Goal: Contribute content: Contribute content

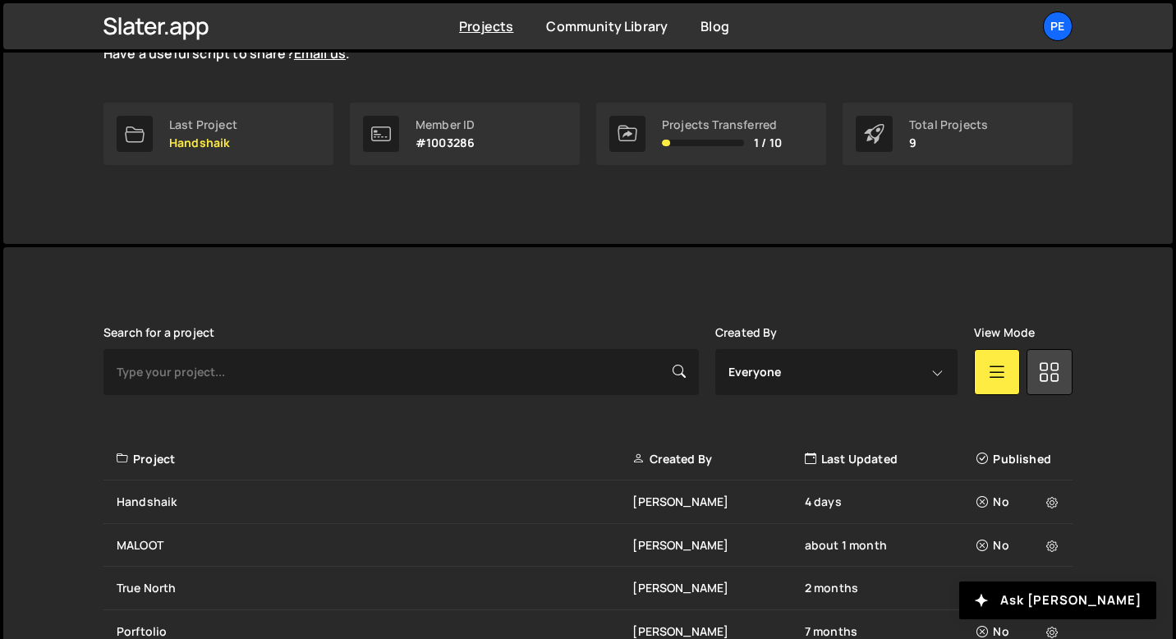
scroll to position [412, 0]
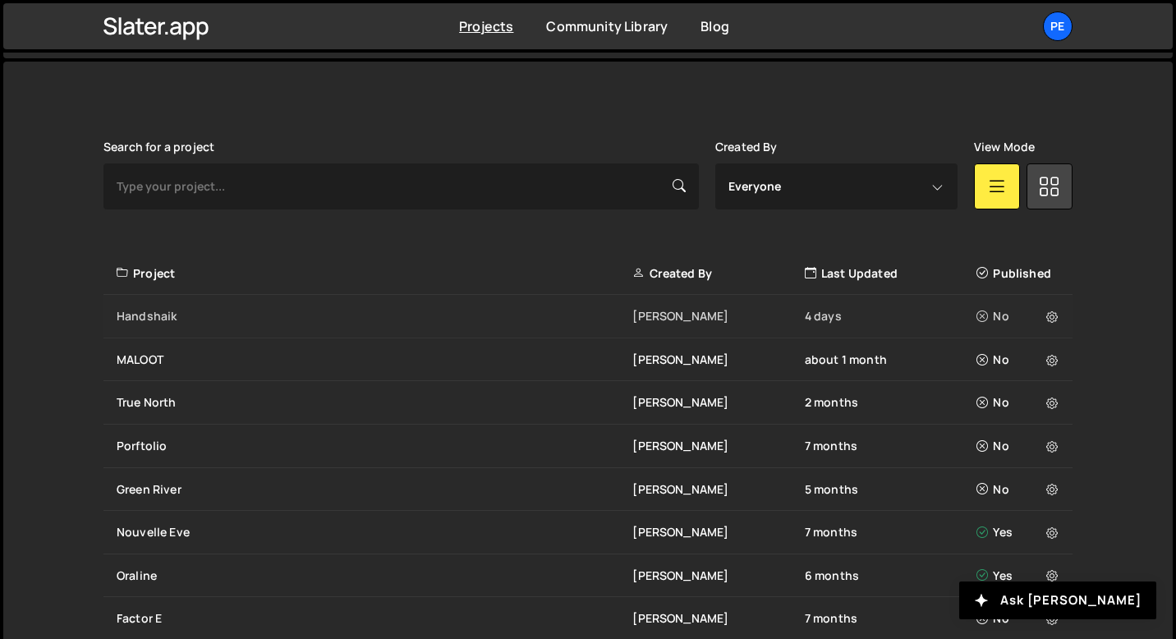
click at [167, 328] on div "Handshaik Eliot BESSON 4 days No" at bounding box center [587, 317] width 969 height 44
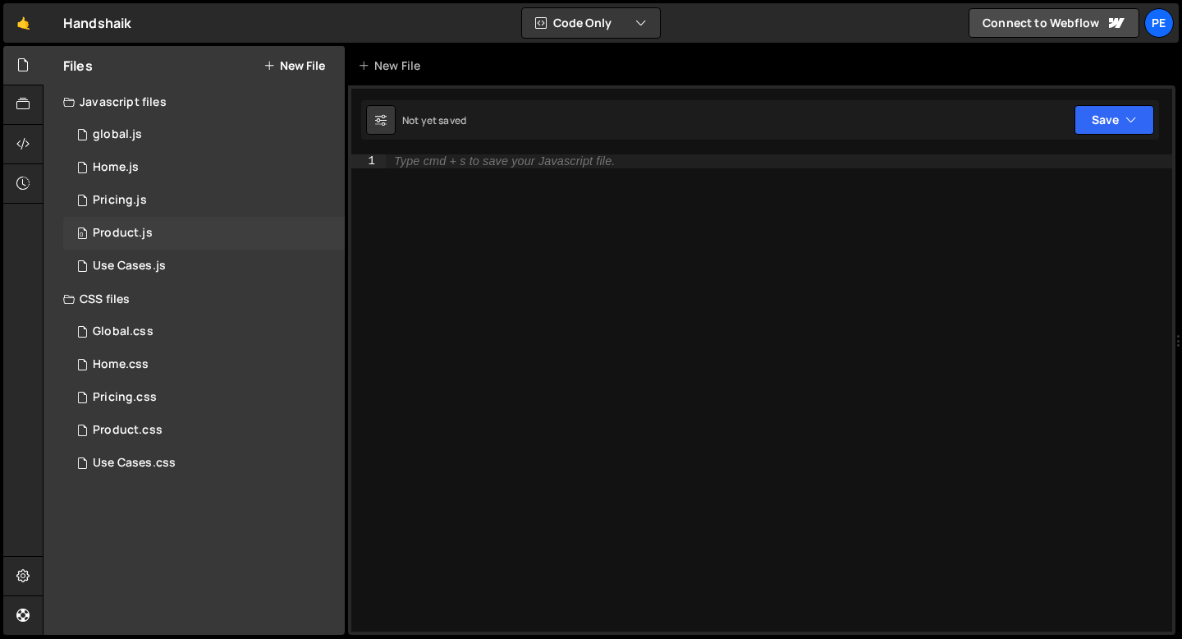
click at [159, 227] on div "0 Product.js 0" at bounding box center [204, 233] width 282 height 33
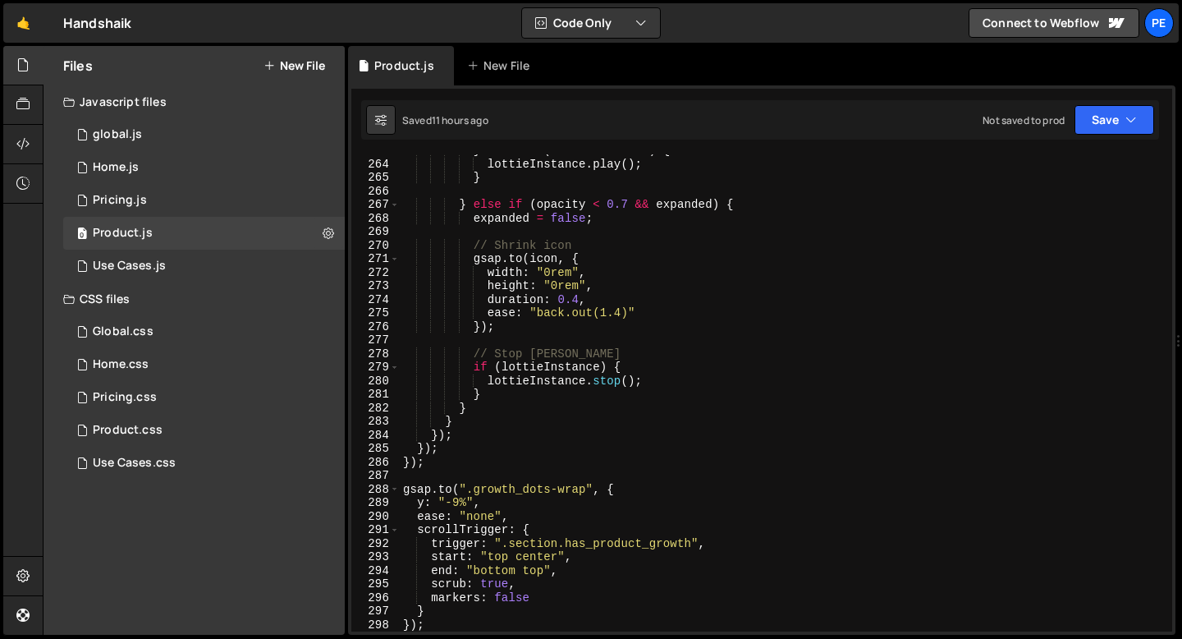
scroll to position [3744, 0]
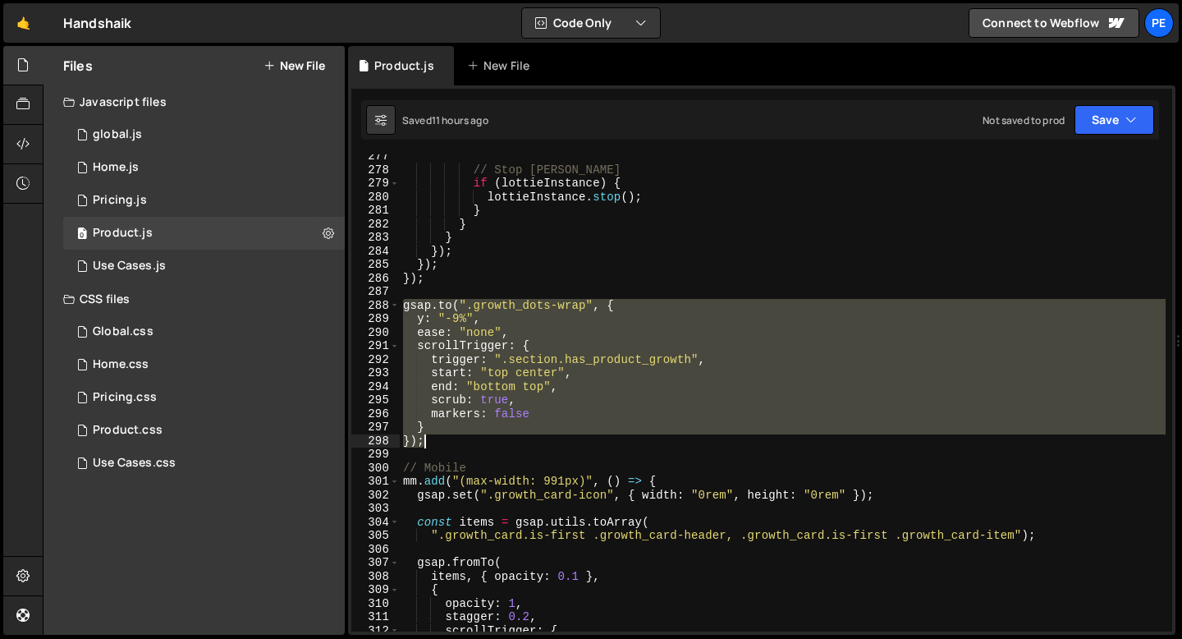
drag, startPoint x: 403, startPoint y: 305, endPoint x: 435, endPoint y: 438, distance: 136.8
click at [435, 439] on div "// Stop [PERSON_NAME] if ( lottieInstance ) { lottieInstance . stop ( ) ; } } }…" at bounding box center [783, 401] width 766 height 504
paste textarea
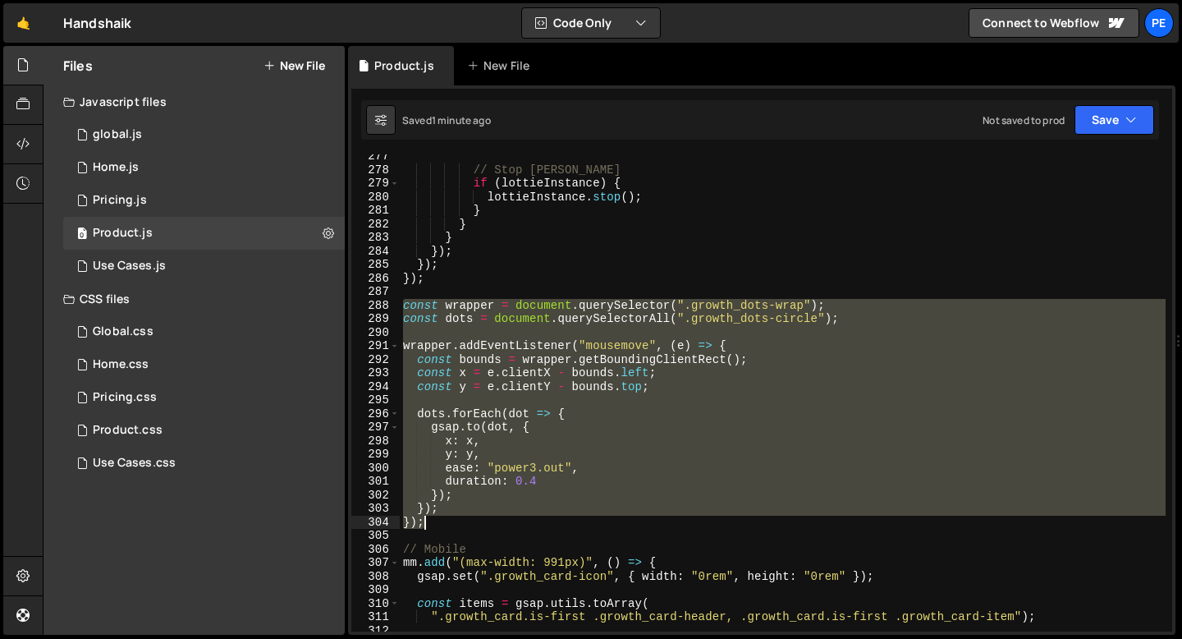
drag, startPoint x: 404, startPoint y: 300, endPoint x: 442, endPoint y: 518, distance: 220.8
click at [442, 518] on div "// Stop [PERSON_NAME] if ( lottieInstance ) { lottieInstance . stop ( ) ; } } }…" at bounding box center [783, 401] width 766 height 504
paste textarea
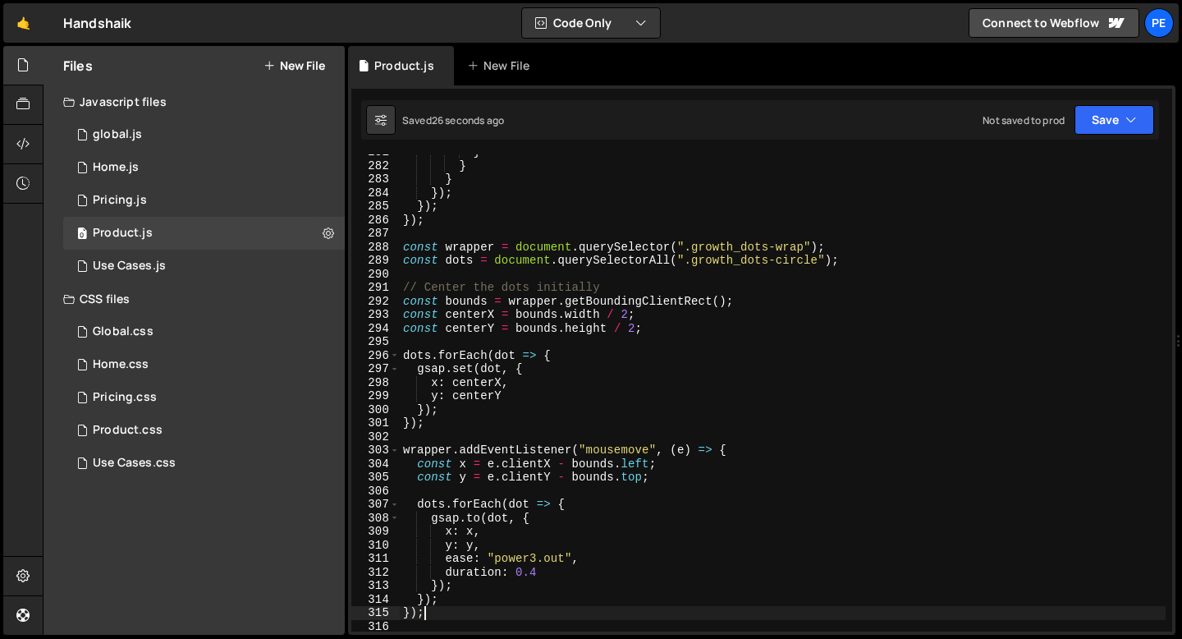
scroll to position [3807, 0]
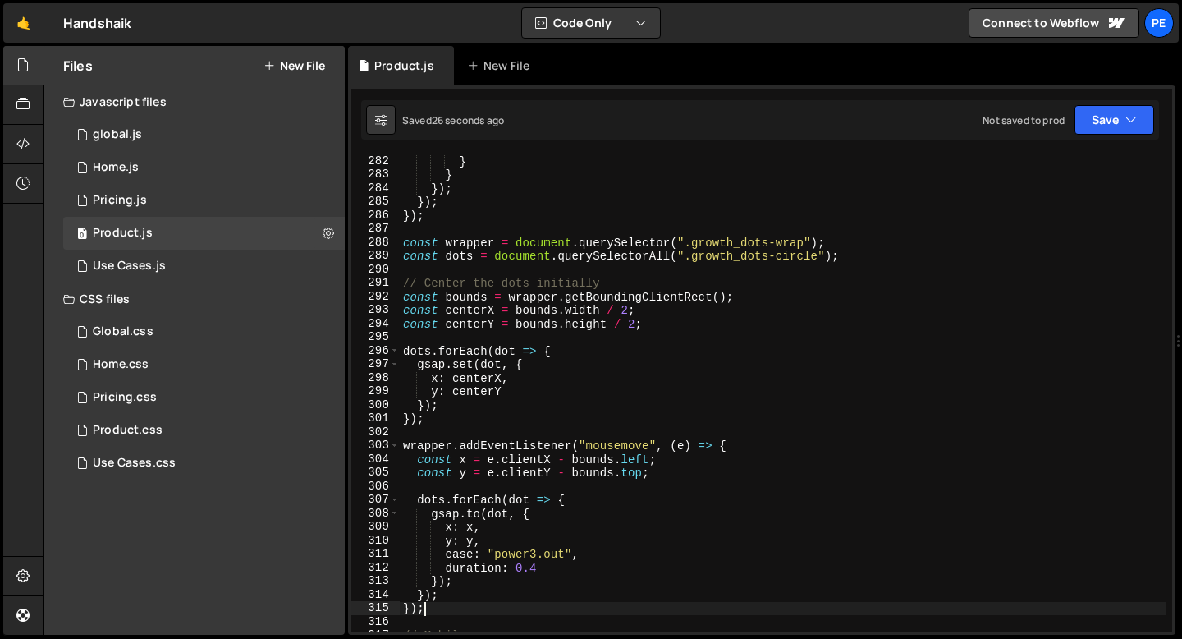
click at [466, 416] on div "} } }) ; }) ; }) ; const wrapper = document . querySelector ( ".growth_dots-wra…" at bounding box center [783, 406] width 766 height 504
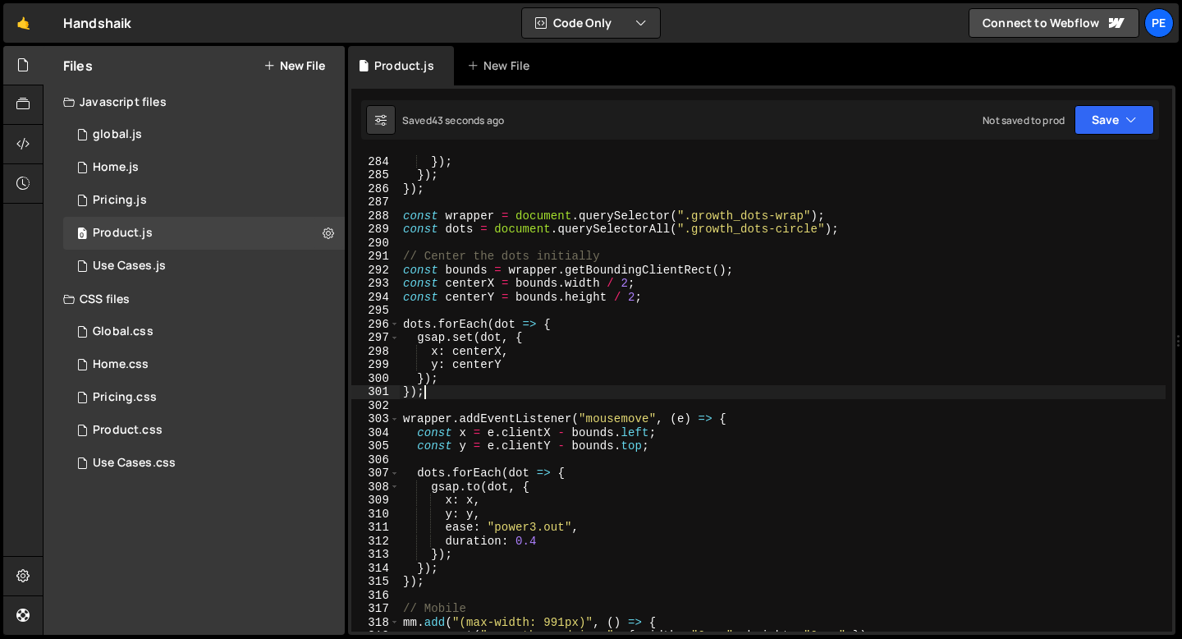
scroll to position [3833, 0]
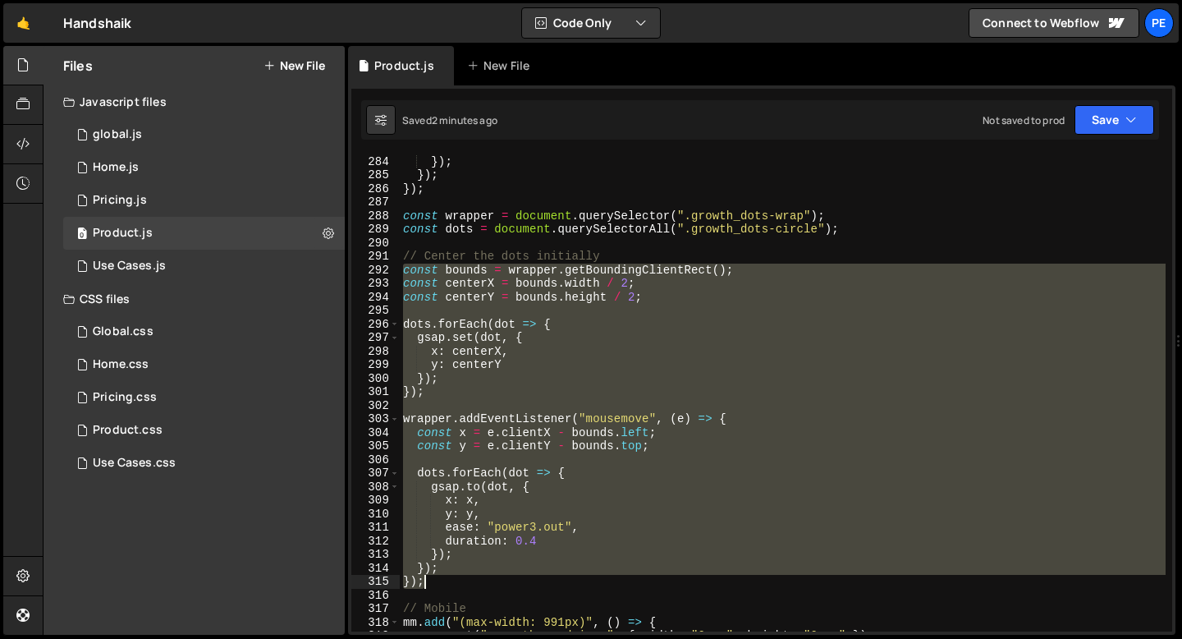
drag, startPoint x: 405, startPoint y: 267, endPoint x: 447, endPoint y: 578, distance: 314.0
click at [447, 579] on div "} }) ; }) ; }) ; const wrapper = document . querySelector ( ".growth_dots-wrap"…" at bounding box center [783, 393] width 766 height 504
paste textarea
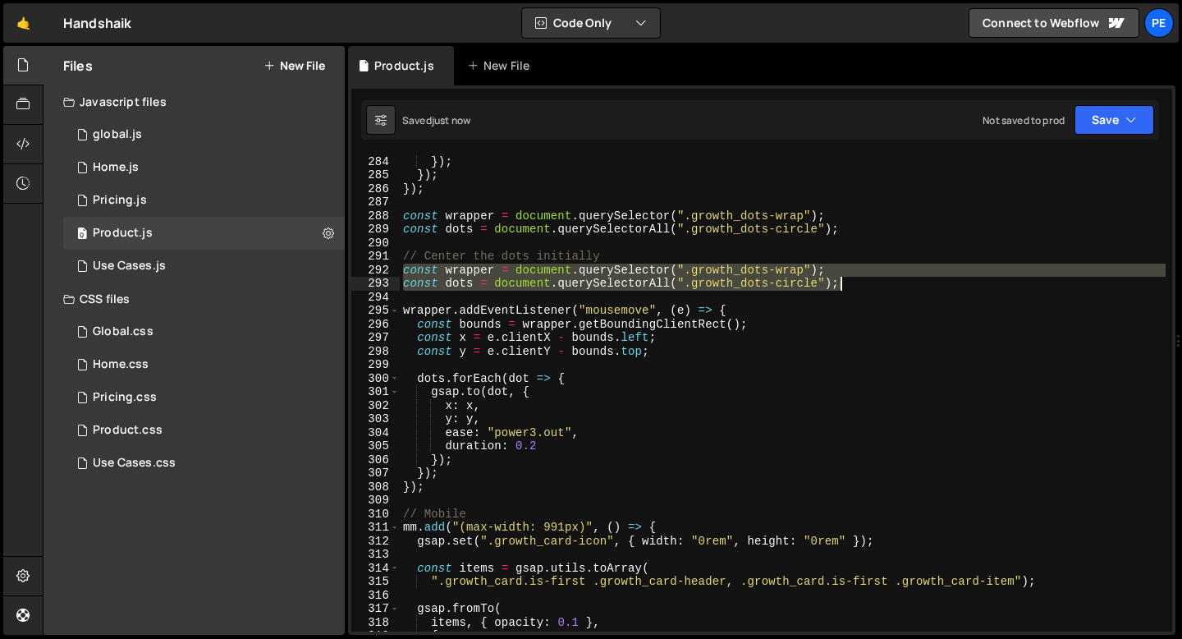
drag, startPoint x: 402, startPoint y: 268, endPoint x: 840, endPoint y: 287, distance: 438.1
click at [842, 287] on div "} }) ; }) ; }) ; const wrapper = document . querySelector ( ".growth_dots-wrap"…" at bounding box center [783, 393] width 766 height 504
type textarea "const wrapper = document.querySelector(".growth_dots-wrap"); const dots = docum…"
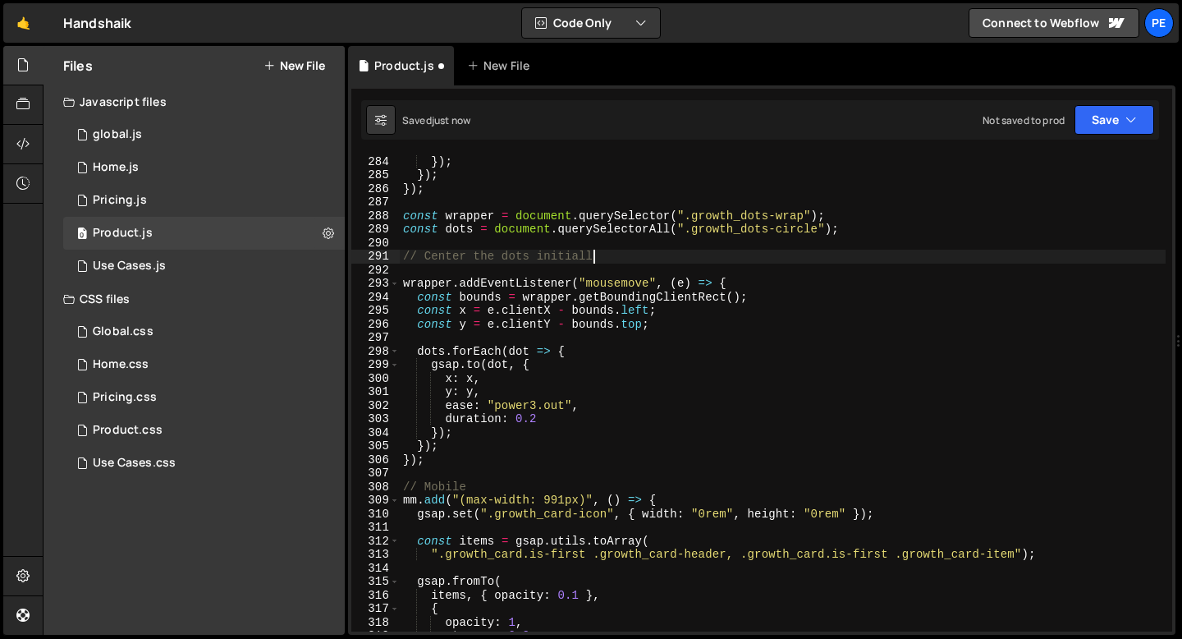
click at [617, 257] on div "} }) ; }) ; }) ; const wrapper = document . querySelector ( ".growth_dots-wrap"…" at bounding box center [783, 393] width 766 height 504
click at [617, 256] on div "} }) ; }) ; }) ; const wrapper = document . querySelector ( ".growth_dots-wrap"…" at bounding box center [783, 393] width 766 height 504
type textarea "// Center the dots initiall"
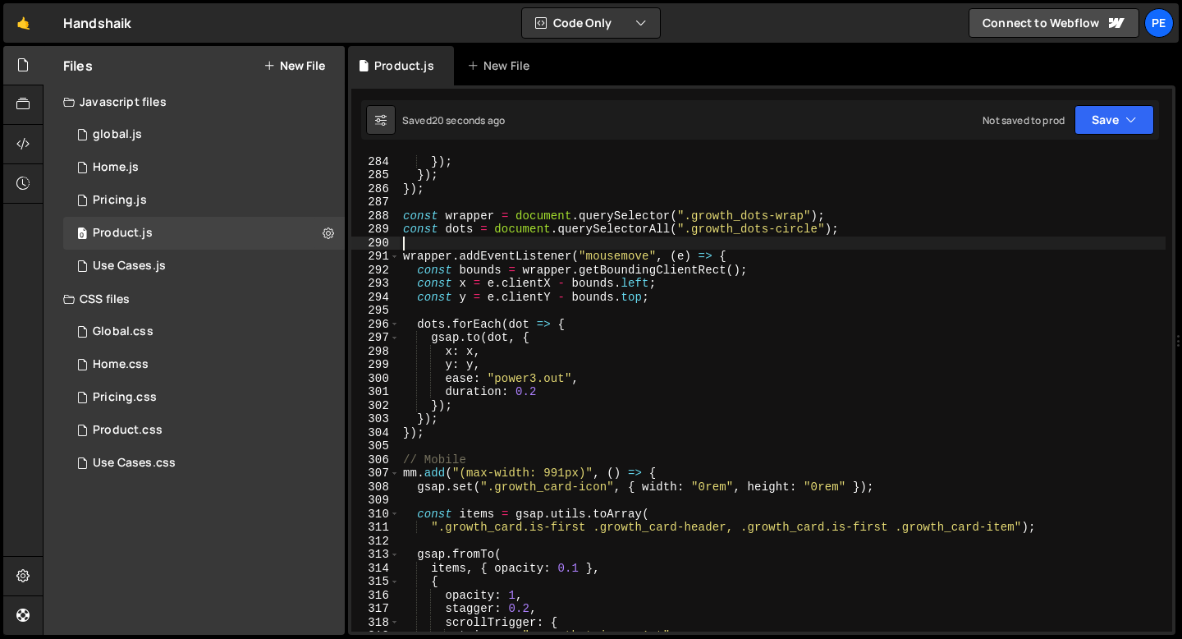
click at [471, 426] on div "} }) ; }) ; }) ; const wrapper = document . querySelector ( ".growth_dots-wrap"…" at bounding box center [783, 393] width 766 height 504
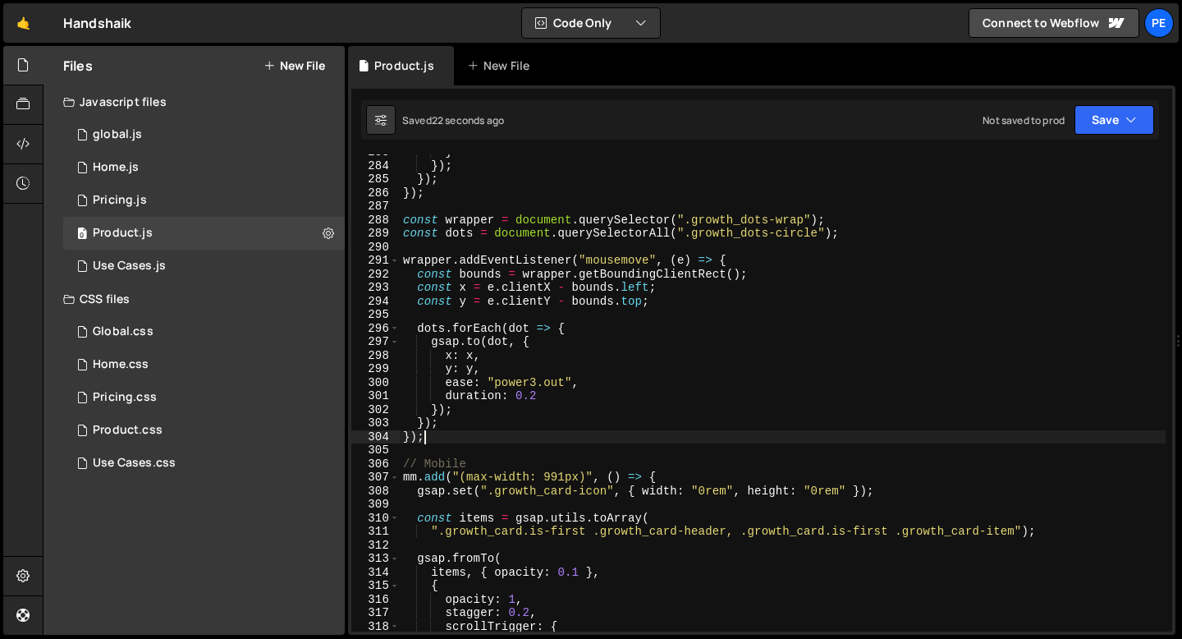
scroll to position [3813, 0]
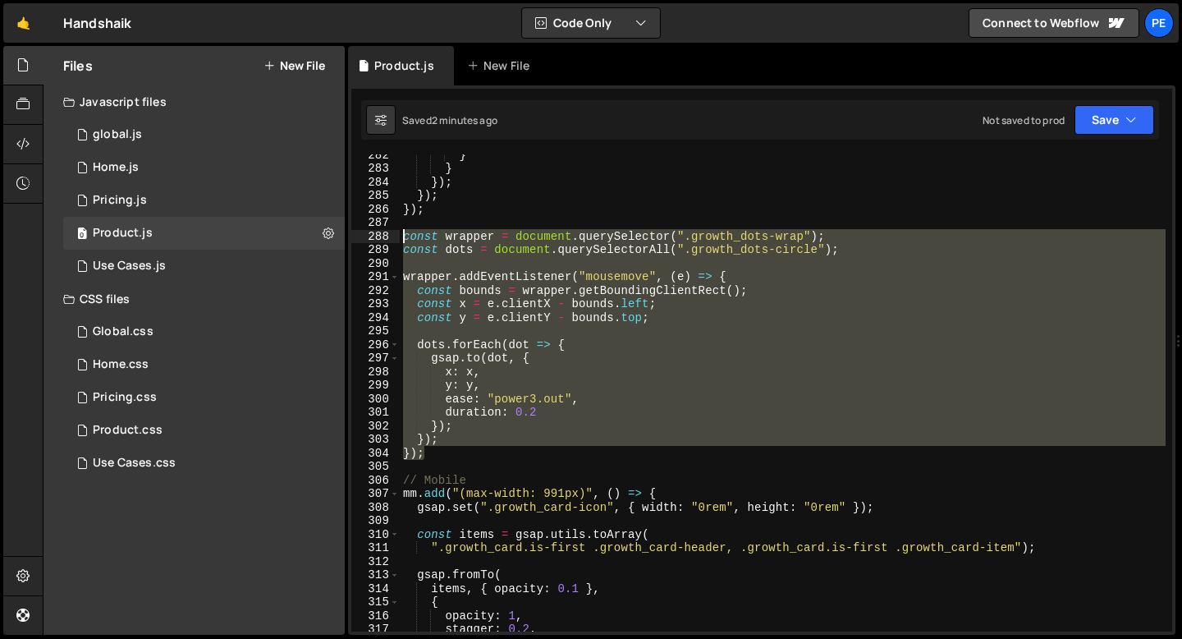
drag, startPoint x: 433, startPoint y: 452, endPoint x: 388, endPoint y: 241, distance: 216.4
click at [388, 241] on div "}); 282 283 284 285 286 287 288 289 290 291 292 293 294 295 296 297 298 299 300…" at bounding box center [761, 392] width 821 height 477
paste textarea "}"
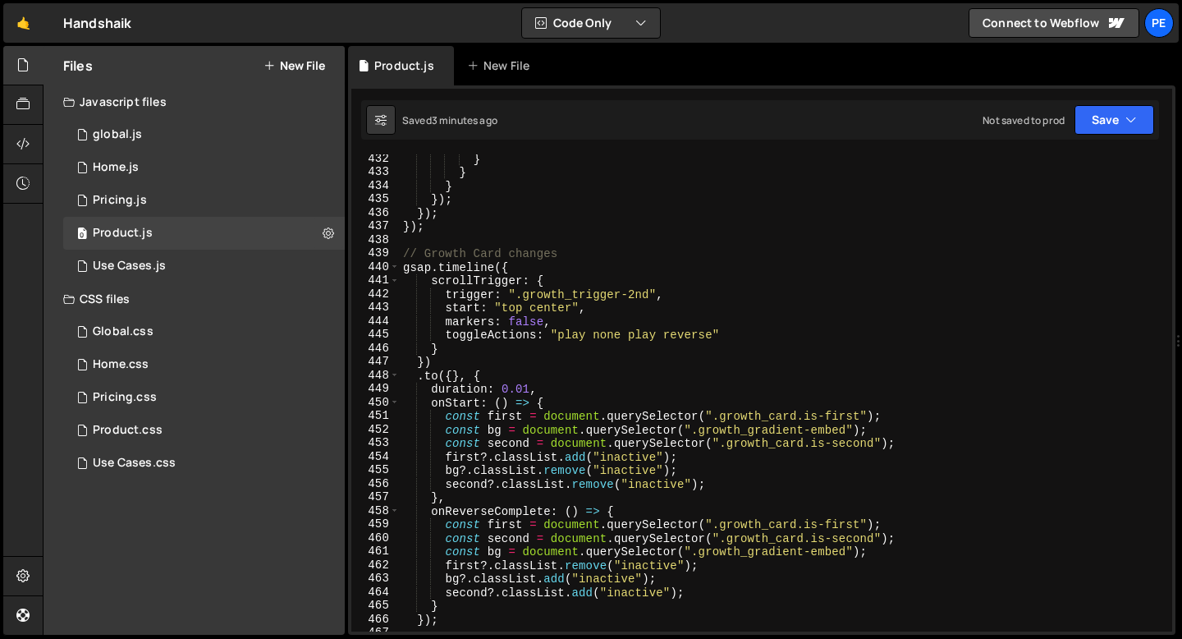
scroll to position [5897, 0]
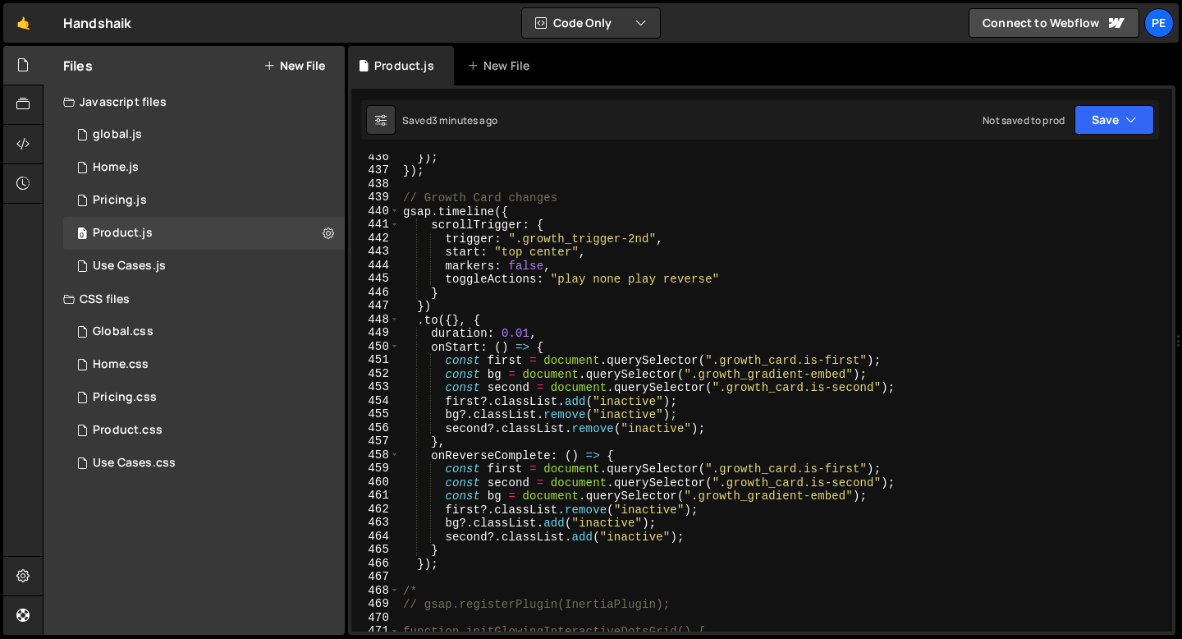
click at [906, 384] on div "}) ; }) ; // Growth Card changes gsap . timeline ({ scrollTrigger : { trigger :…" at bounding box center [783, 402] width 766 height 504
type textarea "const second = document.querySelector(".growth_card.is-second");"
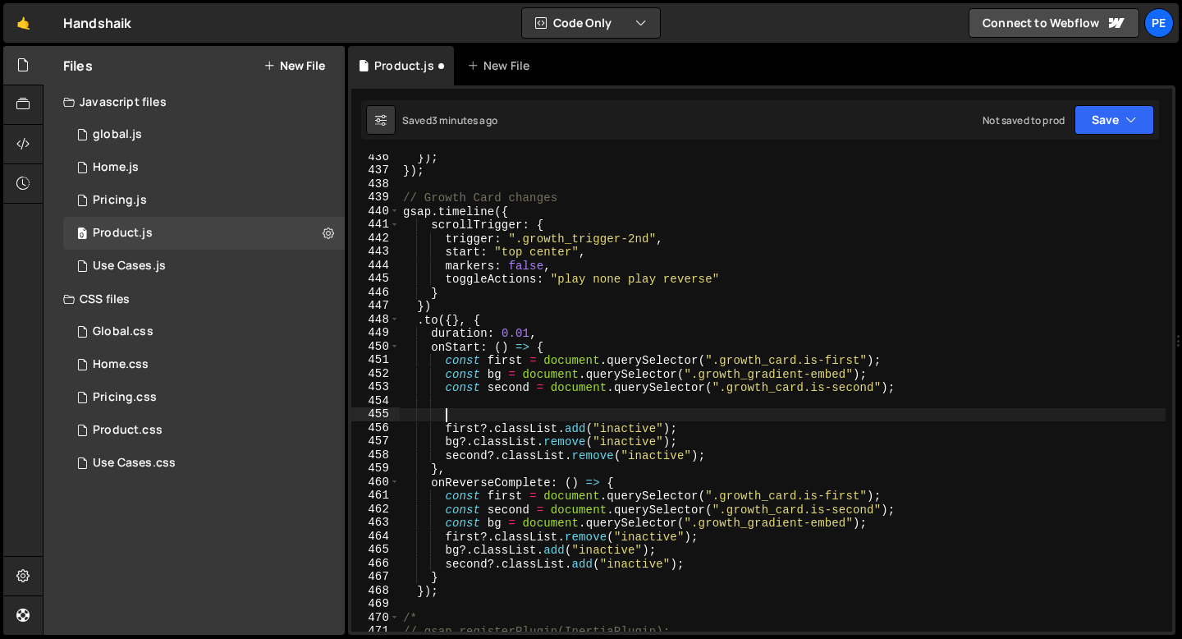
paste textarea "growth_dots-circle"
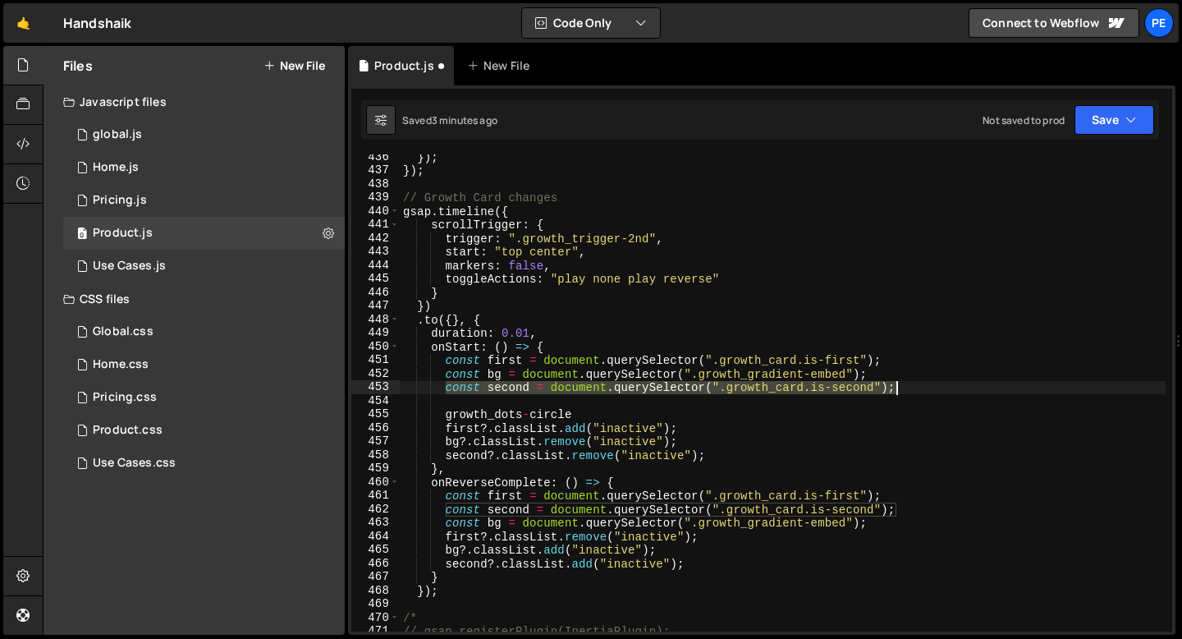
drag, startPoint x: 446, startPoint y: 388, endPoint x: 924, endPoint y: 383, distance: 477.9
click at [923, 385] on div "}) ; }) ; // Growth Card changes gsap . timeline ({ scrollTrigger : { trigger :…" at bounding box center [783, 402] width 766 height 504
type textarea "const second = document.querySelector(".growth_card.is-second");"
click at [917, 388] on div "}) ; }) ; // Growth Card changes gsap . timeline ({ scrollTrigger : { trigger :…" at bounding box center [783, 392] width 766 height 477
paste textarea "const second = document.querySelector(".growth_card.is-second");"
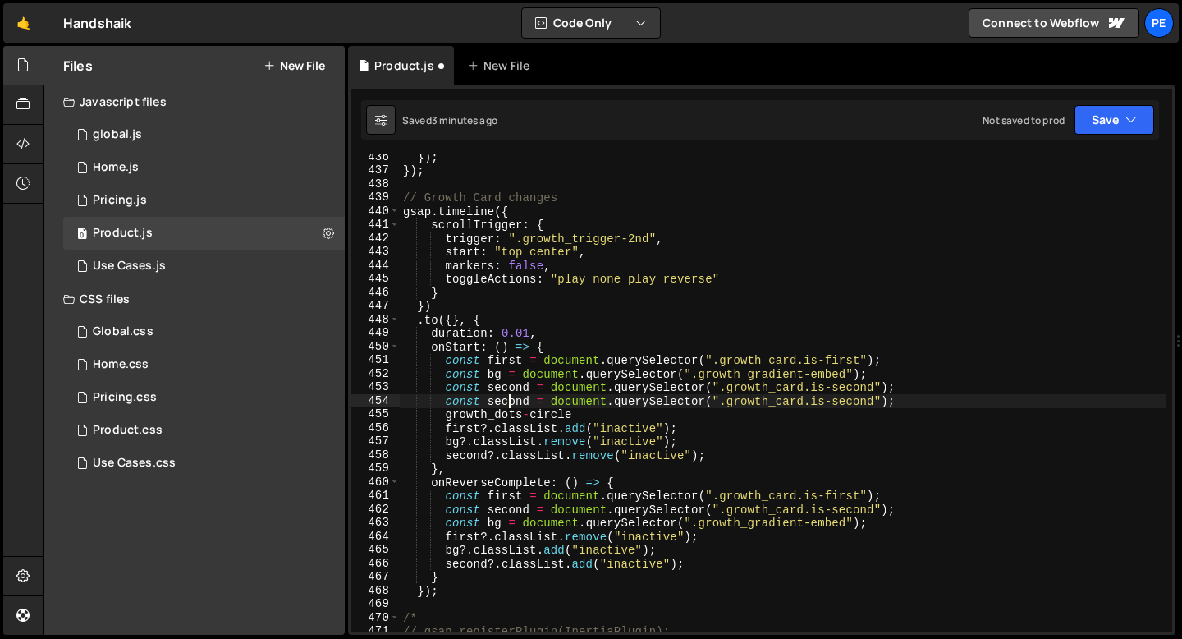
click at [507, 398] on div "}) ; }) ; // Growth Card changes gsap . timeline ({ scrollTrigger : { trigger :…" at bounding box center [783, 402] width 766 height 504
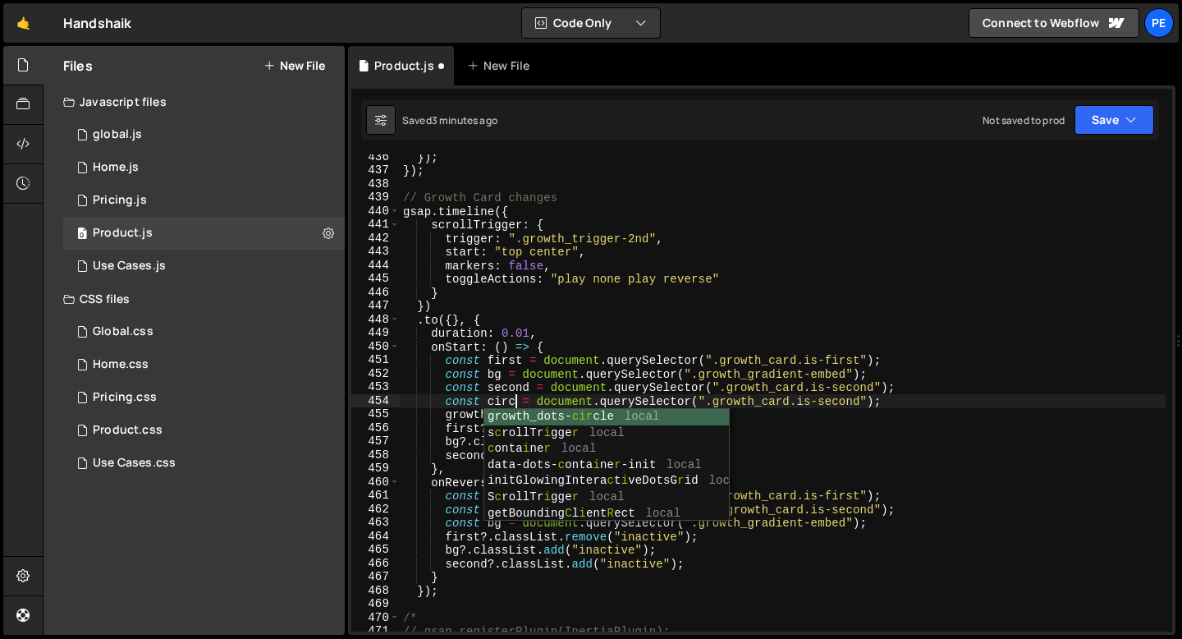
scroll to position [0, 8]
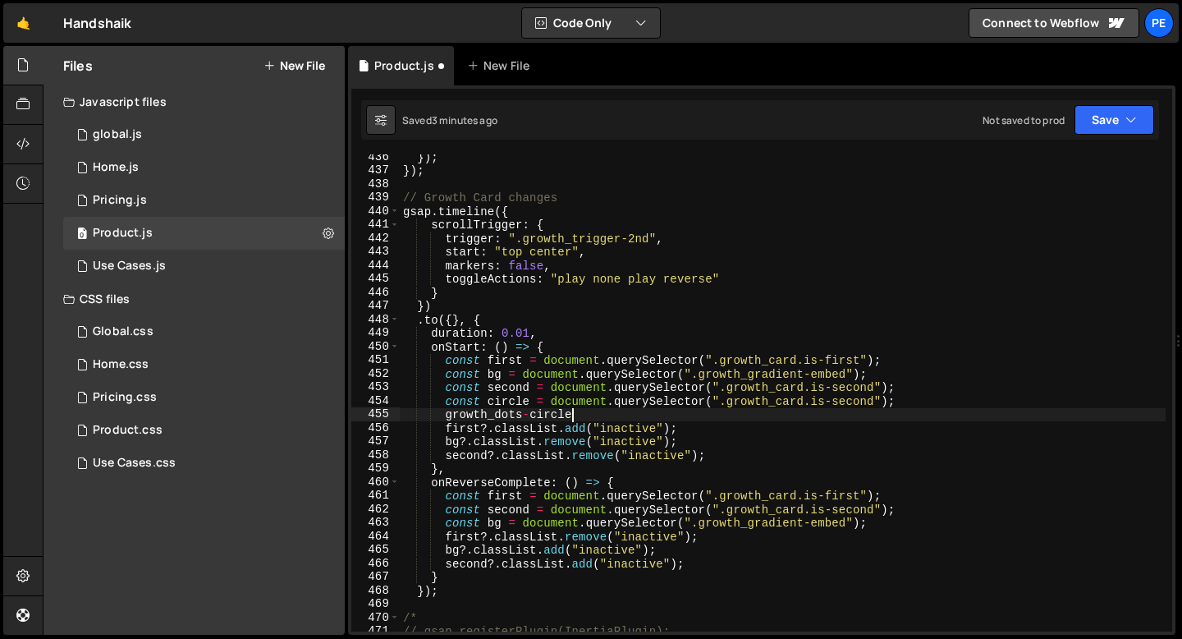
click at [780, 418] on div "}) ; }) ; // Growth Card changes gsap . timeline ({ scrollTrigger : { trigger :…" at bounding box center [783, 402] width 766 height 504
type textarea "growth_dots-circle"
drag, startPoint x: 576, startPoint y: 415, endPoint x: 446, endPoint y: 419, distance: 129.8
click at [446, 419] on div "}) ; }) ; // Growth Card changes gsap . timeline ({ scrollTrigger : { trigger :…" at bounding box center [783, 402] width 766 height 504
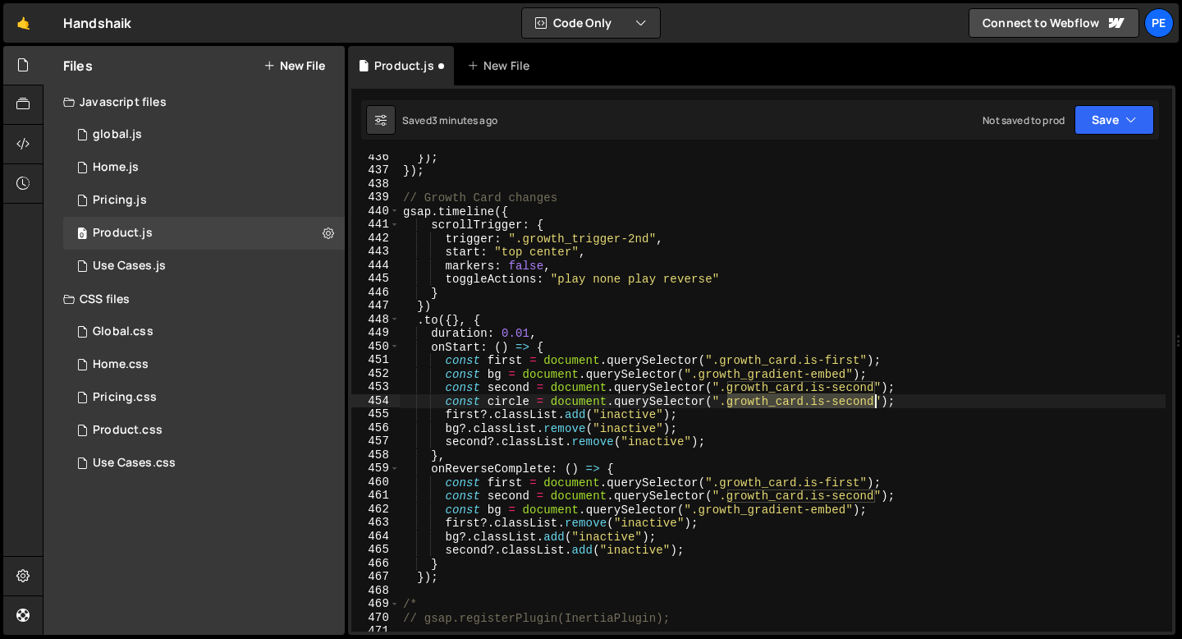
drag, startPoint x: 728, startPoint y: 405, endPoint x: 875, endPoint y: 407, distance: 147.0
click at [875, 407] on div "}) ; }) ; // Growth Card changes gsap . timeline ({ scrollTrigger : { trigger :…" at bounding box center [783, 402] width 766 height 504
paste textarea "dots-circle"
click at [713, 442] on div "}) ; }) ; // Growth Card changes gsap . timeline ({ scrollTrigger : { trigger :…" at bounding box center [783, 402] width 766 height 504
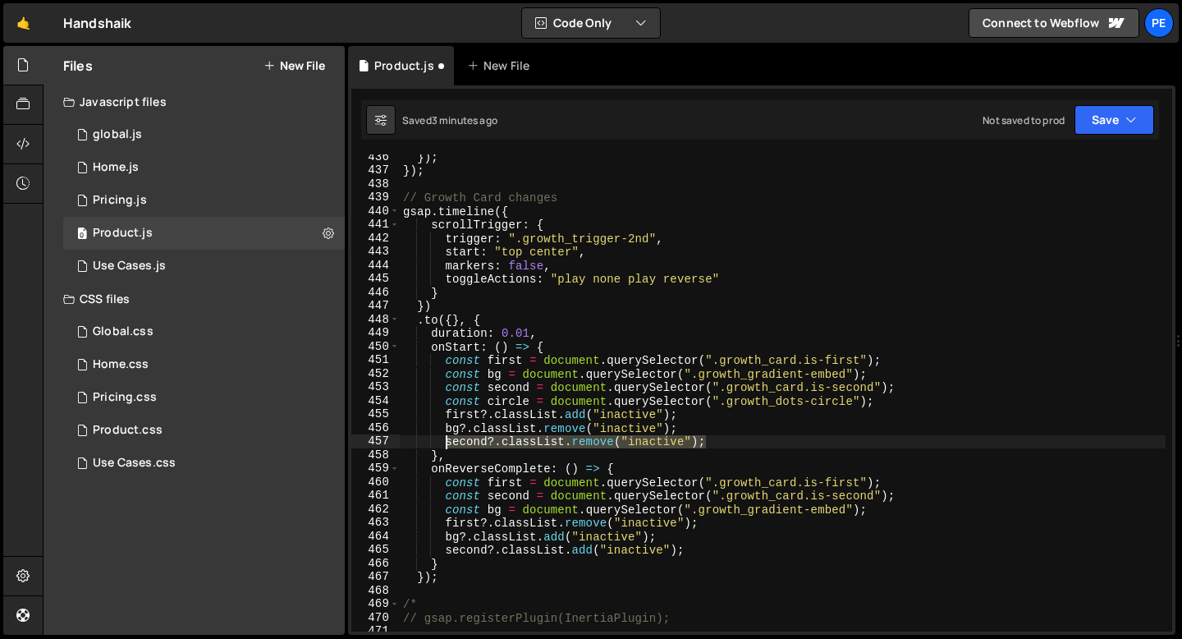
drag, startPoint x: 710, startPoint y: 442, endPoint x: 447, endPoint y: 446, distance: 263.6
click at [446, 446] on div "}) ; }) ; // Growth Card changes gsap . timeline ({ scrollTrigger : { trigger :…" at bounding box center [783, 402] width 766 height 504
type textarea "second?.classList.remove("inactive");"
click at [714, 443] on div "}) ; }) ; // Growth Card changes gsap . timeline ({ scrollTrigger : { trigger :…" at bounding box center [783, 392] width 766 height 477
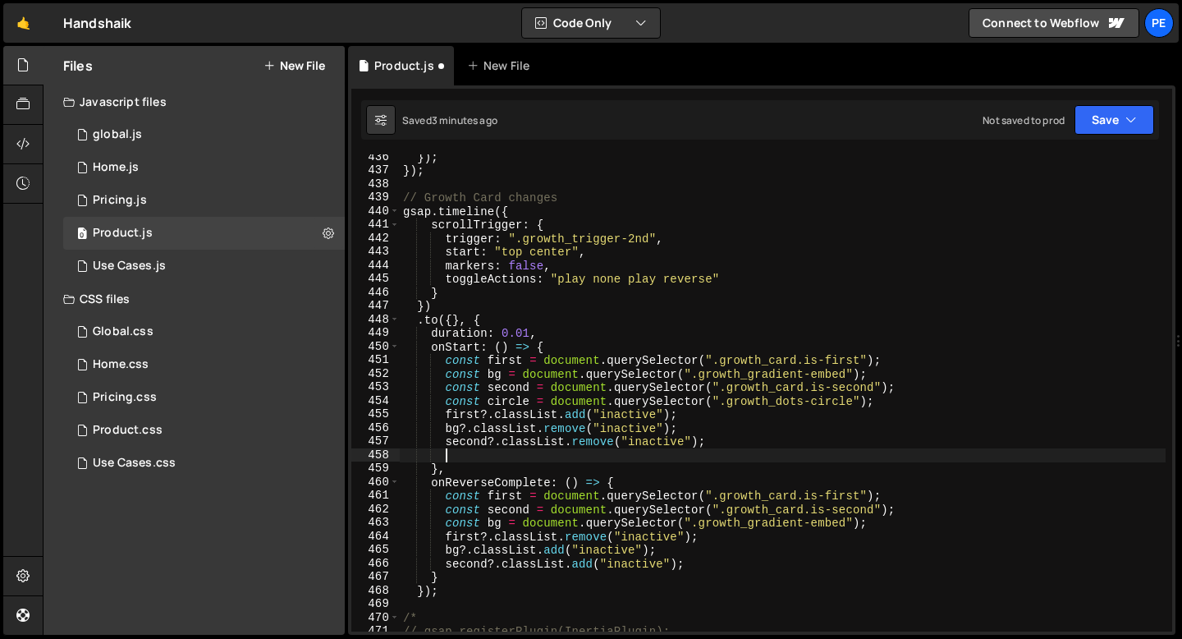
scroll to position [0, 2]
paste textarea "second?.classList.remove("inactive");"
click at [658, 456] on div "}) ; }) ; // Growth Card changes gsap . timeline ({ scrollTrigger : { trigger :…" at bounding box center [783, 402] width 766 height 504
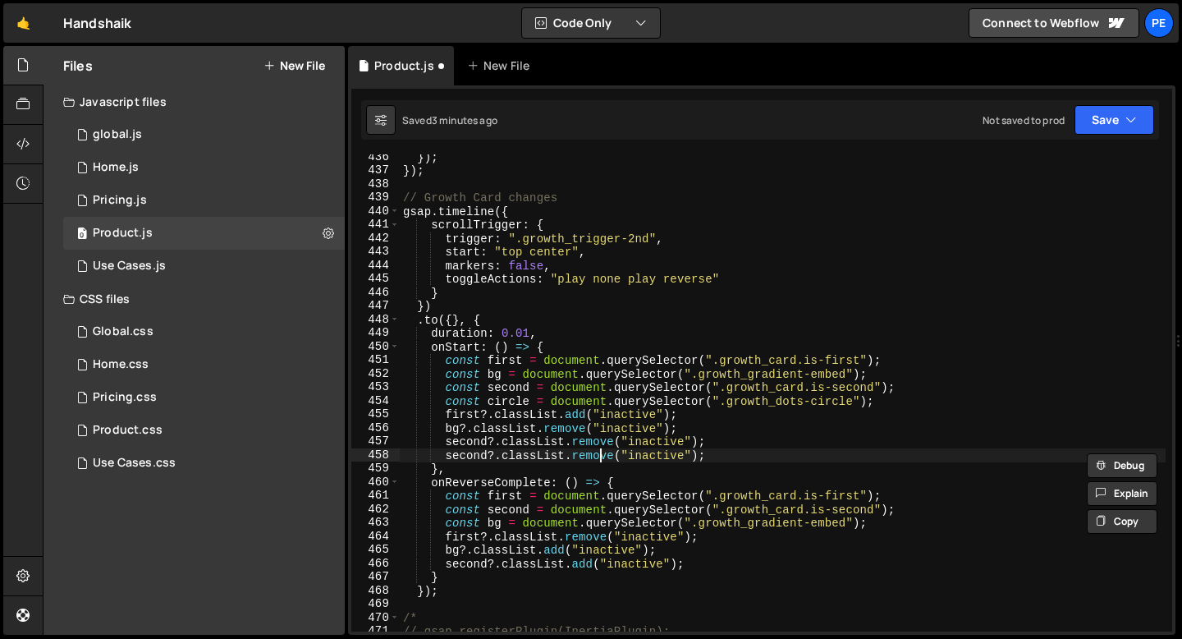
click at [603, 456] on div "}) ; }) ; // Growth Card changes gsap . timeline ({ scrollTrigger : { trigger :…" at bounding box center [783, 402] width 766 height 504
click at [603, 455] on div "}) ; }) ; // Growth Card changes gsap . timeline ({ scrollTrigger : { trigger :…" at bounding box center [783, 402] width 766 height 504
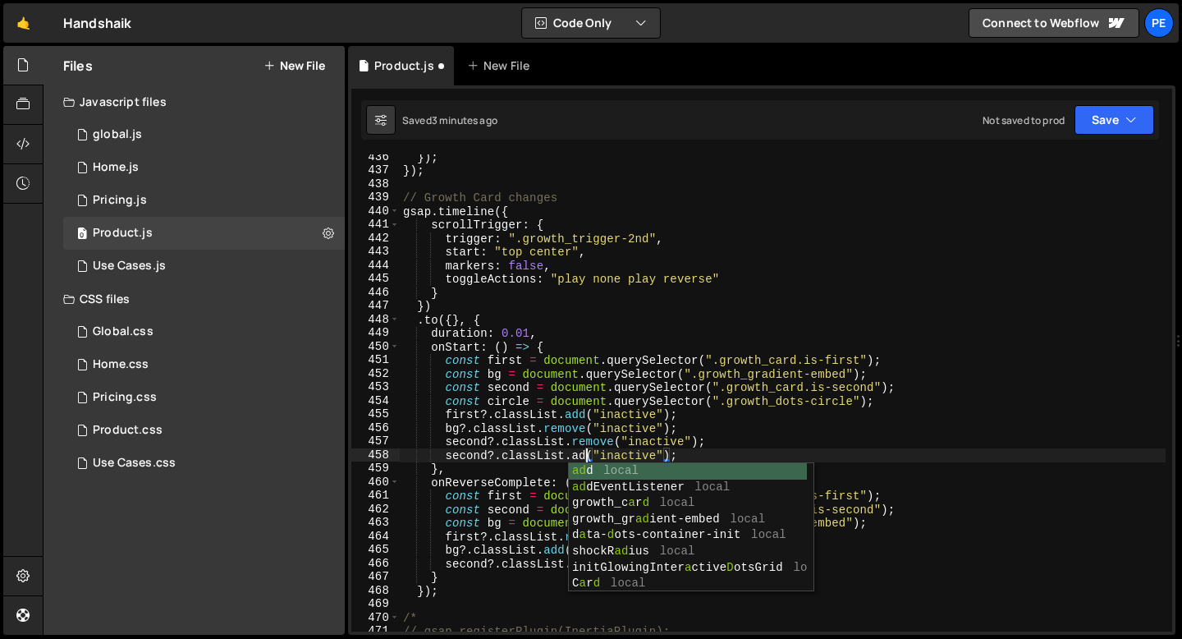
scroll to position [0, 13]
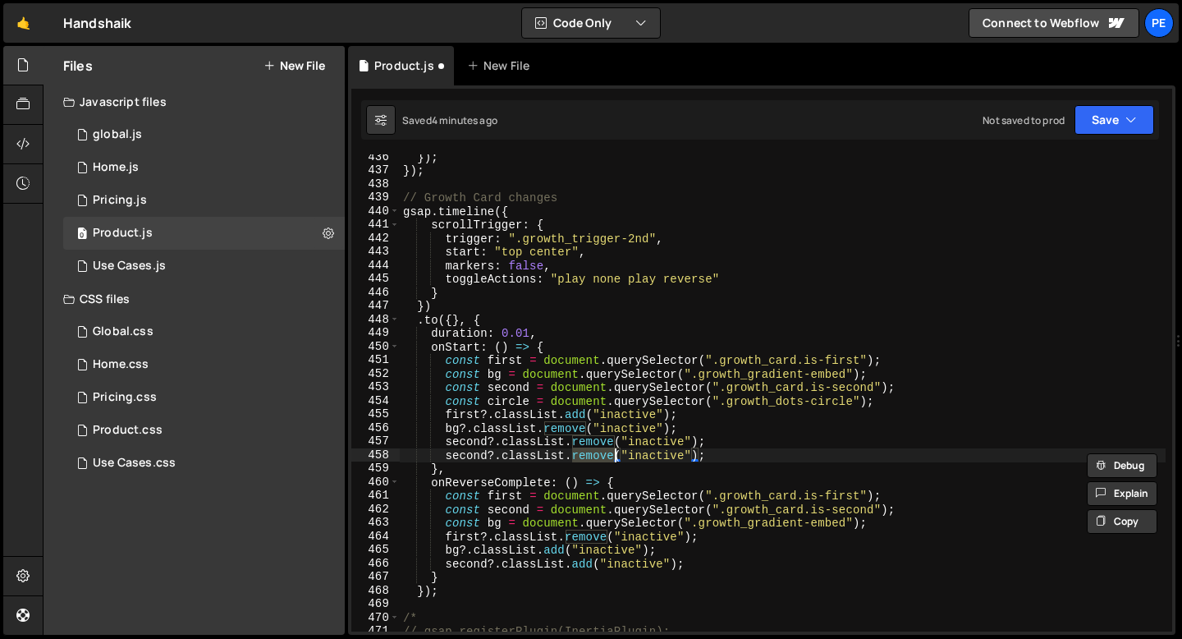
click at [455, 452] on div "}) ; }) ; // Growth Card changes gsap . timeline ({ scrollTrigger : { trigger :…" at bounding box center [783, 402] width 766 height 504
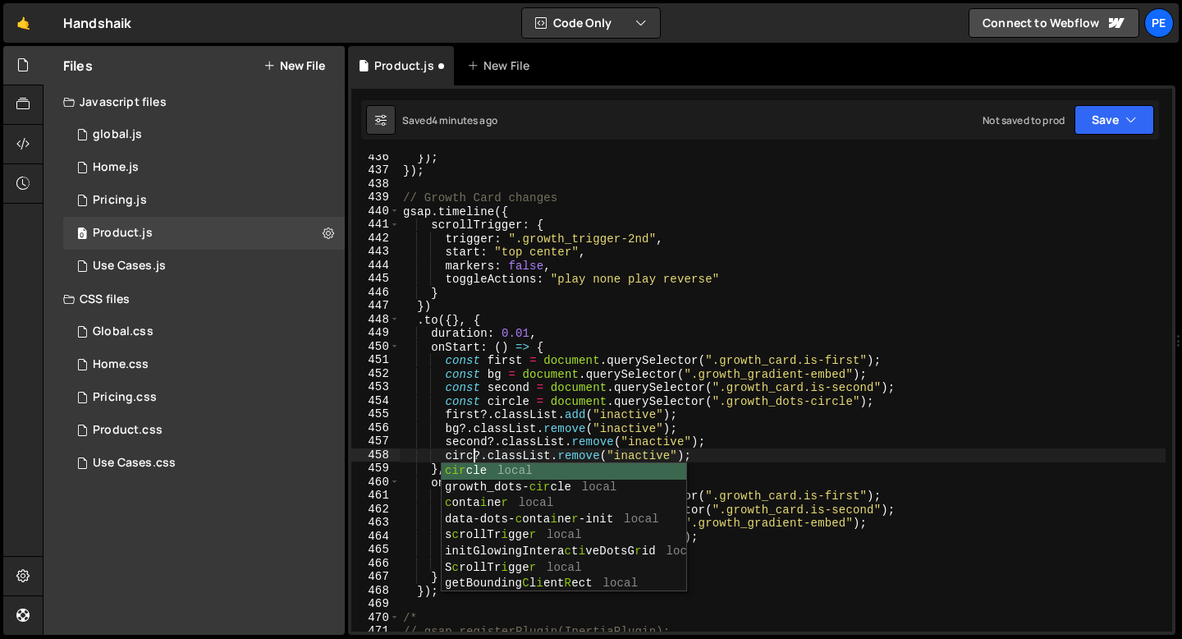
scroll to position [0, 5]
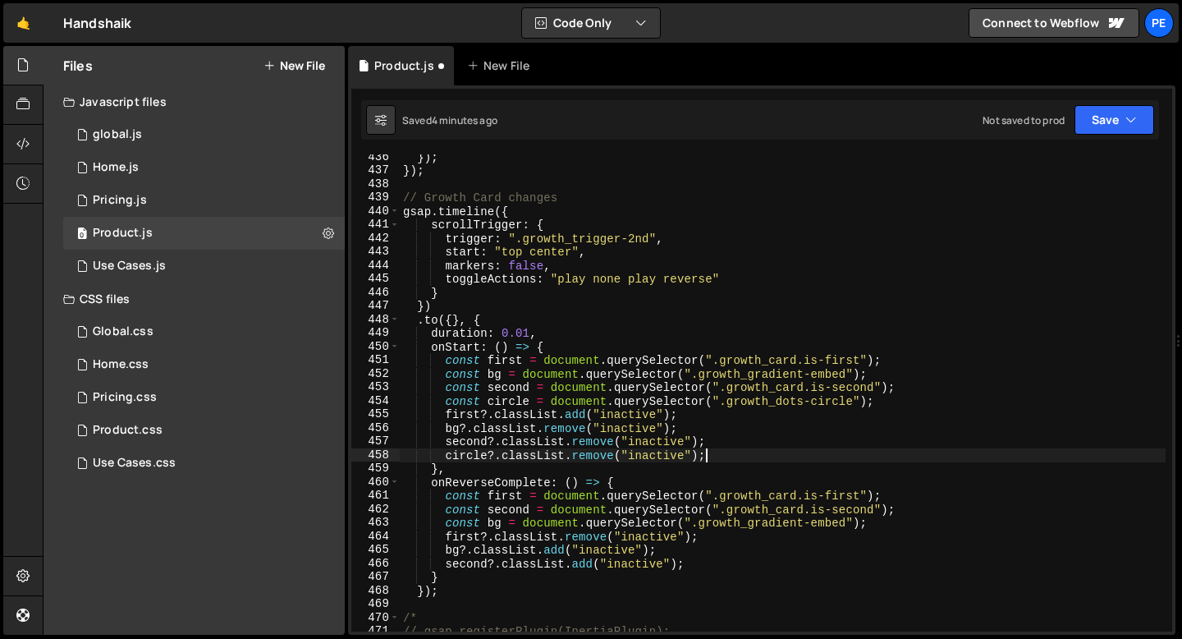
click at [756, 459] on div "}) ; }) ; // Growth Card changes gsap . timeline ({ scrollTrigger : { trigger :…" at bounding box center [783, 402] width 766 height 504
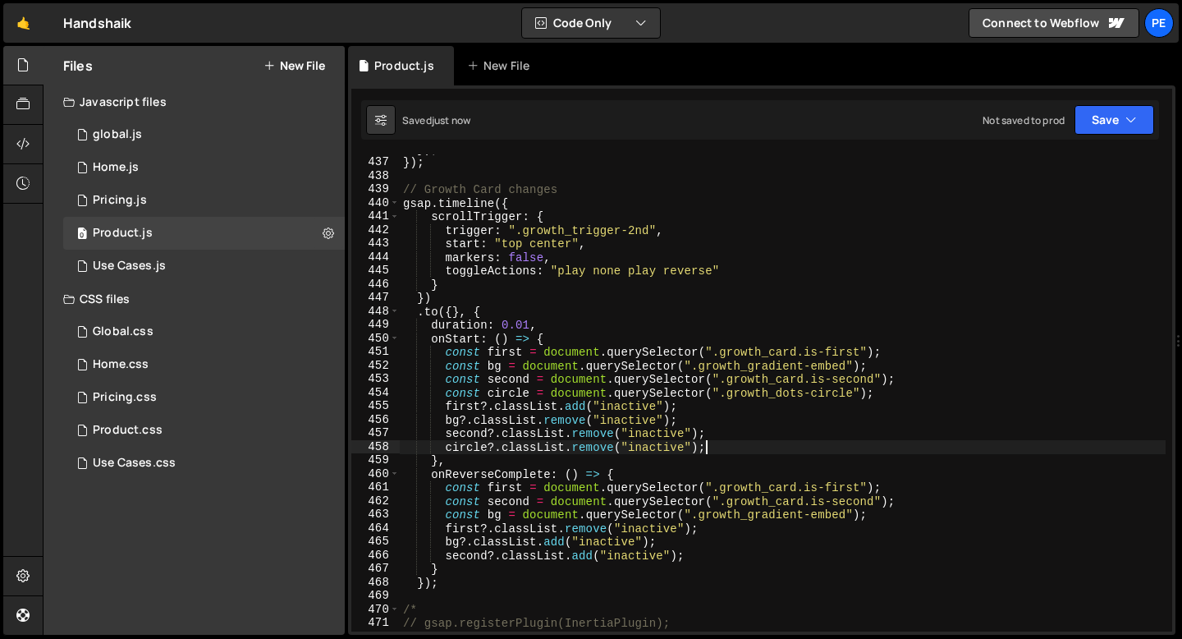
scroll to position [5919, 0]
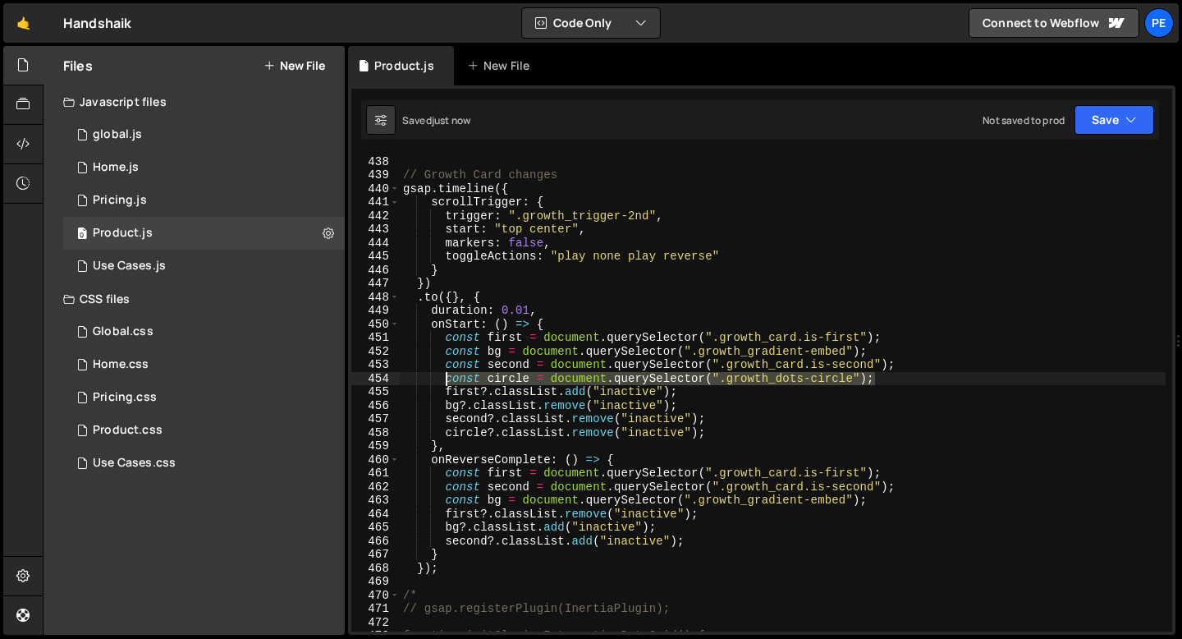
drag, startPoint x: 875, startPoint y: 378, endPoint x: 447, endPoint y: 381, distance: 428.6
click at [447, 381] on div "}) ; // Growth Card changes gsap . timeline ({ scrollTrigger : { trigger : ".gr…" at bounding box center [783, 393] width 766 height 504
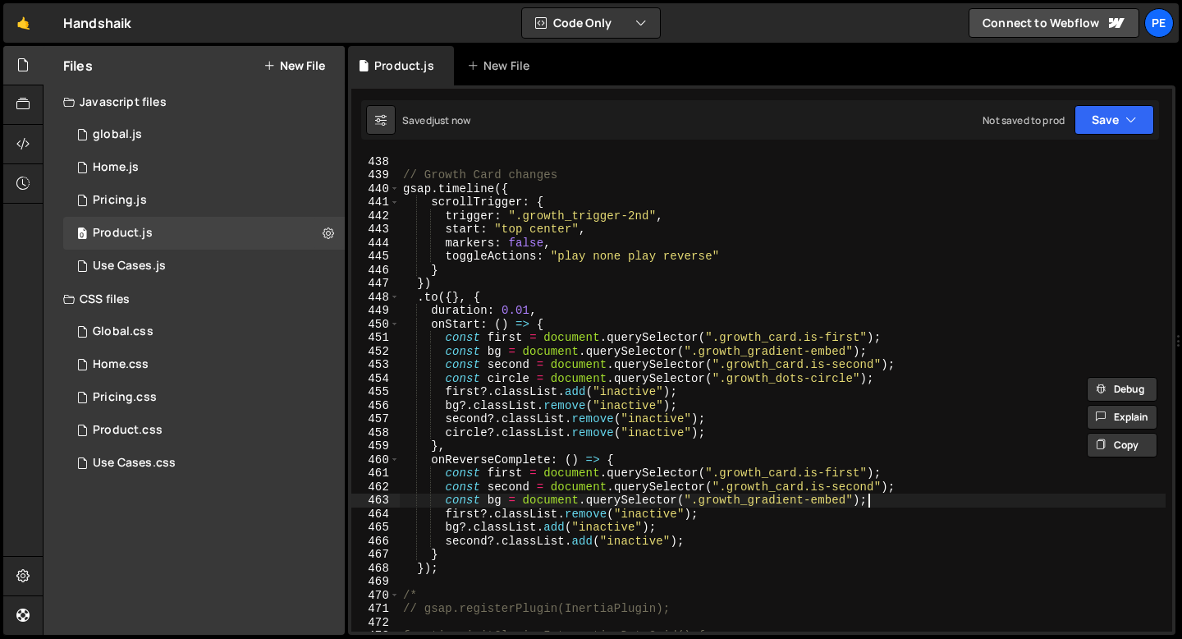
click at [871, 506] on div "}) ; // Growth Card changes gsap . timeline ({ scrollTrigger : { trigger : ".gr…" at bounding box center [783, 393] width 766 height 504
type textarea "const bg = document.querySelector(".growth_gradient-embed");"
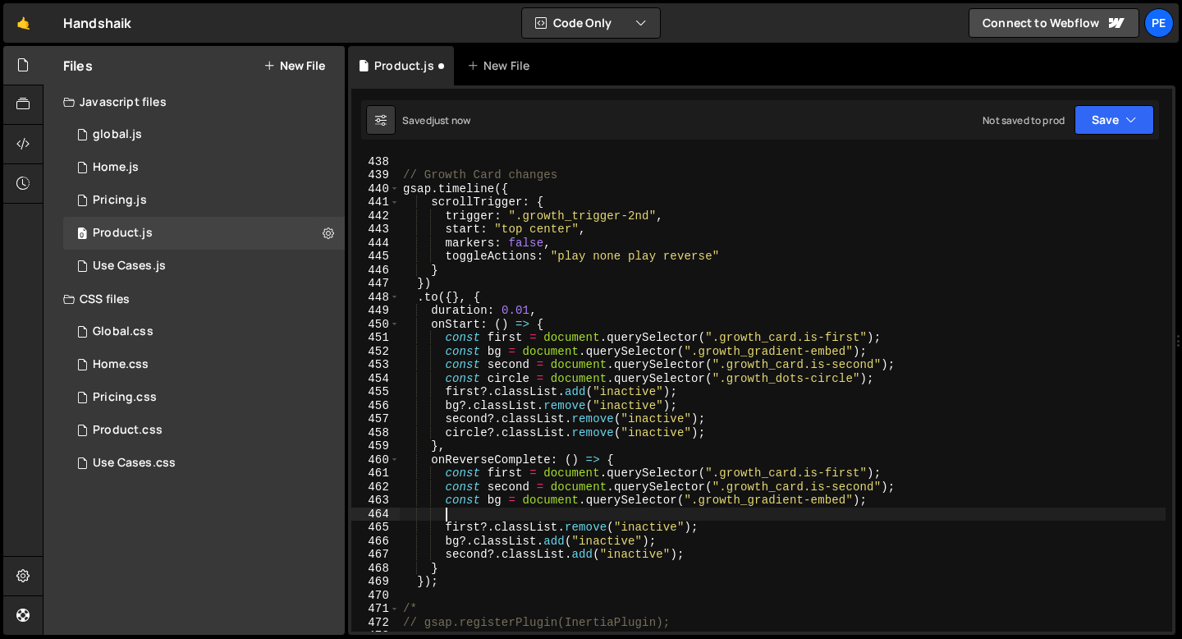
paste textarea "const circle = document.querySelector(".growth_dots-circle");"
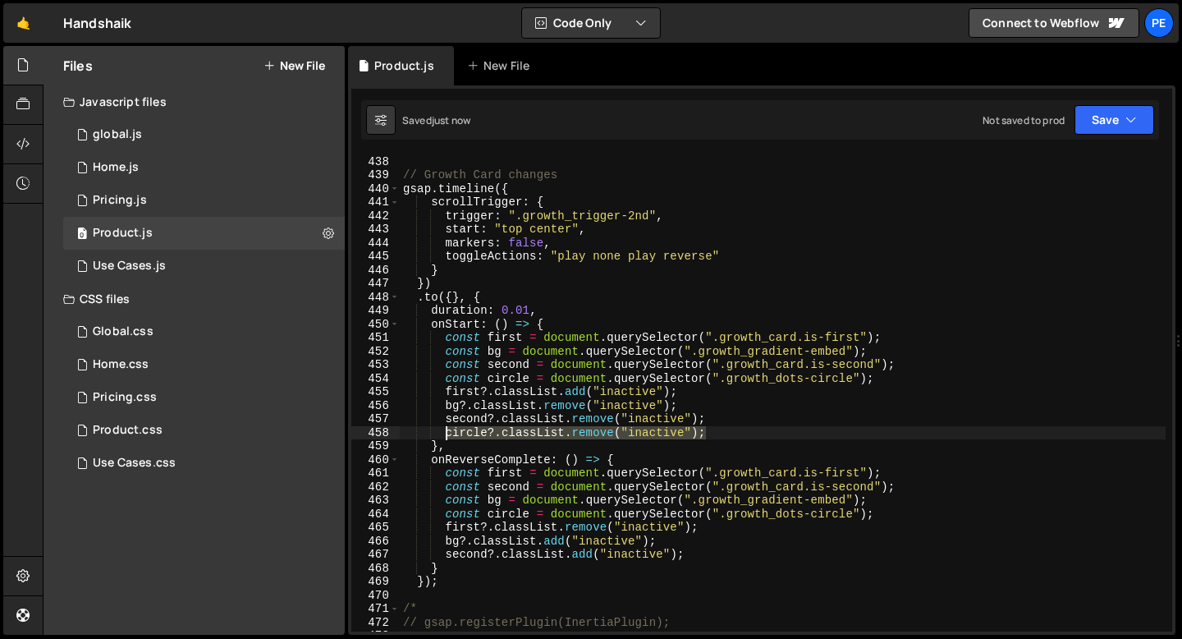
drag, startPoint x: 711, startPoint y: 435, endPoint x: 445, endPoint y: 433, distance: 266.0
click at [445, 433] on div "}) ; // Growth Card changes gsap . timeline ({ scrollTrigger : { trigger : ".gr…" at bounding box center [783, 393] width 766 height 504
click at [691, 552] on div "}) ; // Growth Card changes gsap . timeline ({ scrollTrigger : { trigger : ".gr…" at bounding box center [783, 393] width 766 height 504
type textarea "second?.classList.add("inactive");"
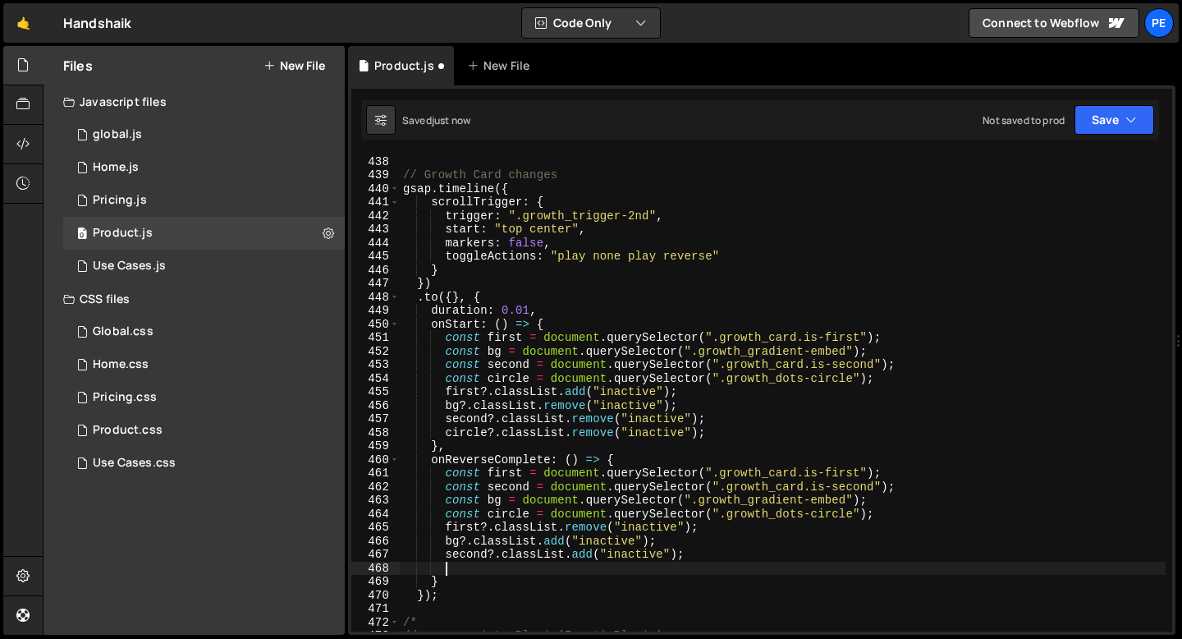
paste textarea "circle?.classList.remove("inactive");"
click at [600, 572] on div "}) ; // Growth Card changes gsap . timeline ({ scrollTrigger : { trigger : ".gr…" at bounding box center [783, 393] width 766 height 504
click at [599, 572] on div "}) ; // Growth Card changes gsap . timeline ({ scrollTrigger : { trigger : ".gr…" at bounding box center [783, 393] width 766 height 504
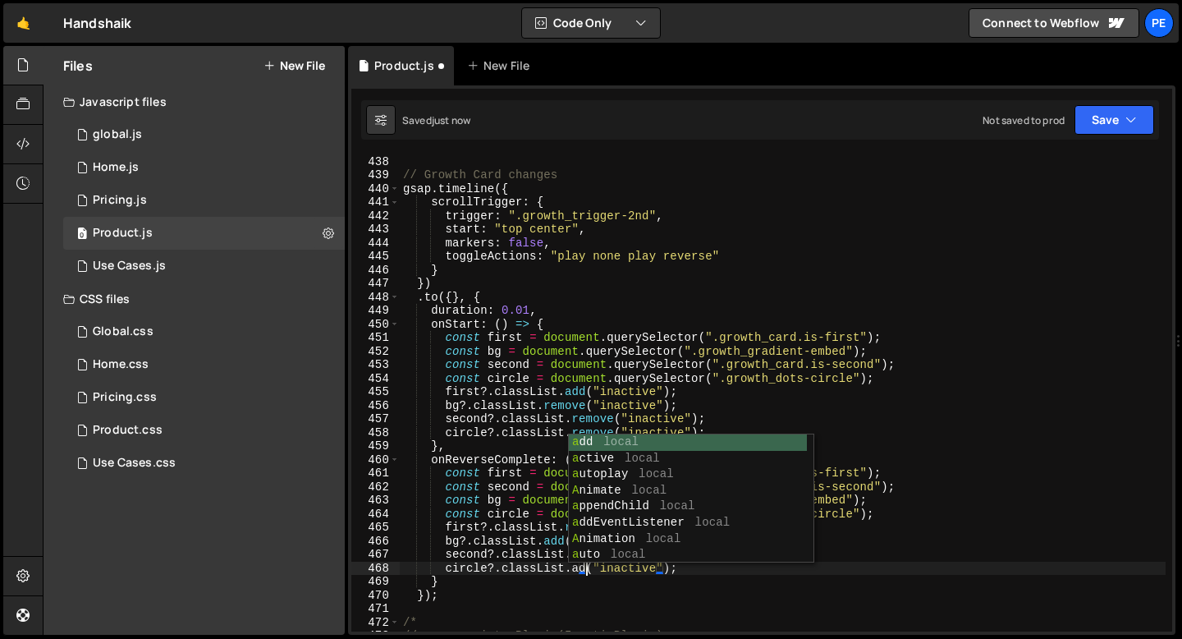
scroll to position [0, 13]
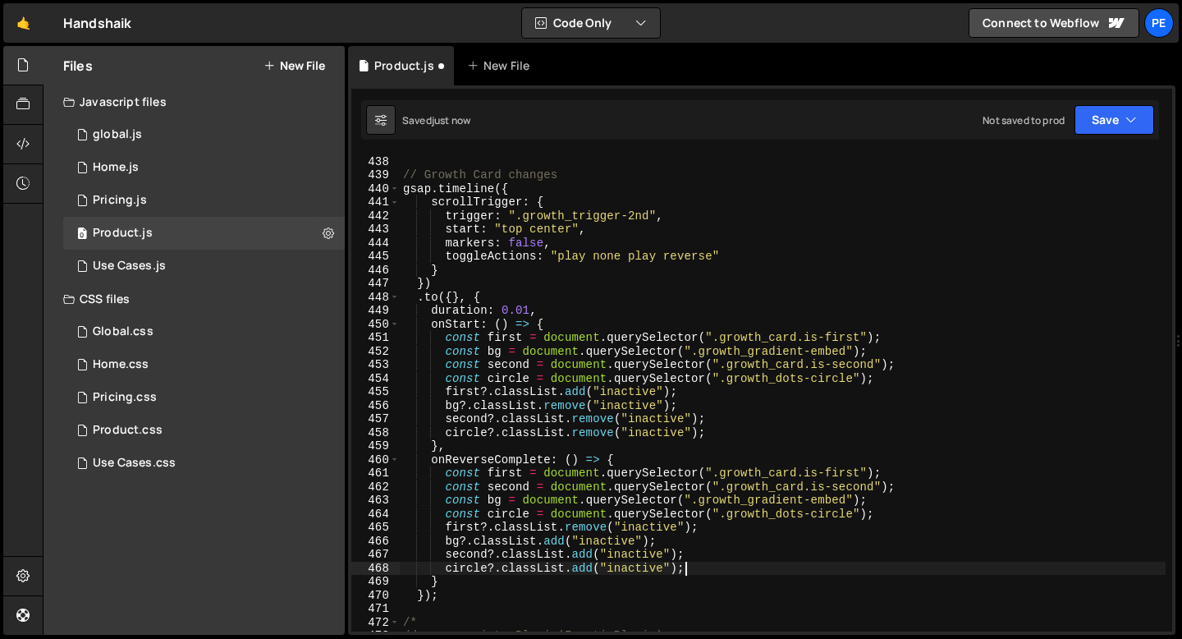
click at [781, 571] on div "}) ; // Growth Card changes gsap . timeline ({ scrollTrigger : { trigger : ".gr…" at bounding box center [783, 393] width 766 height 504
type textarea "circle?.classList.add("inactive");"
click at [122, 122] on div "0 global.js 0" at bounding box center [204, 134] width 282 height 33
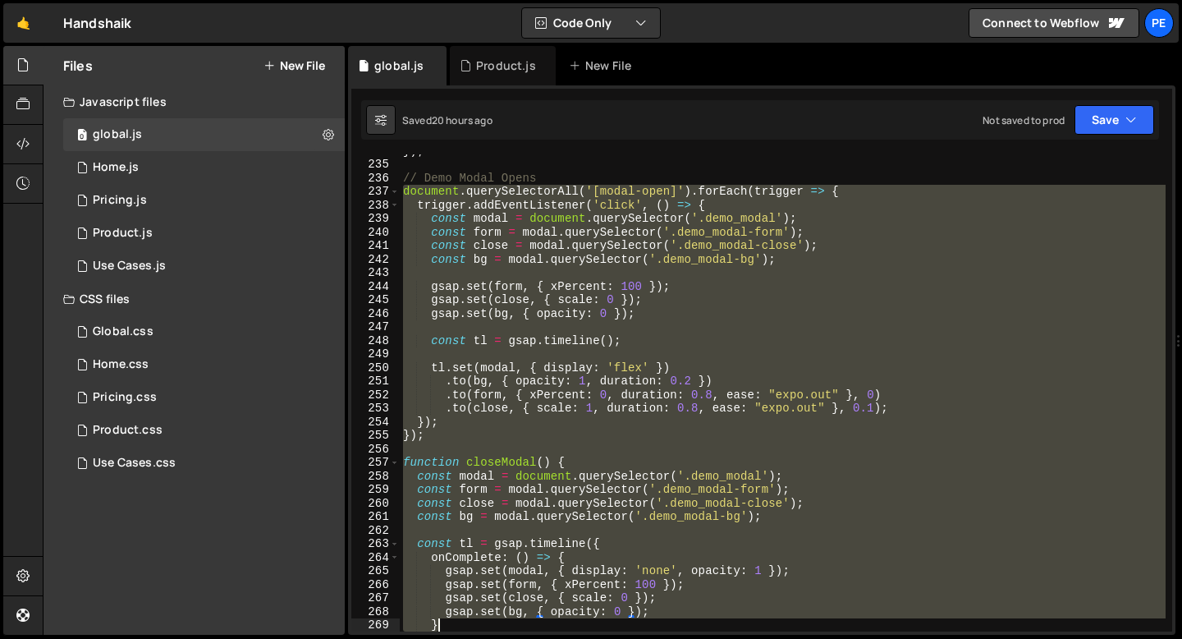
scroll to position [3275, 0]
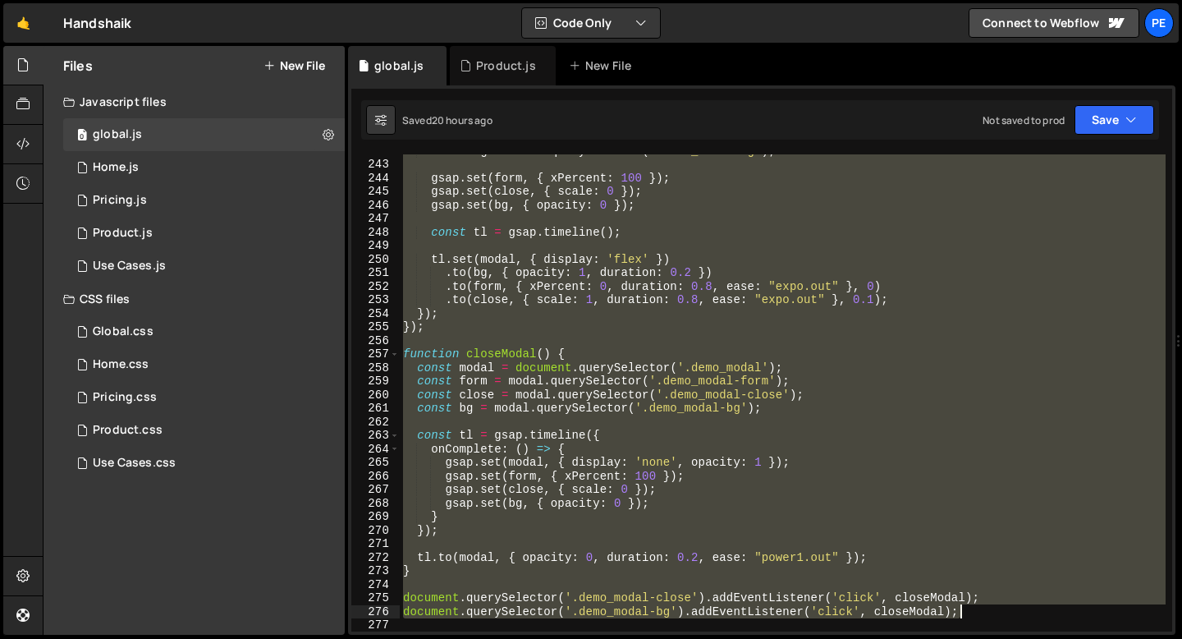
drag, startPoint x: 402, startPoint y: 360, endPoint x: 1000, endPoint y: 617, distance: 650.6
click at [1002, 617] on div "const bg = modal . querySelector ( '.demo_modal-bg' ) ; gsap . set ( form , { x…" at bounding box center [783, 396] width 766 height 504
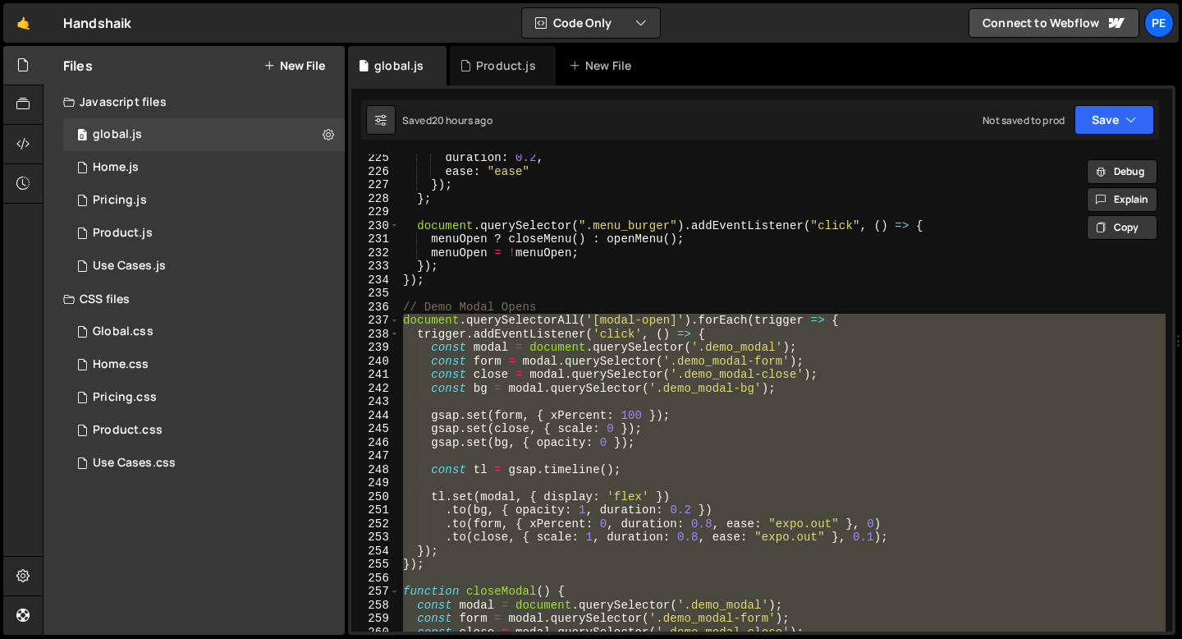
scroll to position [3038, 0]
paste textarea
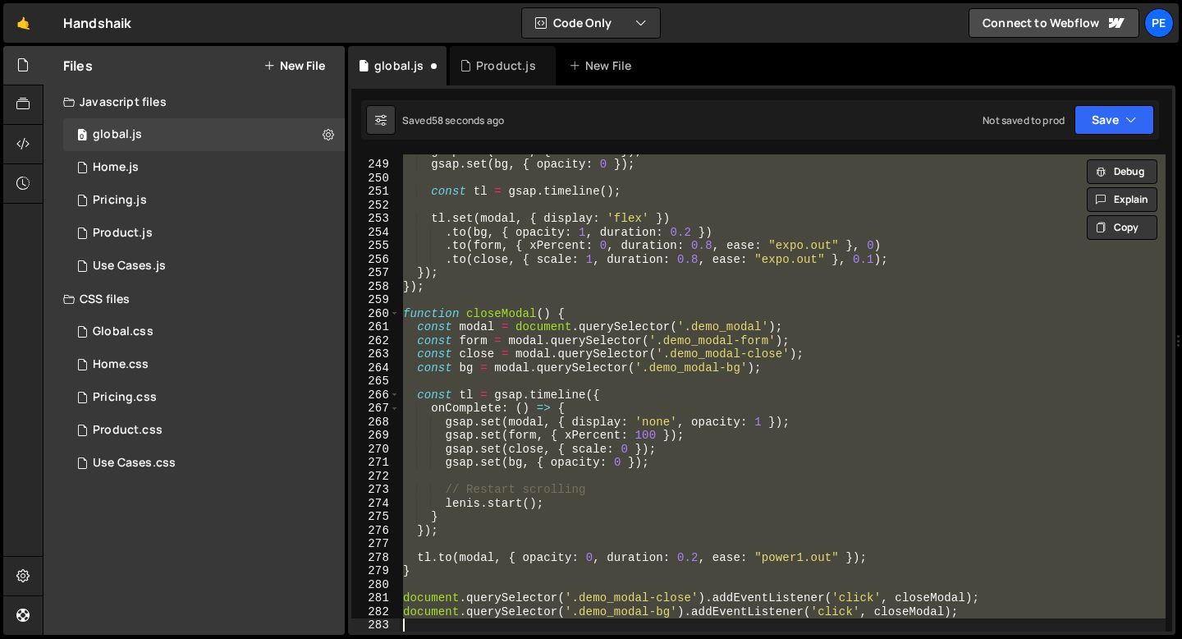
scroll to position [3356, 0]
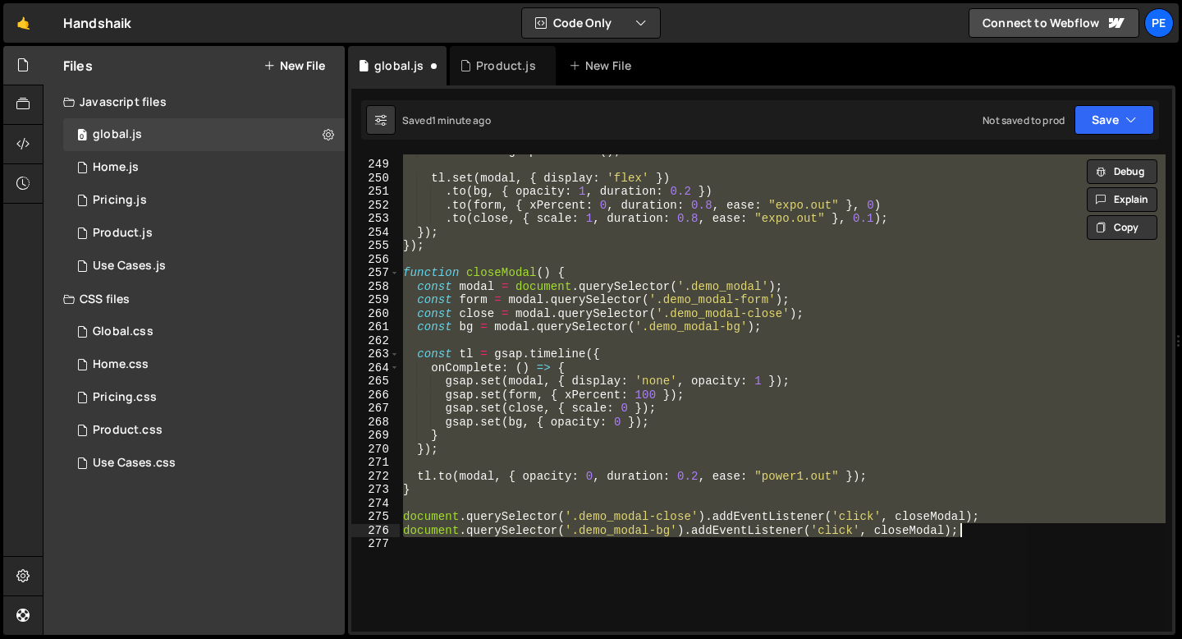
click at [547, 445] on div "const tl = gsap . timeline ( ) ; tl . set ( modal , { display : 'flex' }) . to …" at bounding box center [783, 392] width 766 height 477
type textarea "});"
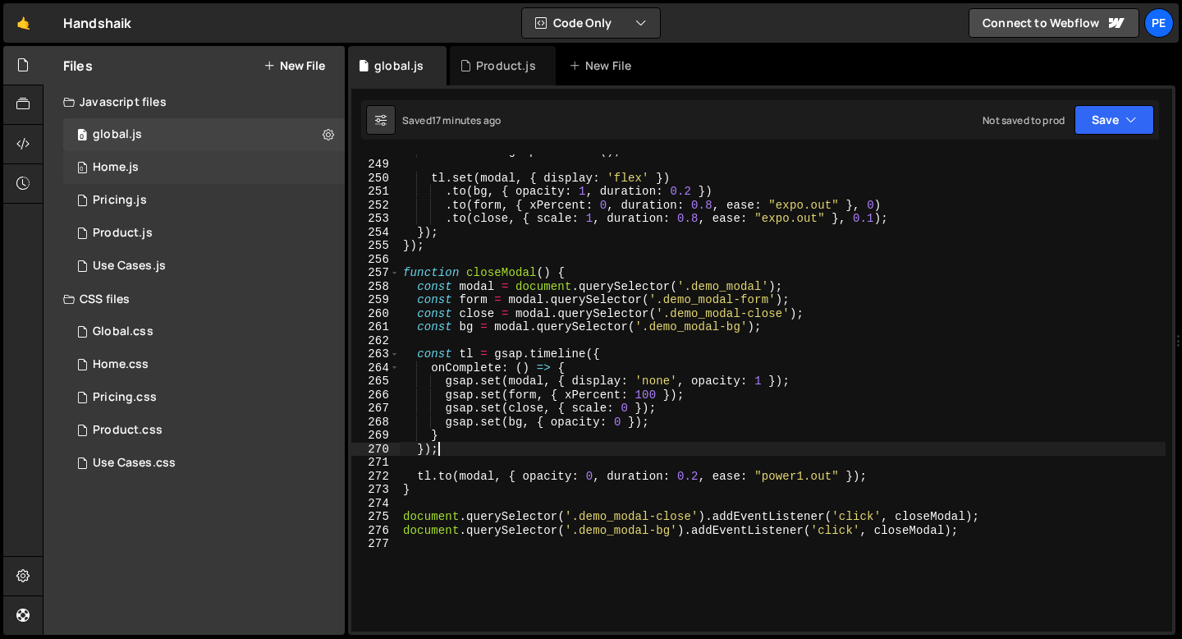
click at [177, 159] on div "0 Home.js 0" at bounding box center [204, 167] width 282 height 33
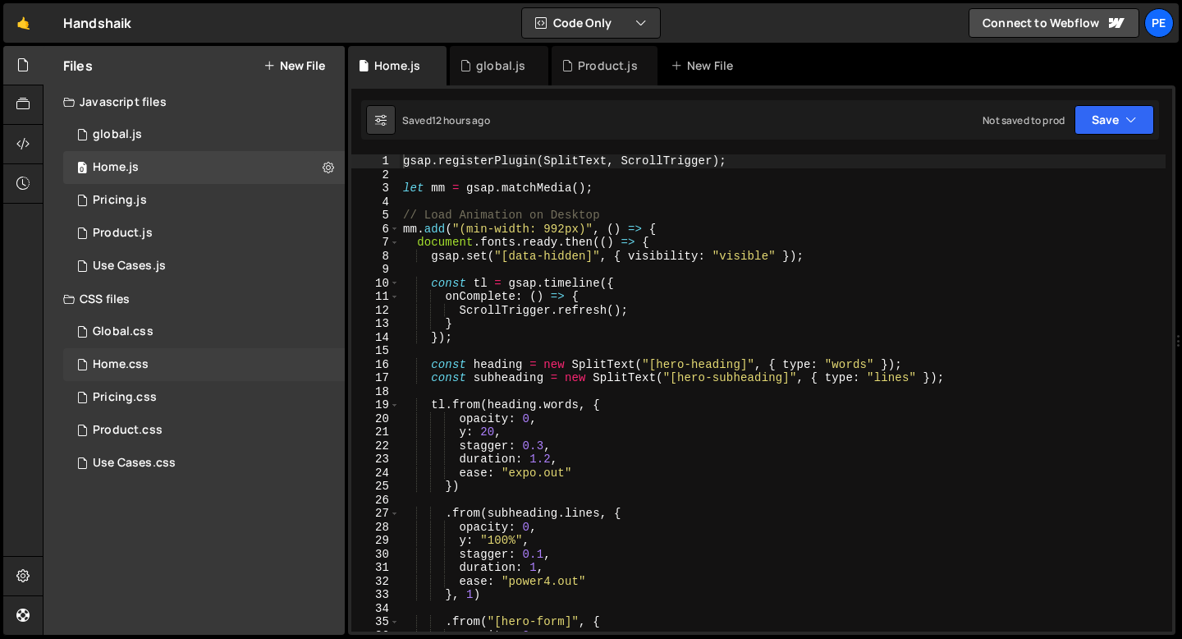
click at [126, 371] on div "Home.css" at bounding box center [121, 364] width 56 height 15
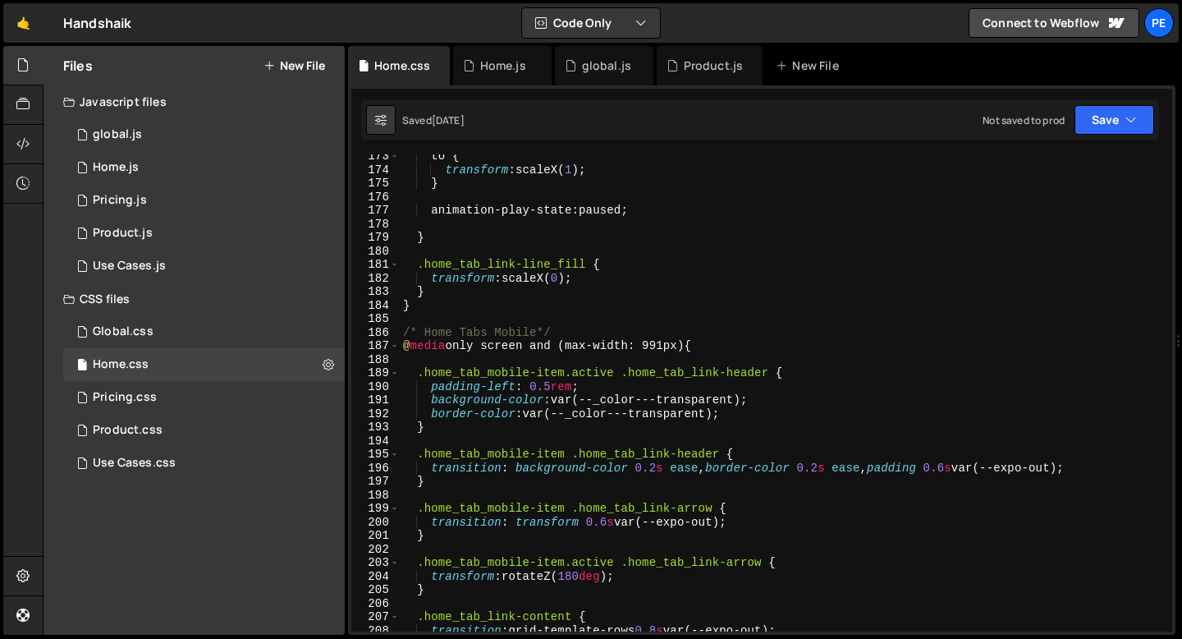
scroll to position [2350, 0]
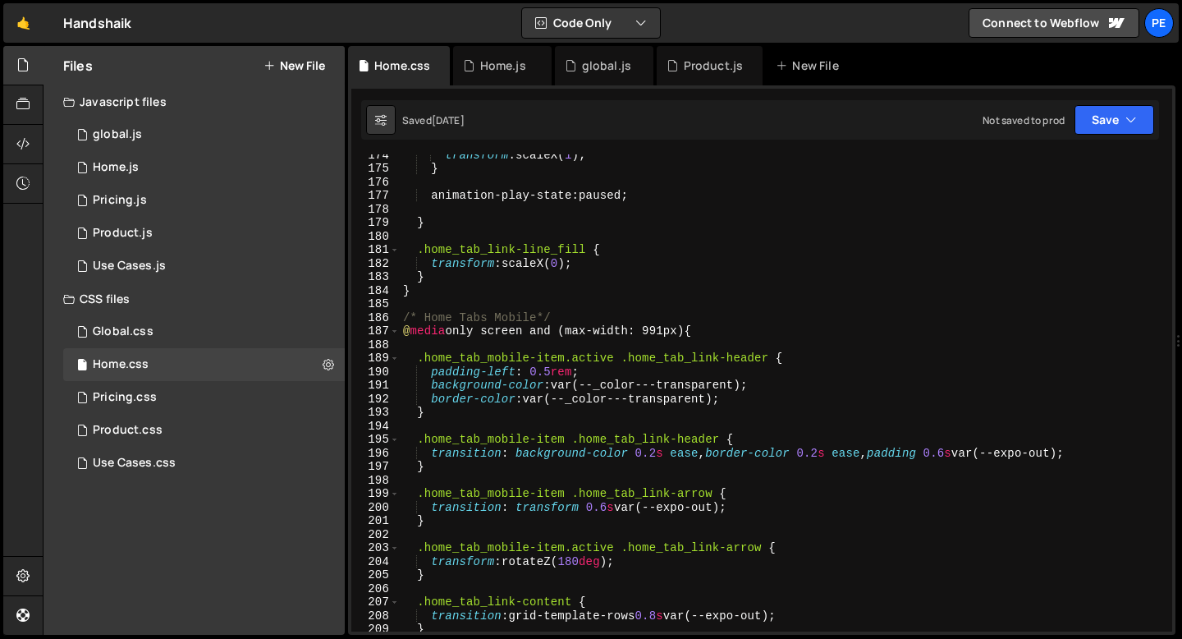
click at [450, 350] on div "transform : scaleX( 1 ) ; } animation-play-state : paused ; } .home_tab_link-li…" at bounding box center [783, 400] width 766 height 504
click at [489, 71] on div "Home.js" at bounding box center [503, 65] width 46 height 16
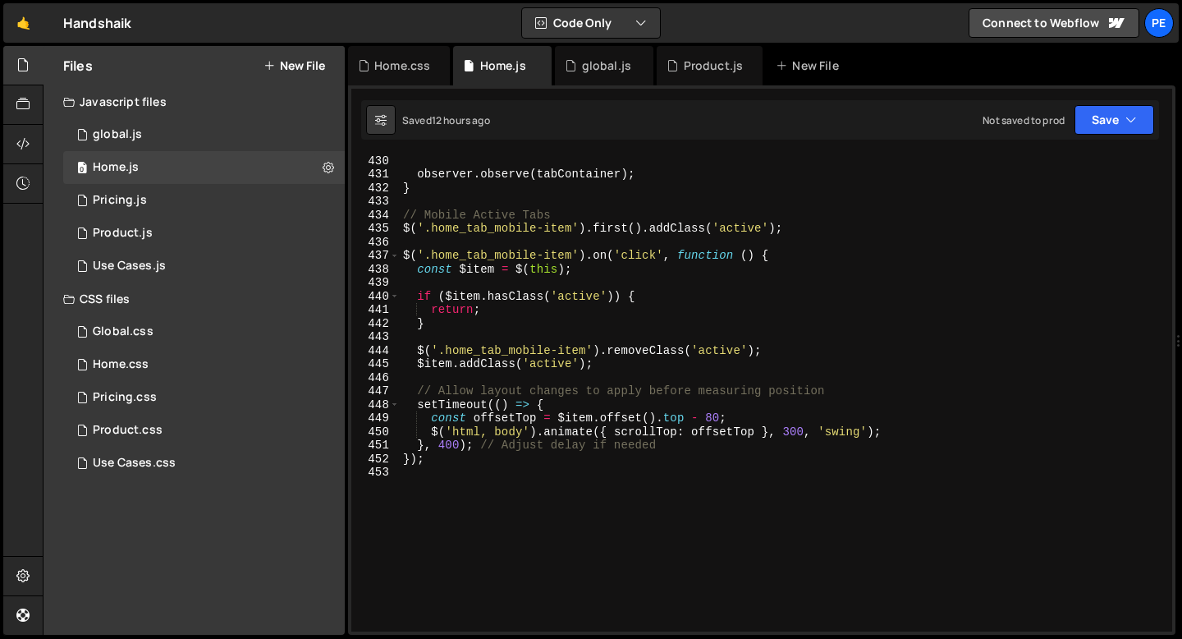
scroll to position [5812, 0]
click at [431, 207] on div "observer . observe ( tabContainer ) ; } // Mobile Active Tabs $ ( '.home_tab_mo…" at bounding box center [783, 406] width 766 height 504
click at [444, 478] on div "observer . observe ( tabContainer ) ; } // Mobile Active Tabs $ ( '.home_tab_mo…" at bounding box center [783, 406] width 766 height 504
click at [425, 200] on div "observer . observe ( tabContainer ) ; } // Mobile Active Tabs $ ( '.home_tab_mo…" at bounding box center [783, 406] width 766 height 504
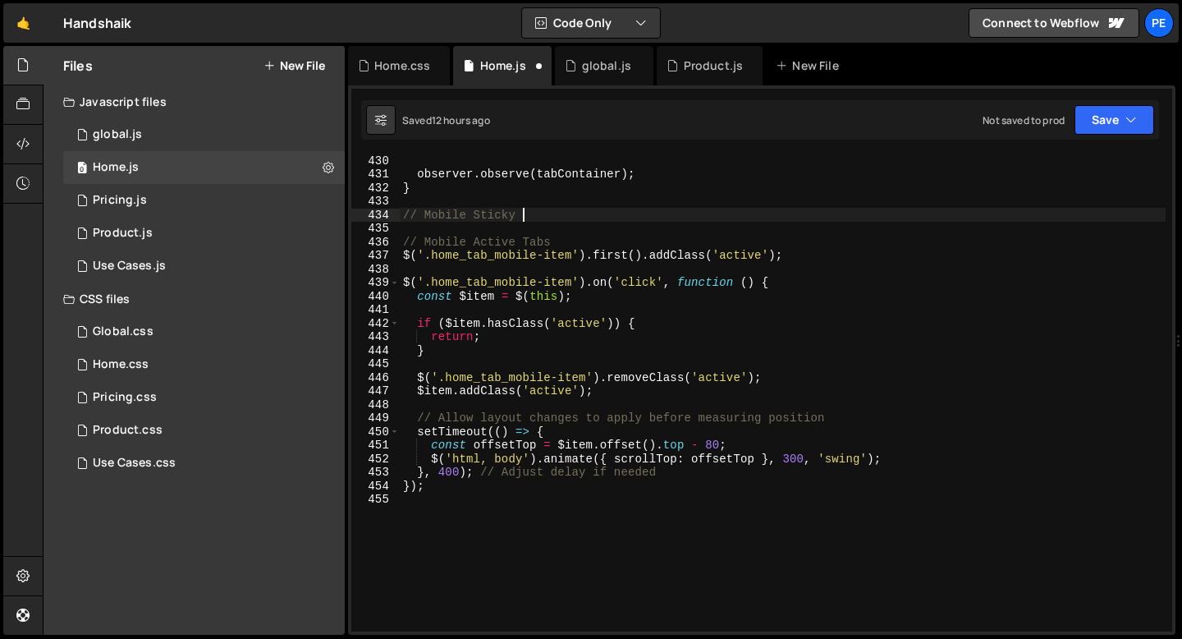
scroll to position [0, 7]
click at [425, 216] on div "observer . observe ( tabContainer ) ; } // Mobile Sticky // Mobile Active Tabs …" at bounding box center [783, 406] width 766 height 504
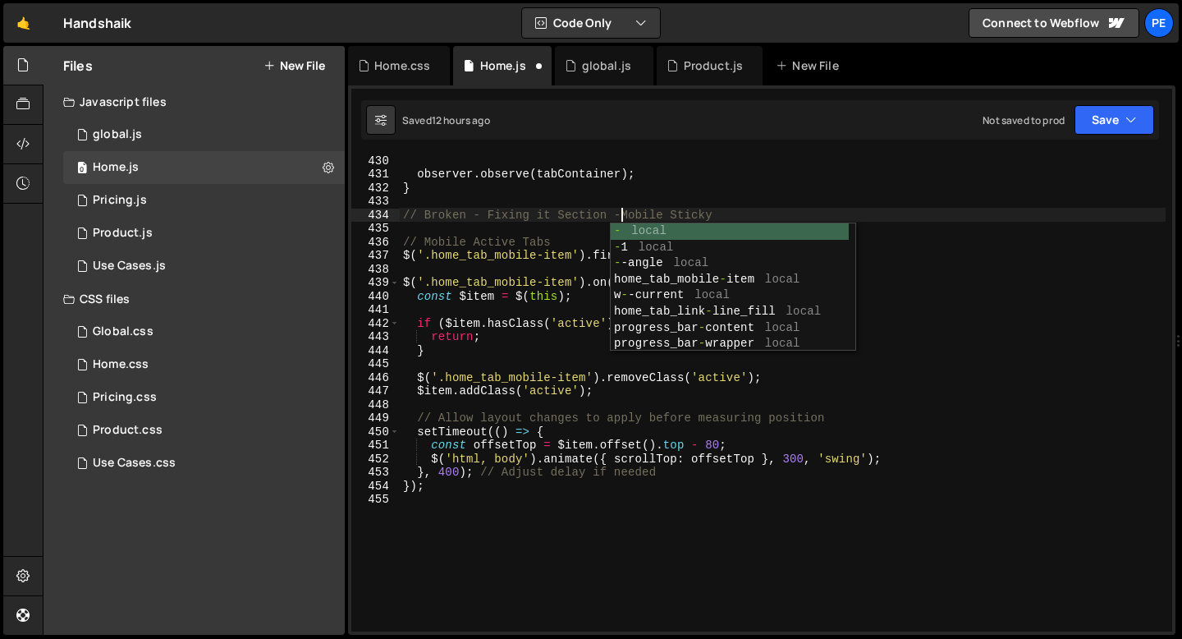
type textarea "// Broken - Fixing it Section - Mobile Sticky"
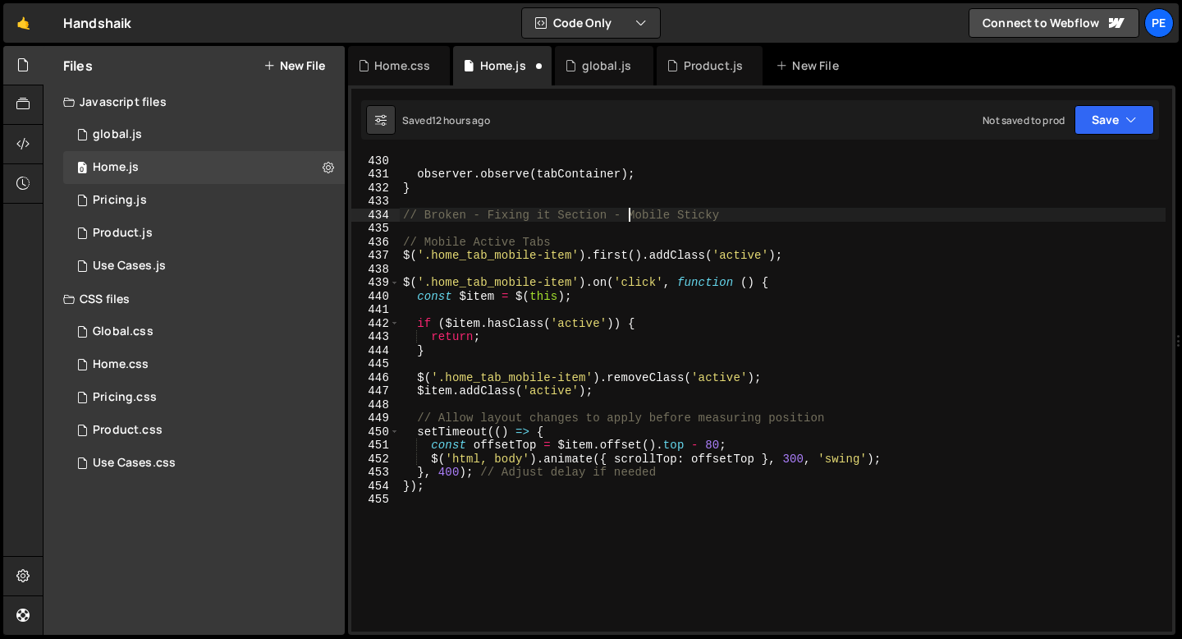
click at [773, 235] on div "observer . observe ( tabContainer ) ; } // Broken - Fixing it Section - Mobile …" at bounding box center [783, 406] width 766 height 504
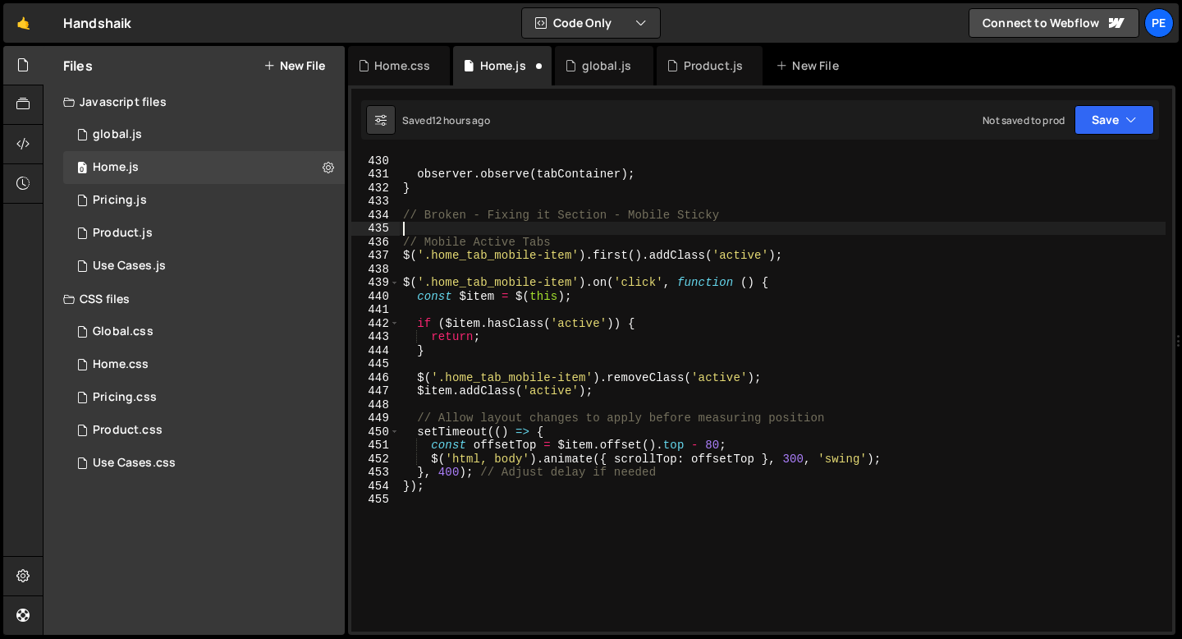
scroll to position [0, 0]
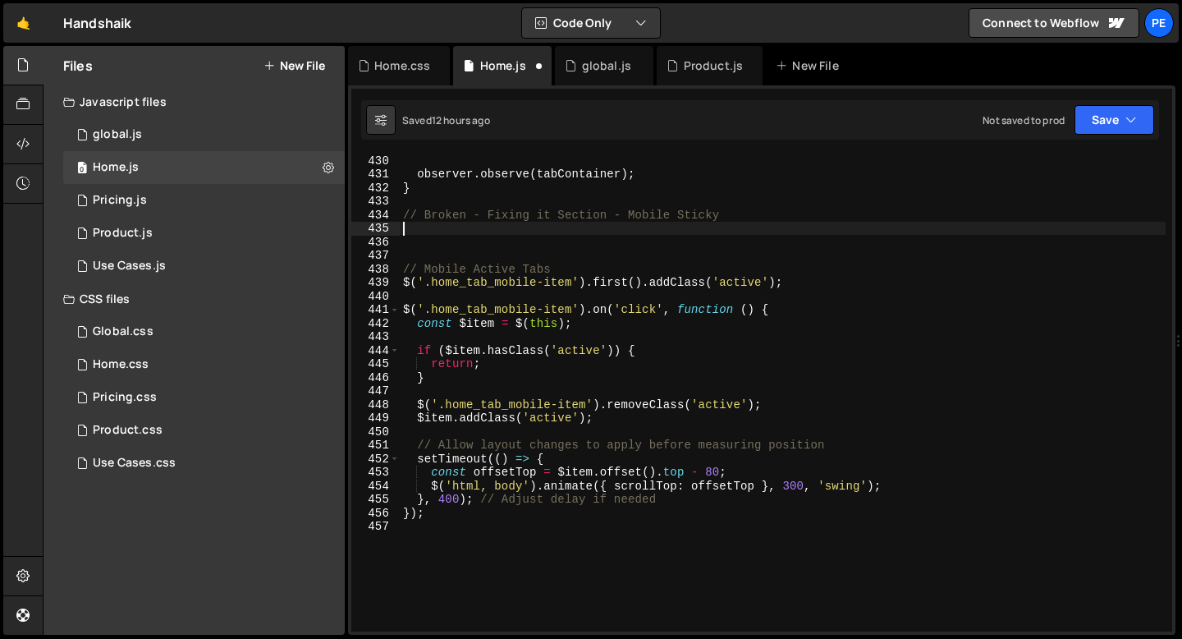
paste textarea "});"
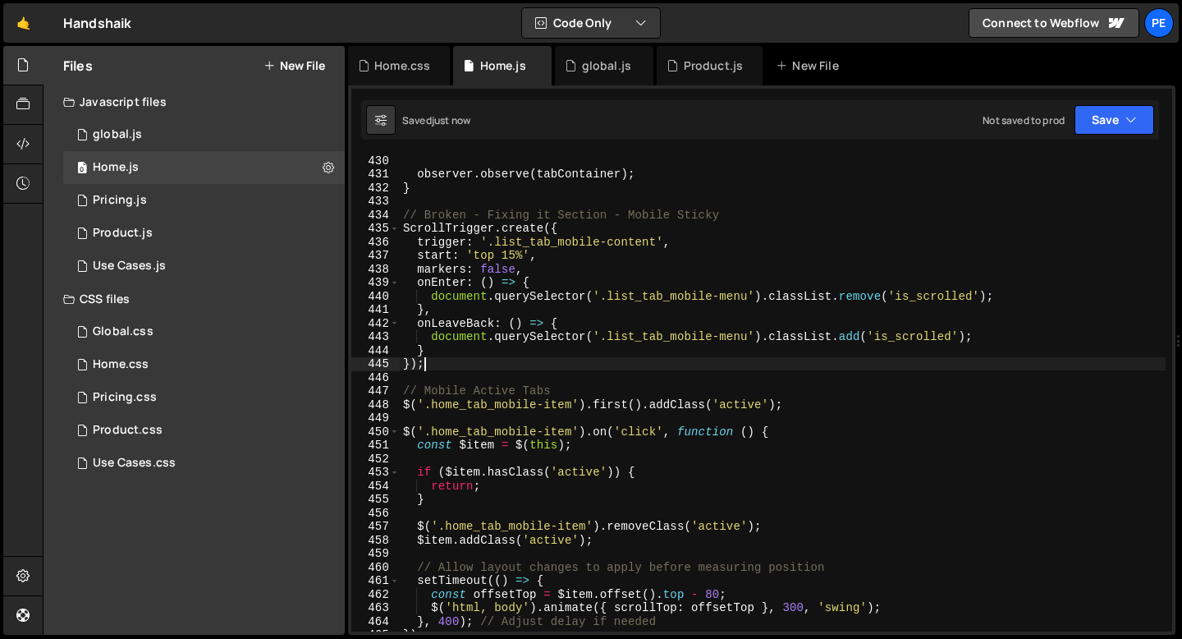
click at [402, 230] on div "observer . observe ( tabContainer ) ; } // Broken - Fixing it Section - Mobile …" at bounding box center [783, 406] width 766 height 504
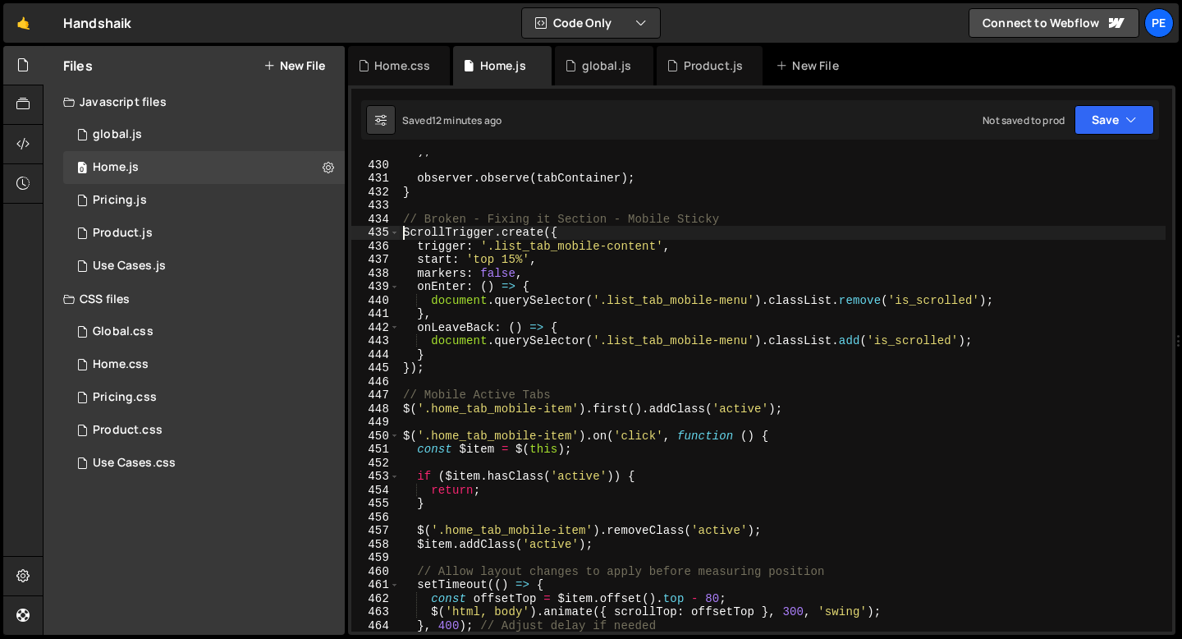
scroll to position [5753, 0]
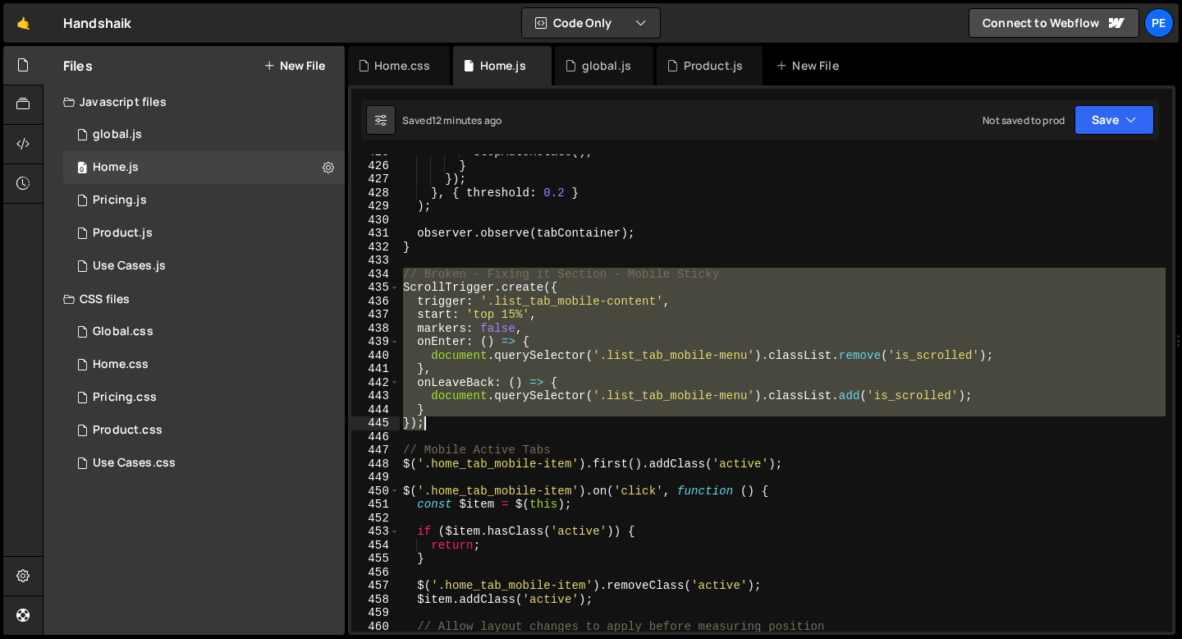
drag, startPoint x: 404, startPoint y: 278, endPoint x: 438, endPoint y: 424, distance: 149.2
click at [438, 424] on div "stopAutoRotate ( ) ; } }) ; } , { threshold : 0.2 } ) ; observer . observe ( ta…" at bounding box center [783, 397] width 766 height 504
type textarea "} });"
click at [706, 62] on div "Product.js" at bounding box center [714, 65] width 60 height 16
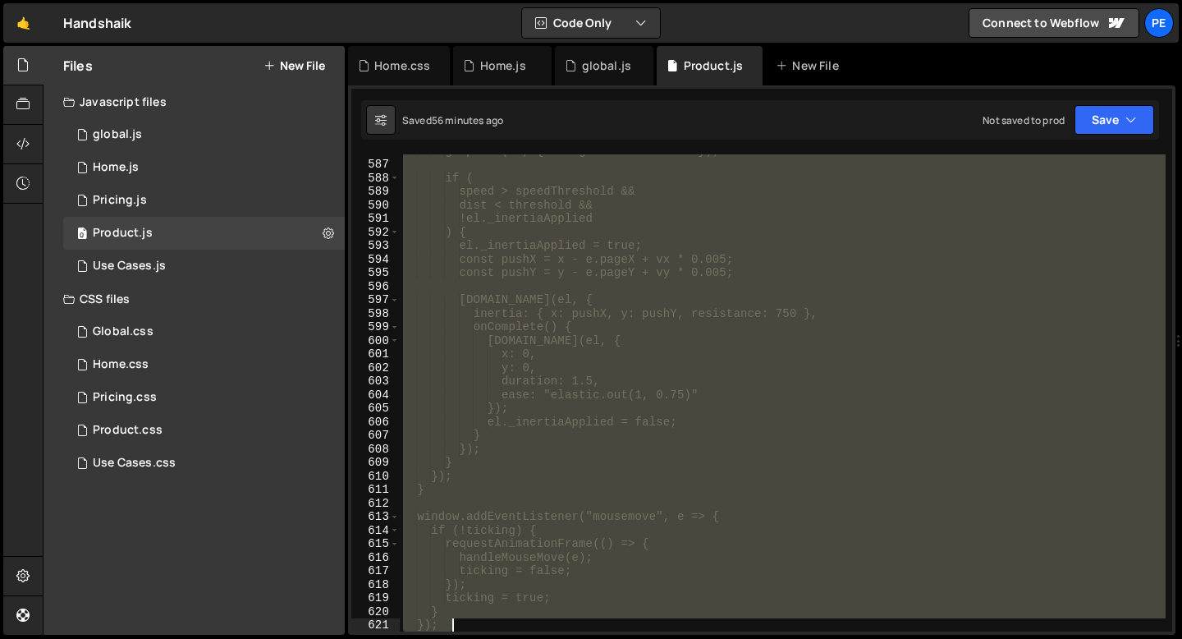
scroll to position [8030, 0]
drag, startPoint x: 402, startPoint y: 163, endPoint x: 484, endPoint y: 625, distance: 468.5
click at [484, 625] on div "el._inertiaApplied = true; const pushX = x - e.pageX + vx * 0.005; const pushY …" at bounding box center [783, 396] width 766 height 504
type textarea "*/"
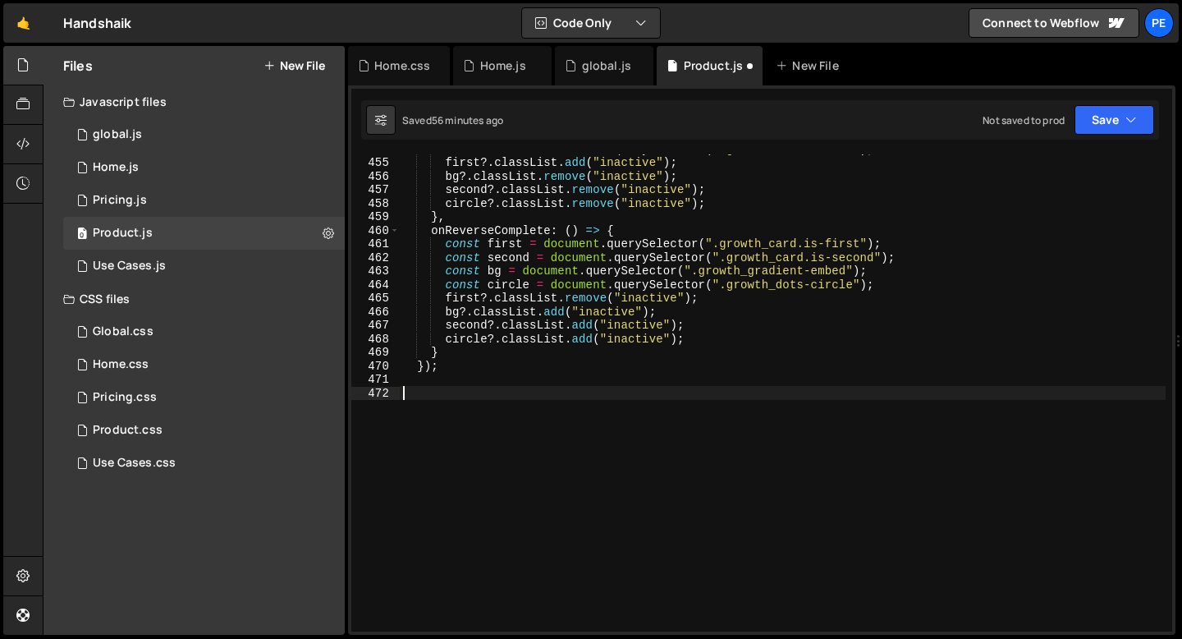
scroll to position [6136, 0]
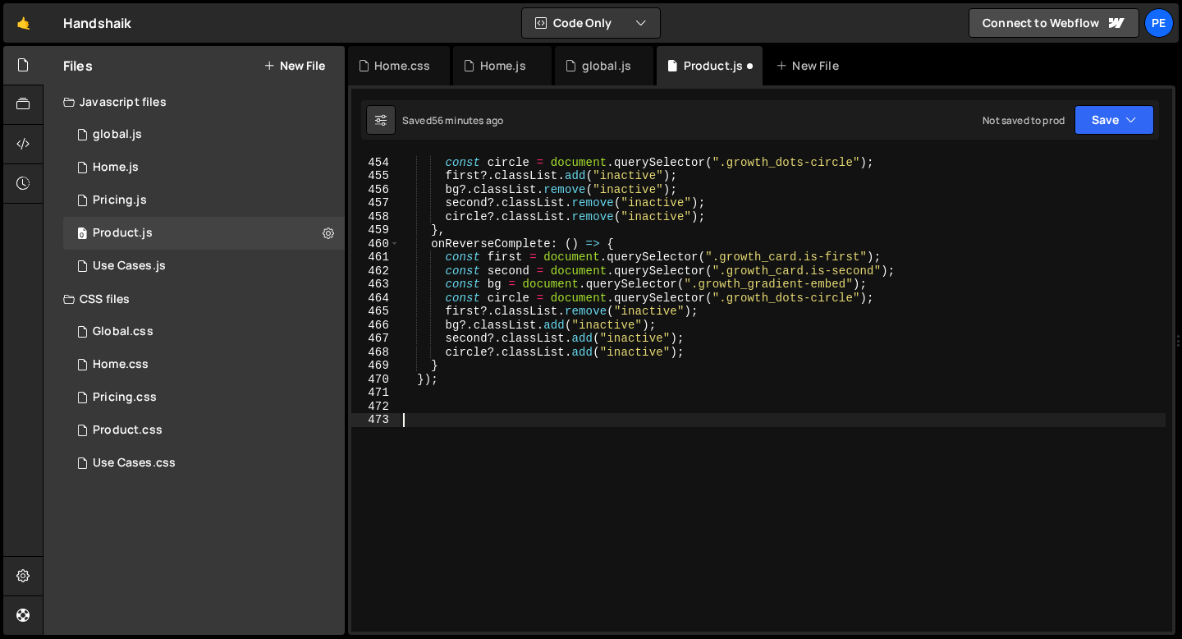
paste textarea "});"
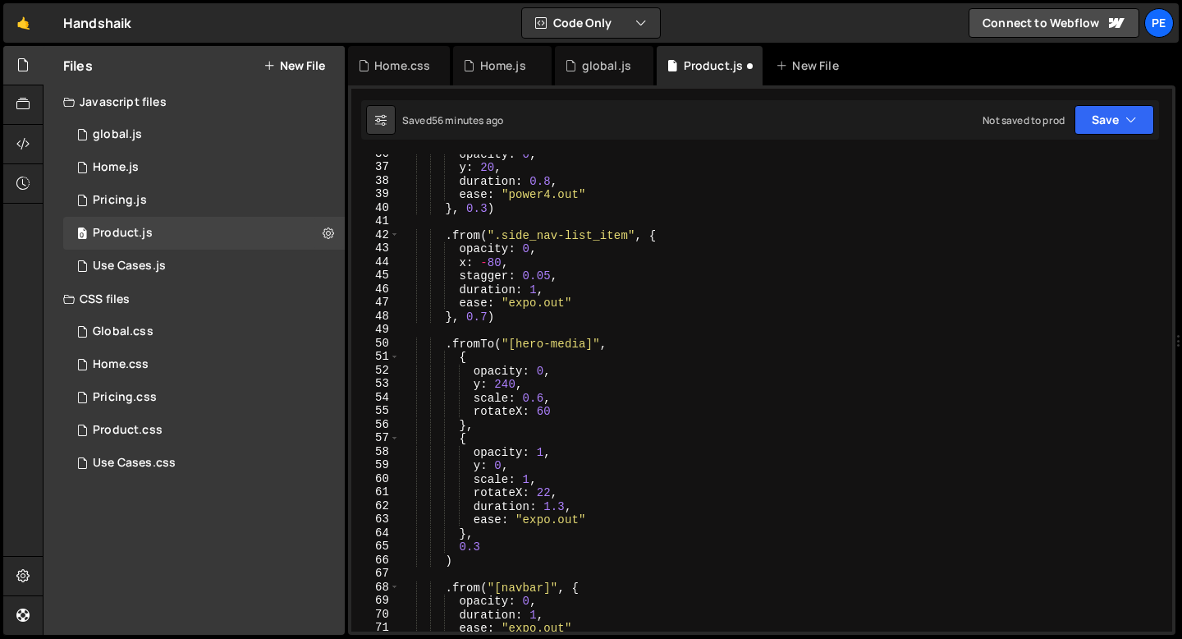
scroll to position [0, 0]
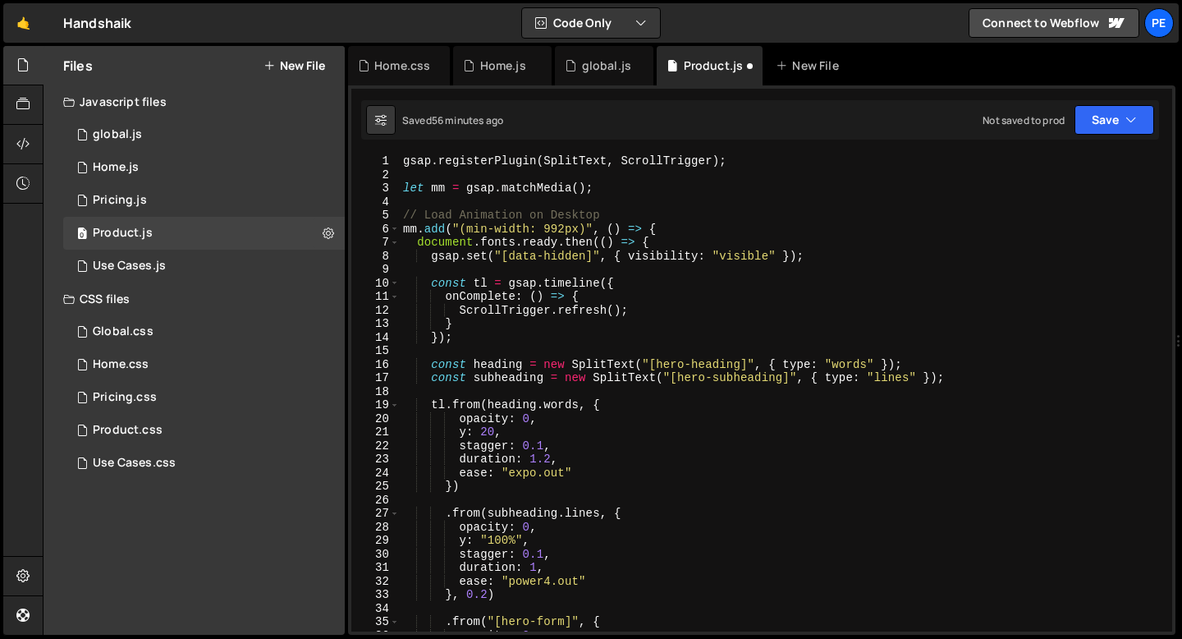
click at [493, 227] on div "gsap . registerPlugin ( SplitText , ScrollTrigger ) ; let mm = gsap . matchMedi…" at bounding box center [783, 406] width 766 height 504
type textarea "mm.add("(min-width: 992px)", () => { document.fonts.ready.then(() => {"
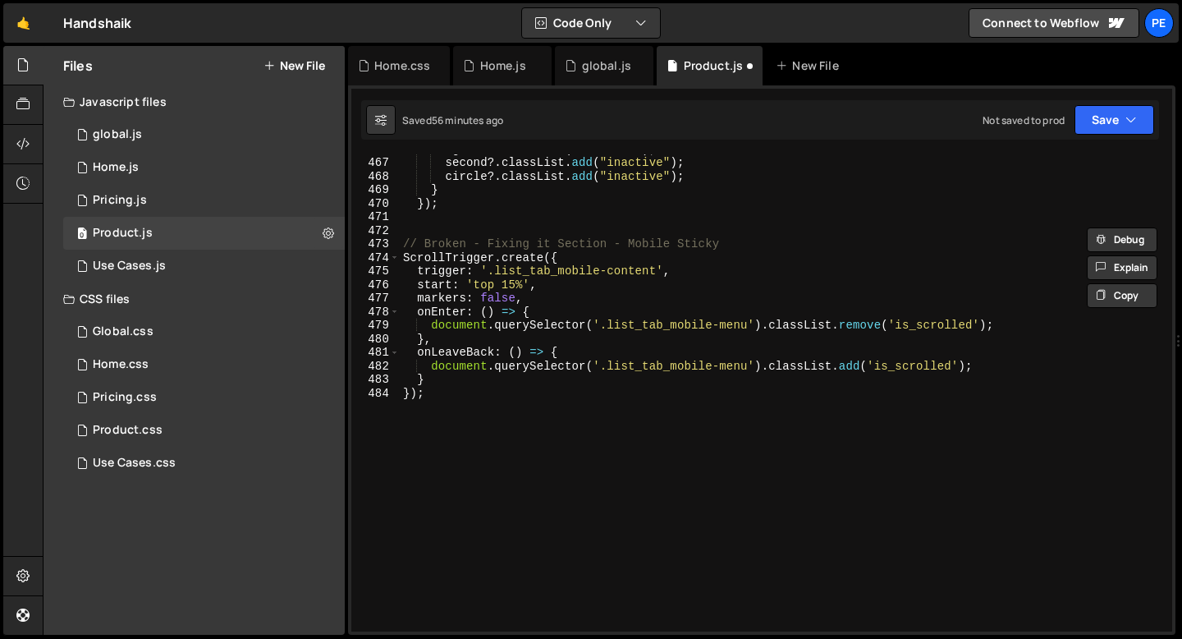
scroll to position [6311, 0]
click at [414, 232] on div "bg ?. classList . add ( "inactive" ) ; second ?. classList . add ( "inactive" )…" at bounding box center [783, 394] width 766 height 504
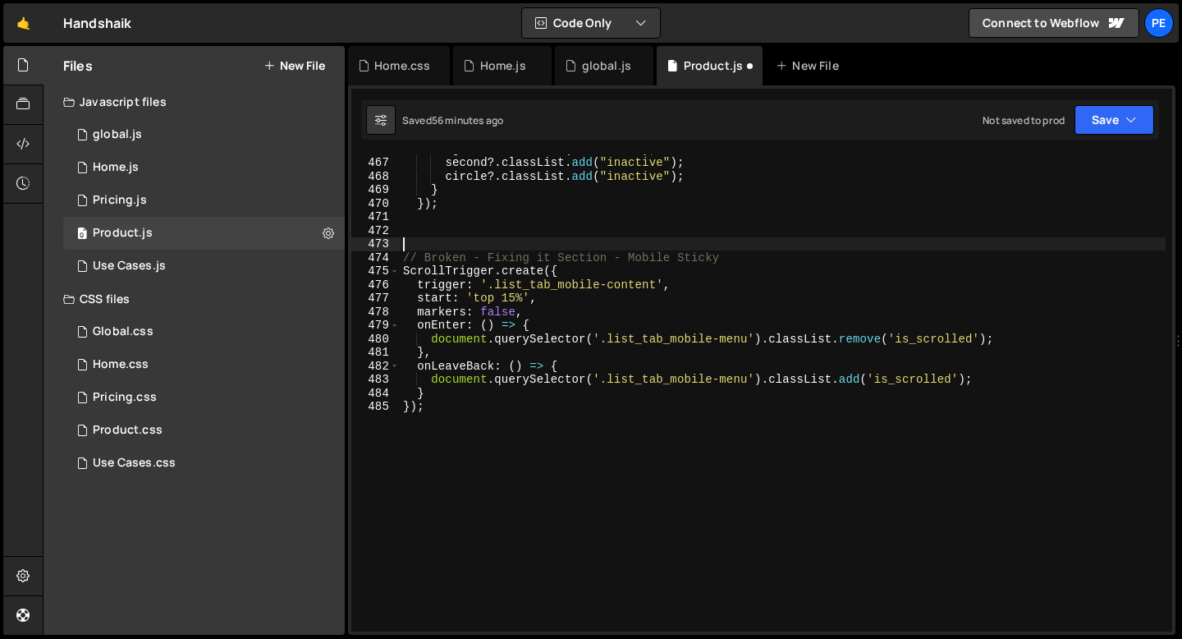
click at [740, 265] on div "bg ?. classList . add ( "inactive" ) ; second ?. classList . add ( "inactive" )…" at bounding box center [783, 394] width 766 height 504
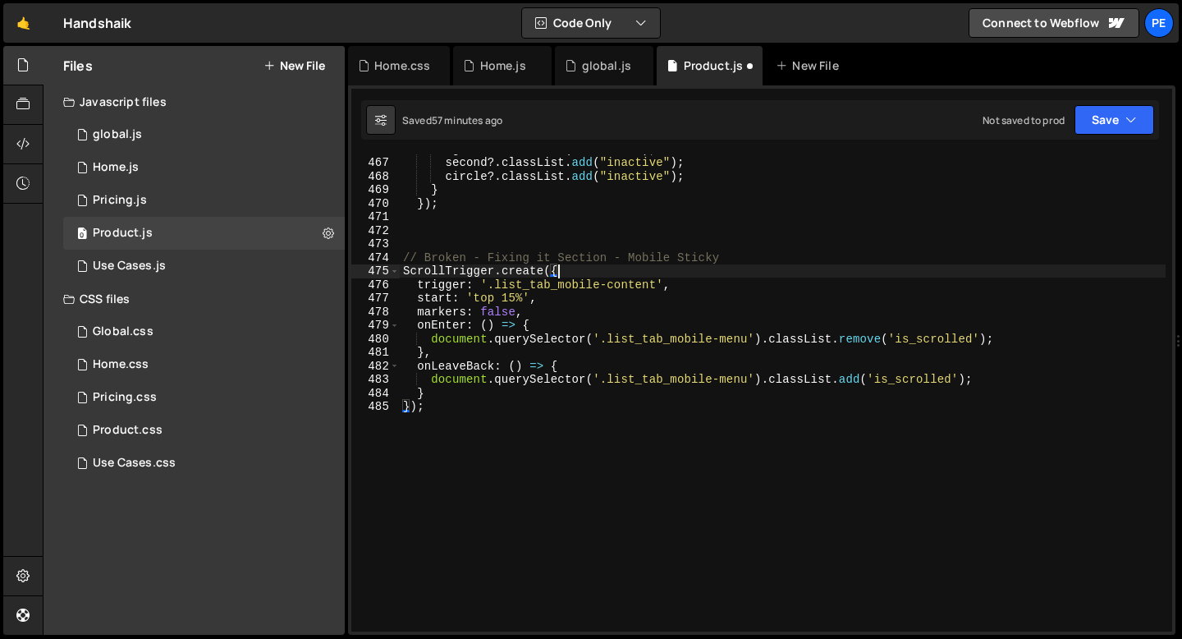
click at [736, 253] on div "bg ?. classList . add ( "inactive" ) ; second ?. classList . add ( "inactive" )…" at bounding box center [783, 394] width 766 height 504
type textarea "// Broken - Fixing it Section - Mobile Sticky"
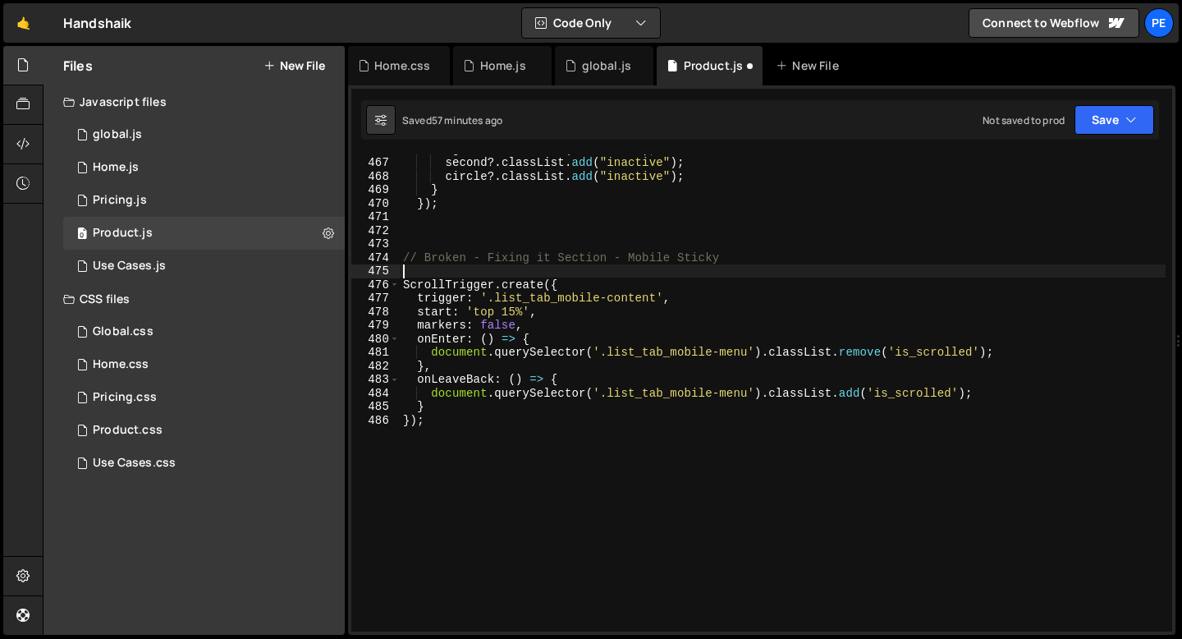
paste textarea "mm.add("(min-width: 992px)", () => {"
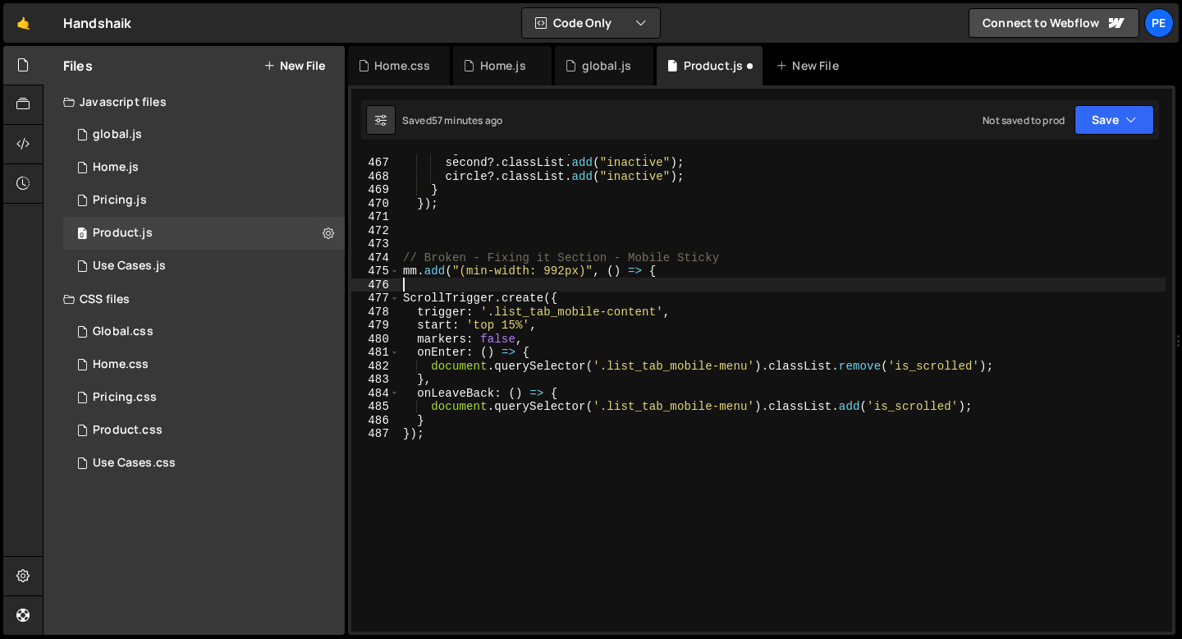
click at [487, 272] on div "bg ?. classList . add ( "inactive" ) ; second ?. classList . add ( "inactive" )…" at bounding box center [783, 394] width 766 height 504
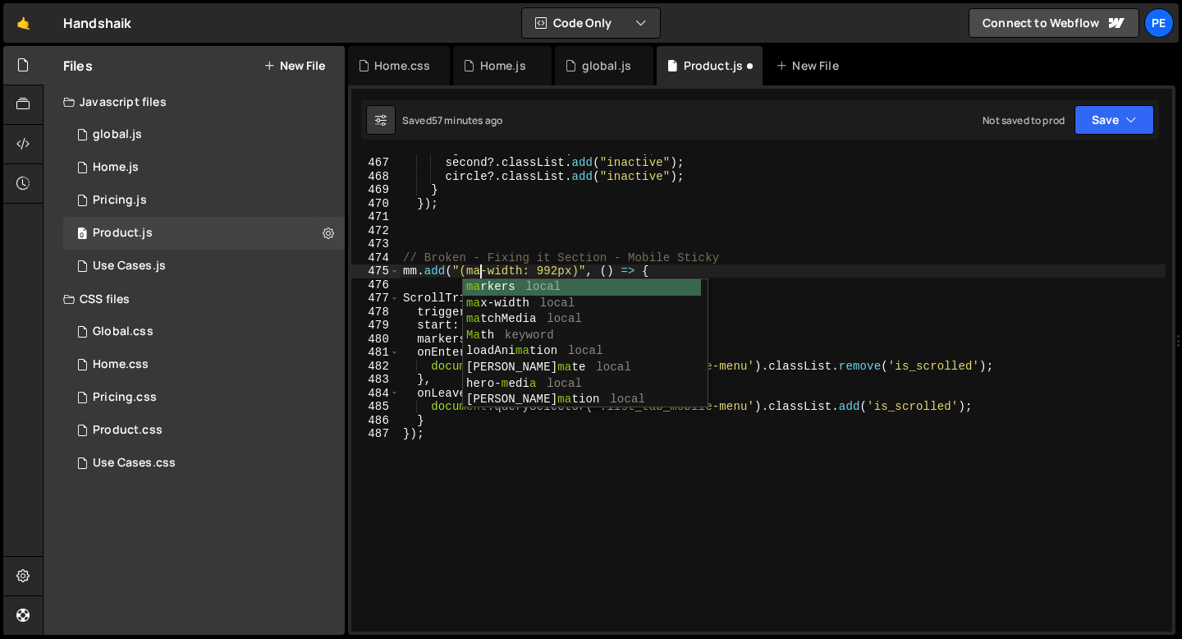
scroll to position [0, 6]
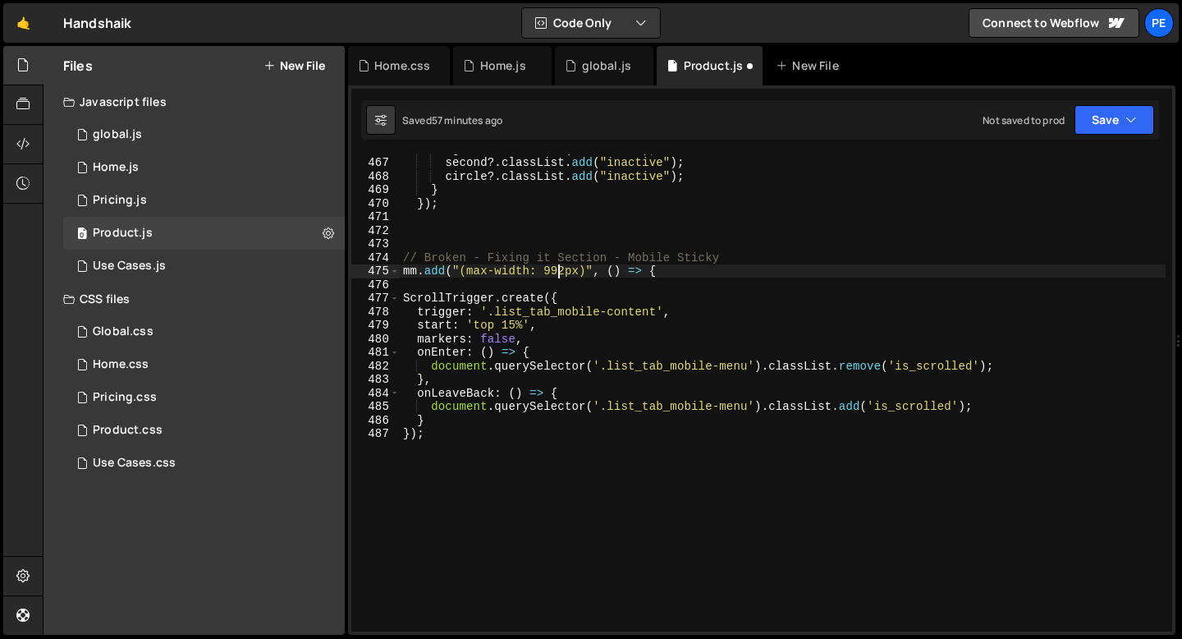
click at [560, 271] on div "bg ?. classList . add ( "inactive" ) ; second ?. classList . add ( "inactive" )…" at bounding box center [783, 394] width 766 height 504
type textarea "mm.add("(max-width: 480px)", () => {"
click at [534, 282] on div "bg ?. classList . add ( "inactive" ) ; second ?. classList . add ( "inactive" )…" at bounding box center [783, 394] width 766 height 504
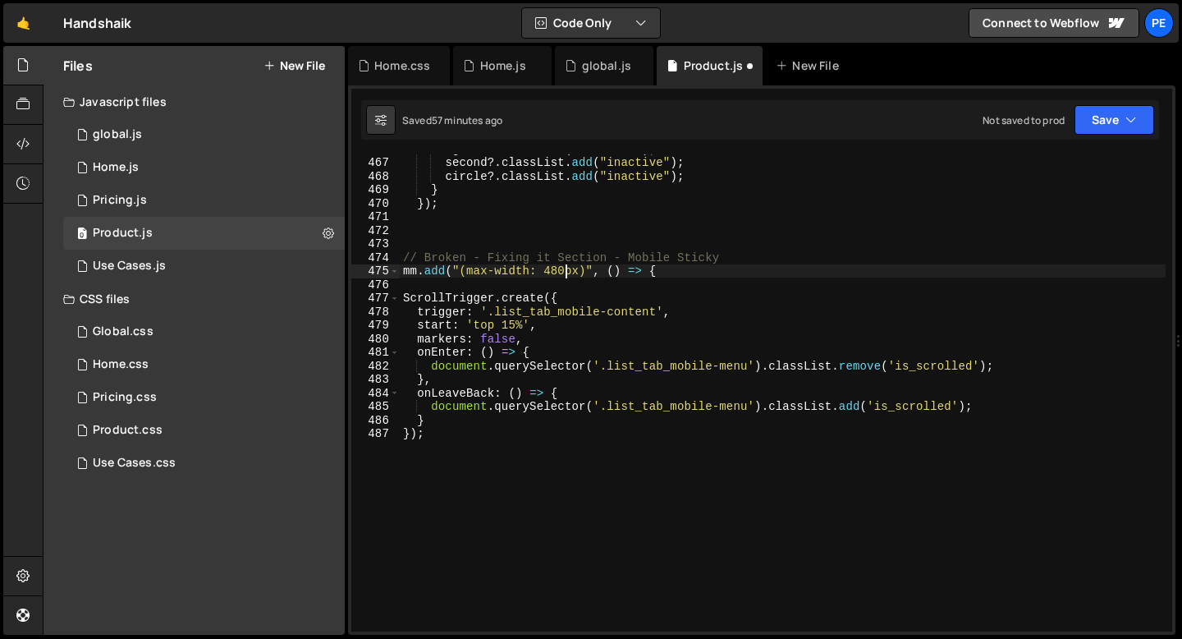
scroll to position [0, 0]
drag, startPoint x: 748, startPoint y: 365, endPoint x: 611, endPoint y: 368, distance: 137.2
click at [611, 368] on div "bg ?. classList . add ( "inactive" ) ; second ?. classList . add ( "inactive" )…" at bounding box center [783, 394] width 766 height 504
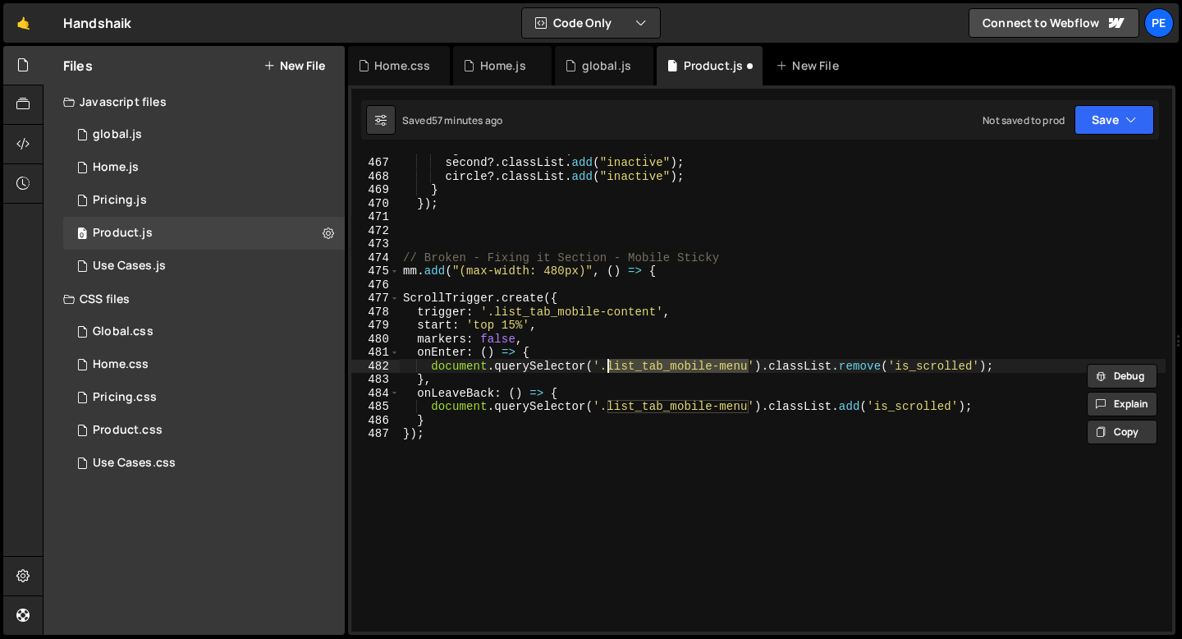
paste textarea "usecase_tab_"
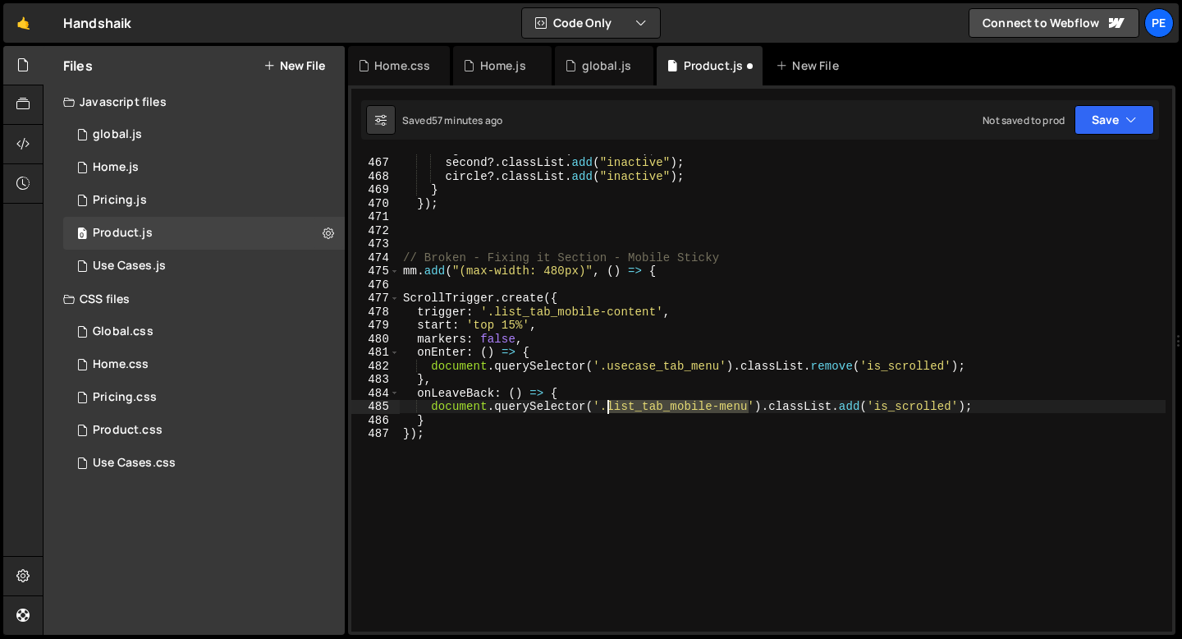
drag, startPoint x: 747, startPoint y: 405, endPoint x: 608, endPoint y: 406, distance: 139.6
click at [608, 406] on div "bg ?. classList . add ( "inactive" ) ; second ?. classList . add ( "inactive" )…" at bounding box center [783, 394] width 766 height 504
paste textarea "usecase_tab_"
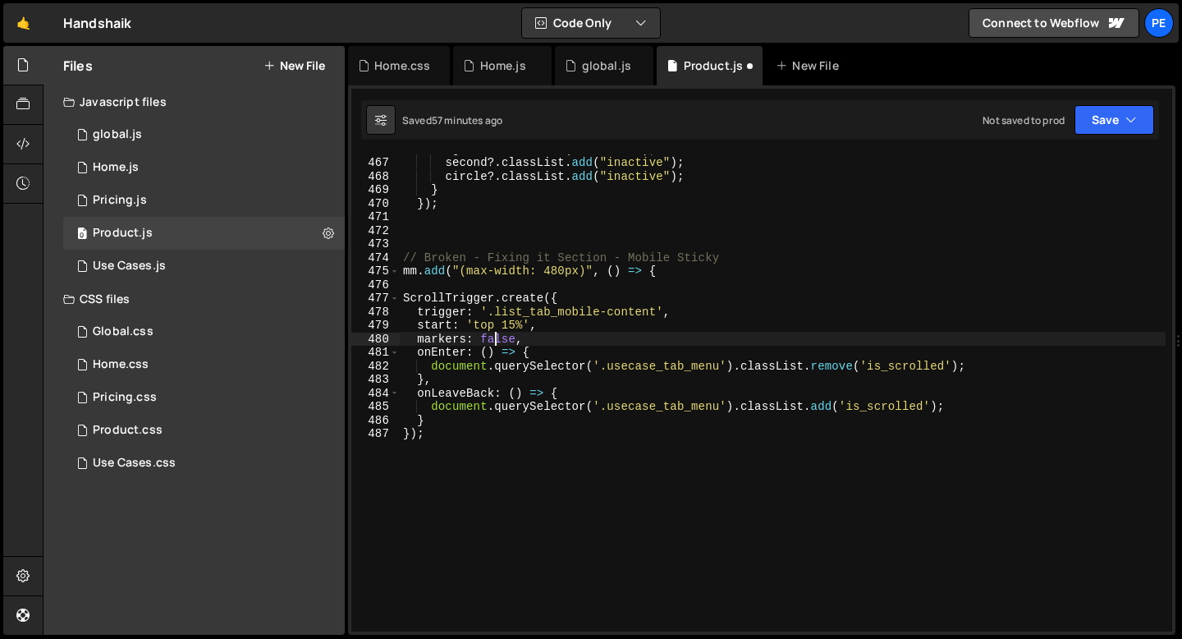
click at [495, 340] on div "bg ?. classList . add ( "inactive" ) ; second ?. classList . add ( "inactive" )…" at bounding box center [783, 394] width 766 height 504
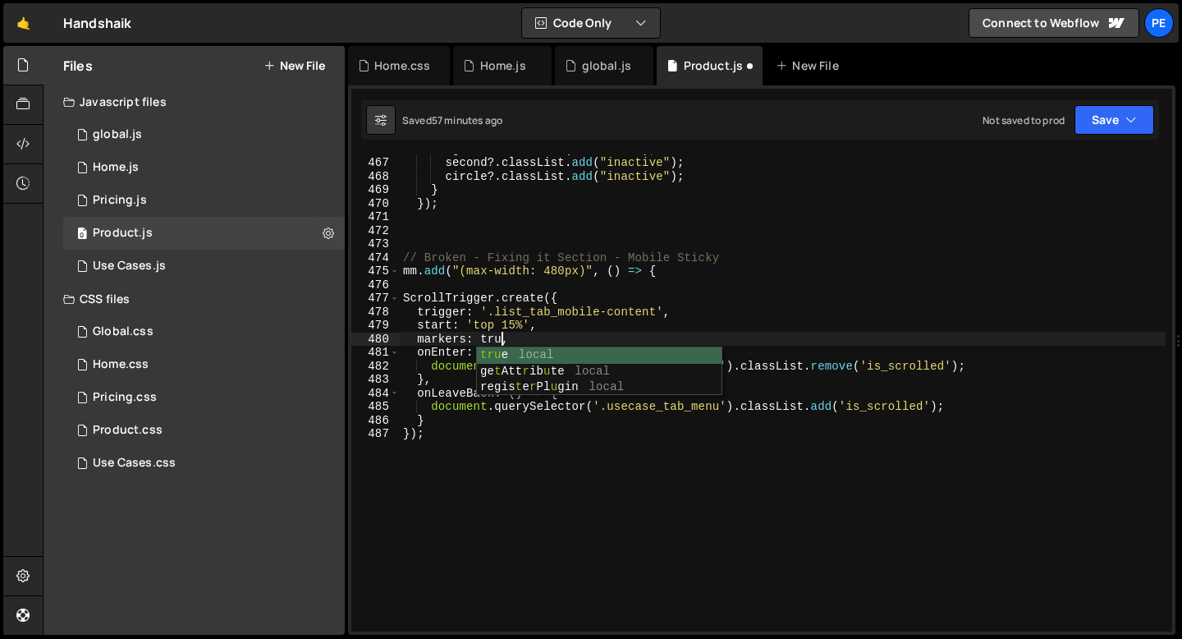
scroll to position [0, 7]
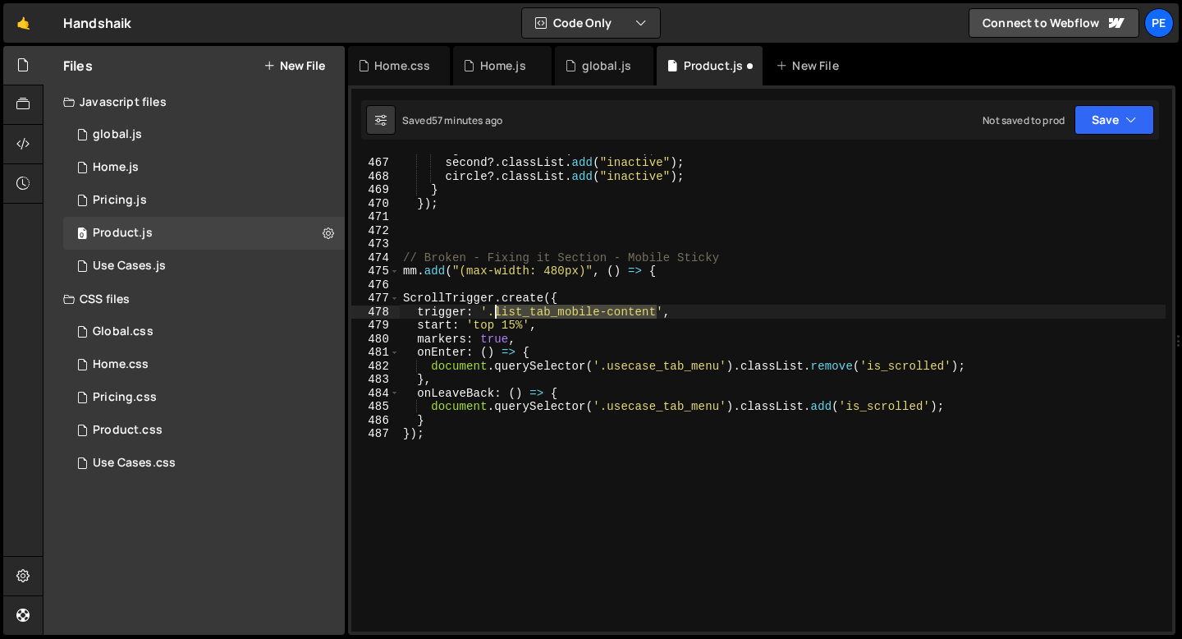
drag, startPoint x: 656, startPoint y: 312, endPoint x: 498, endPoint y: 314, distance: 158.5
click at [498, 314] on div "bg ?. classList . add ( "inactive" ) ; second ?. classList . add ( "inactive" )…" at bounding box center [783, 394] width 766 height 504
paste textarea "usecase_tab-w"
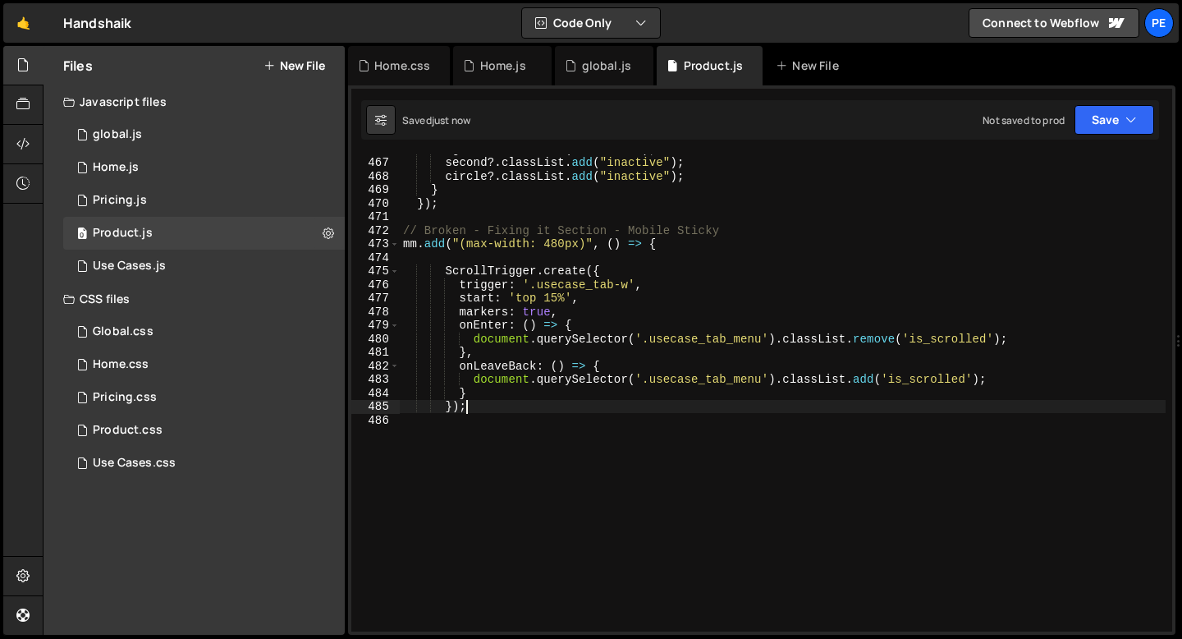
click at [489, 405] on div "bg ?. classList . add ( "inactive" ) ; second ?. classList . add ( "inactive" )…" at bounding box center [783, 394] width 766 height 504
click at [473, 392] on div "bg ?. classList . add ( "inactive" ) ; second ?. classList . add ( "inactive" )…" at bounding box center [783, 394] width 766 height 504
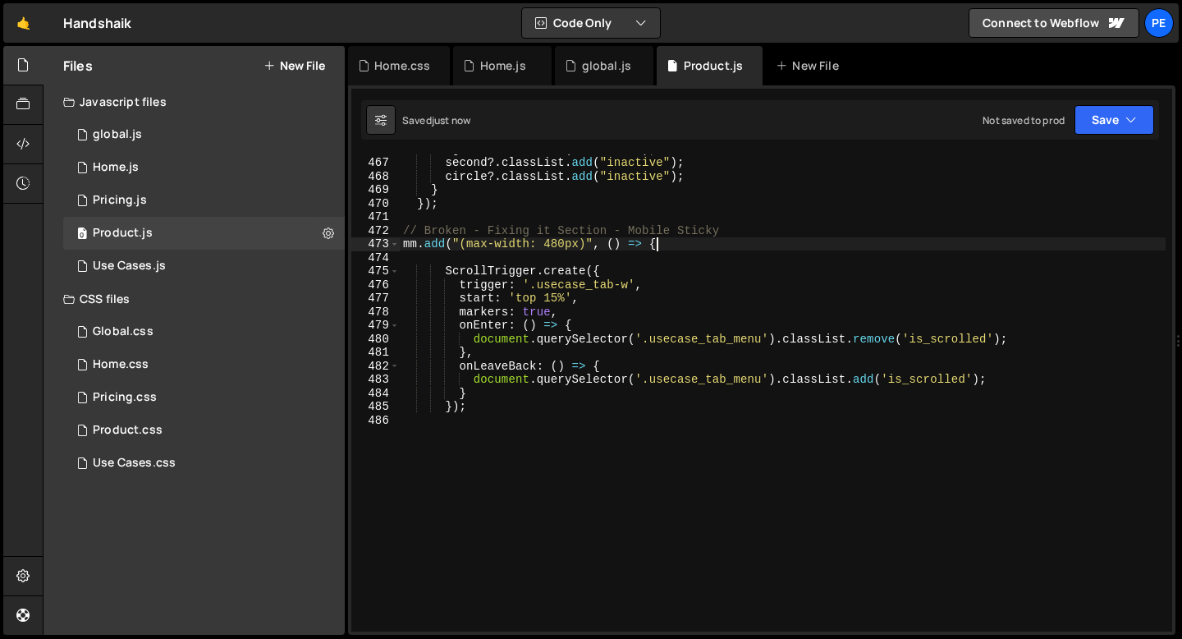
click at [672, 244] on div "bg ?. classList . add ( "inactive" ) ; second ?. classList . add ( "inactive" )…" at bounding box center [783, 394] width 766 height 504
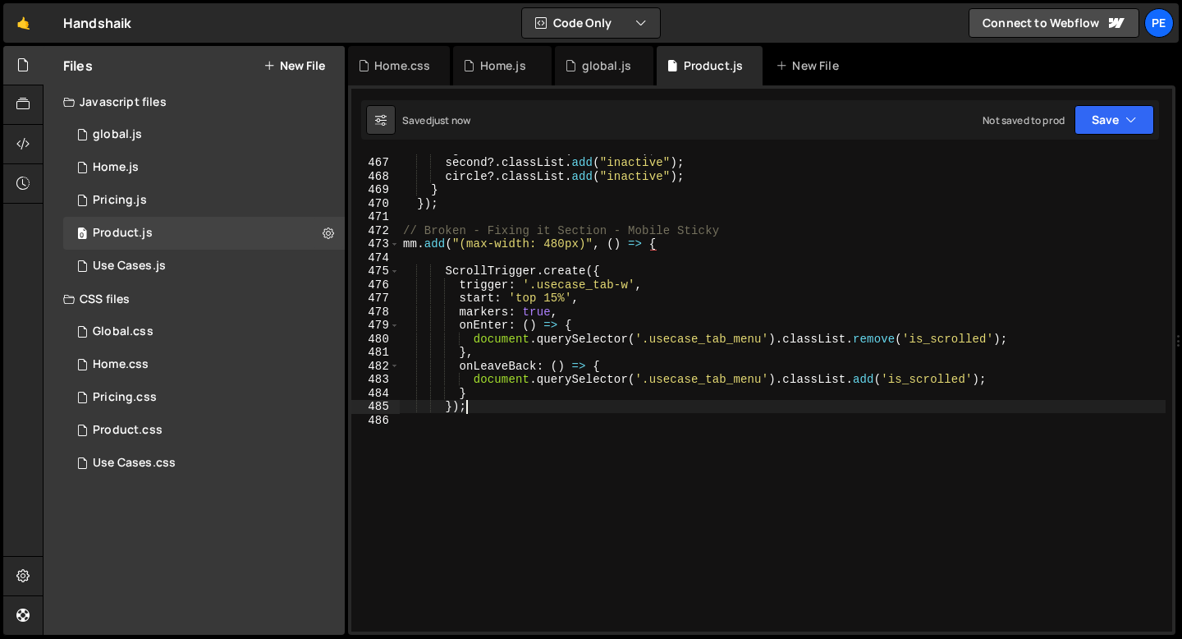
click at [485, 407] on div "bg ?. classList . add ( "inactive" ) ; second ?. classList . add ( "inactive" )…" at bounding box center [783, 394] width 766 height 504
type textarea "});"
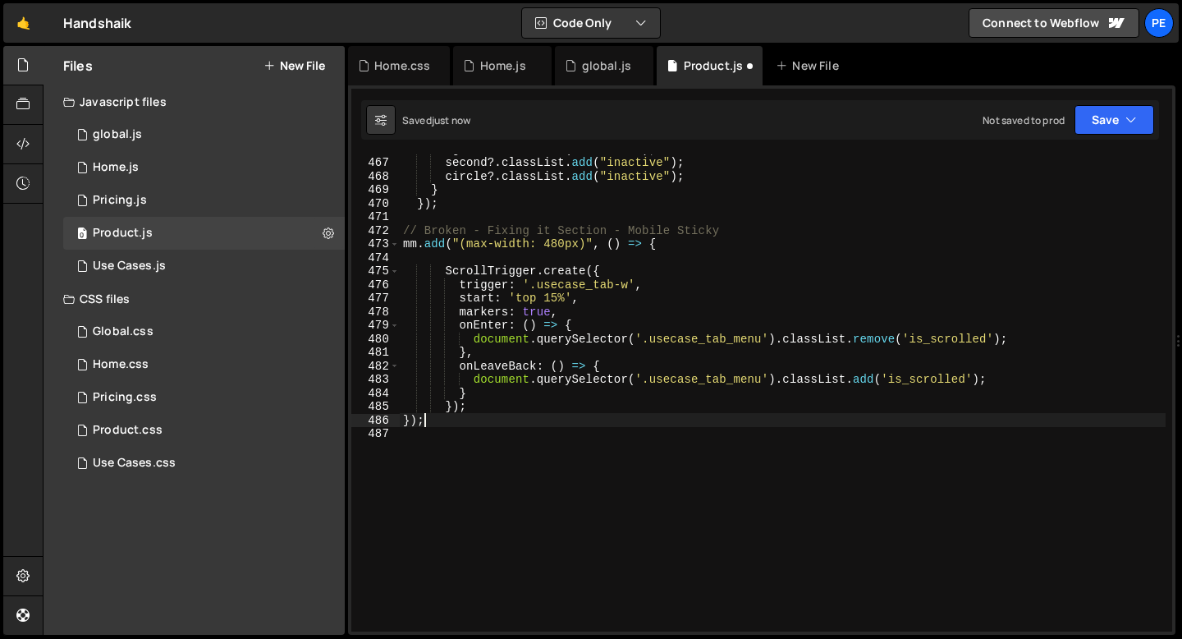
type textarea "});"
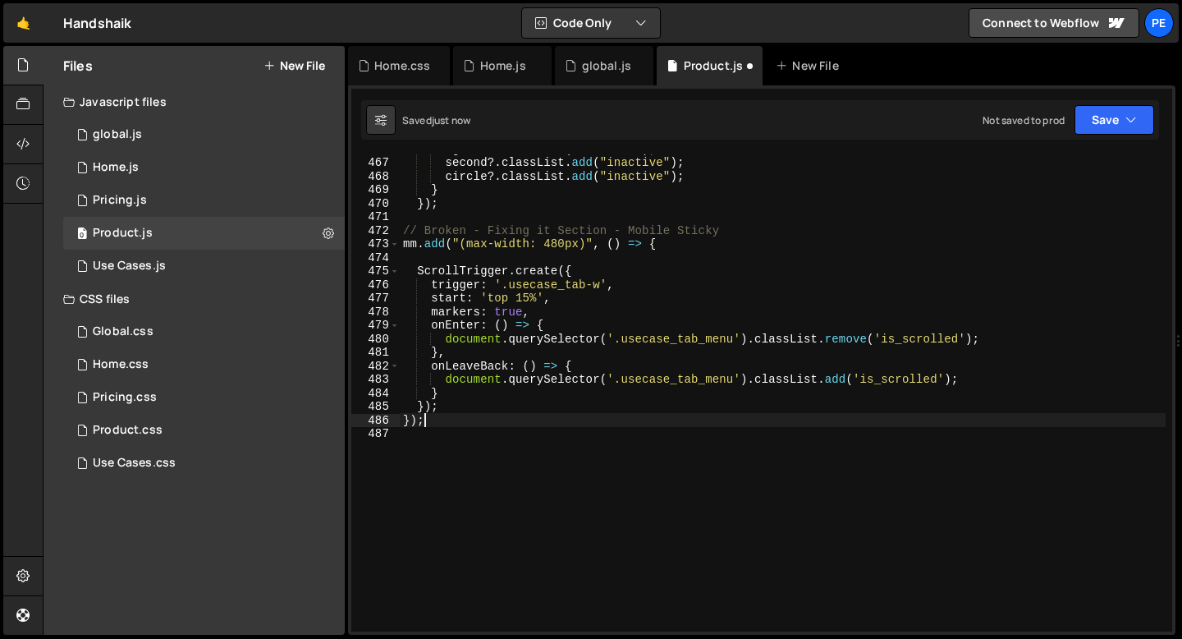
scroll to position [0, 1]
click at [409, 263] on div "bg ?. classList . add ( "inactive" ) ; second ?. classList . add ( "inactive" )…" at bounding box center [783, 394] width 766 height 504
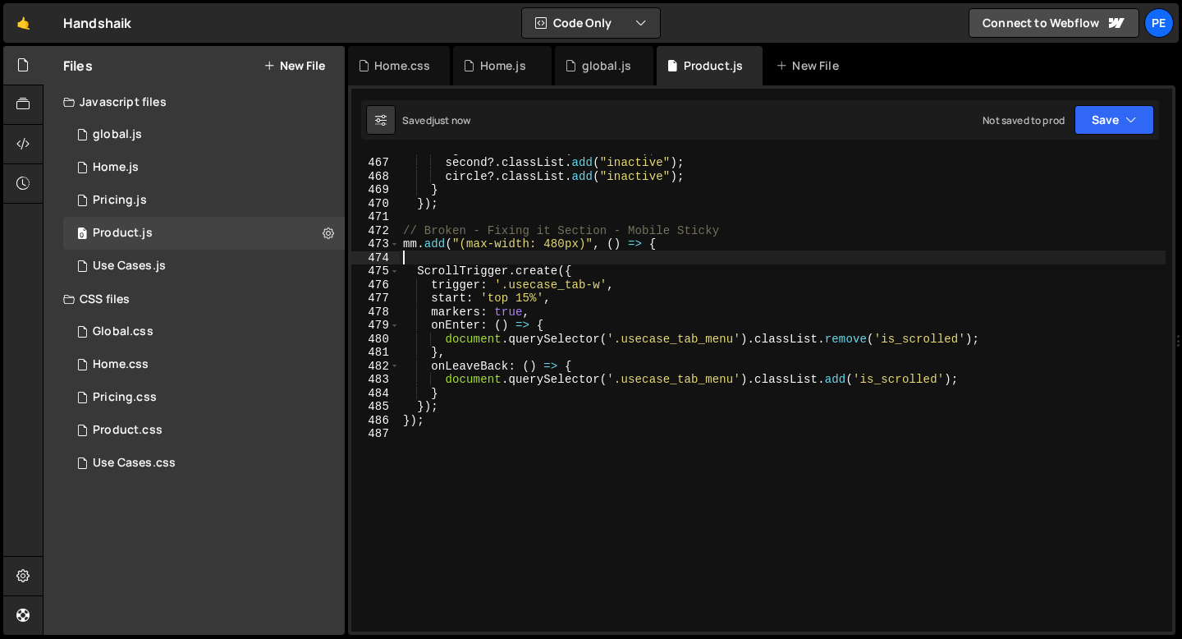
scroll to position [0, 0]
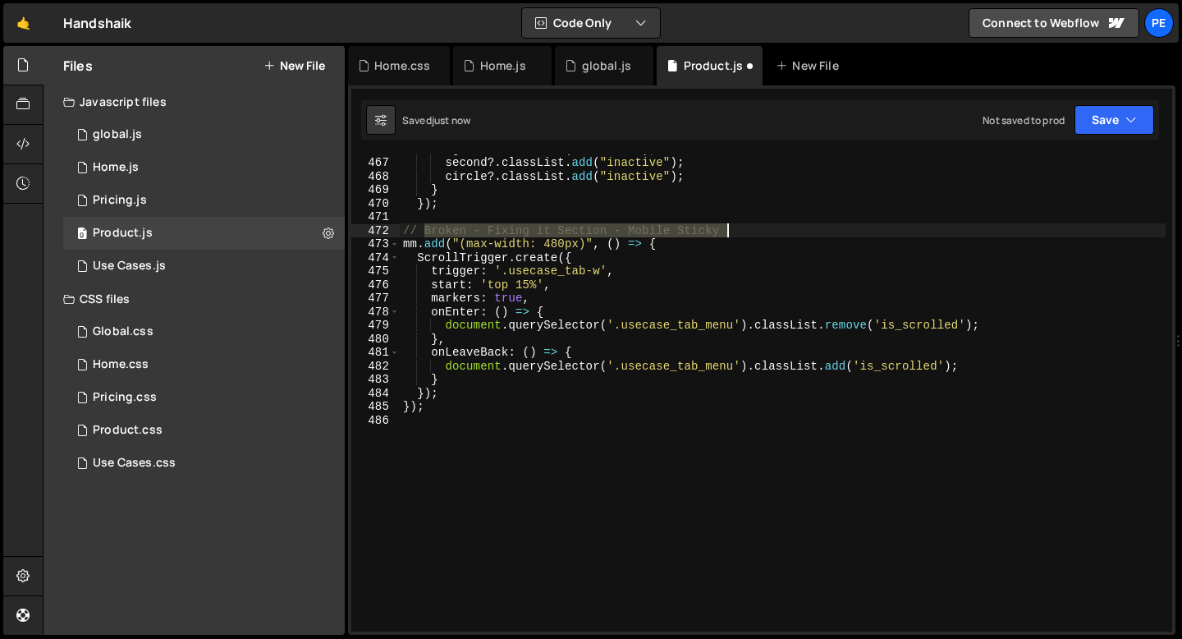
drag, startPoint x: 424, startPoint y: 225, endPoint x: 732, endPoint y: 233, distance: 308.0
click at [732, 233] on div "bg ?. classList . add ( "inactive" ) ; second ?. classList . add ( "inactive" )…" at bounding box center [783, 394] width 766 height 504
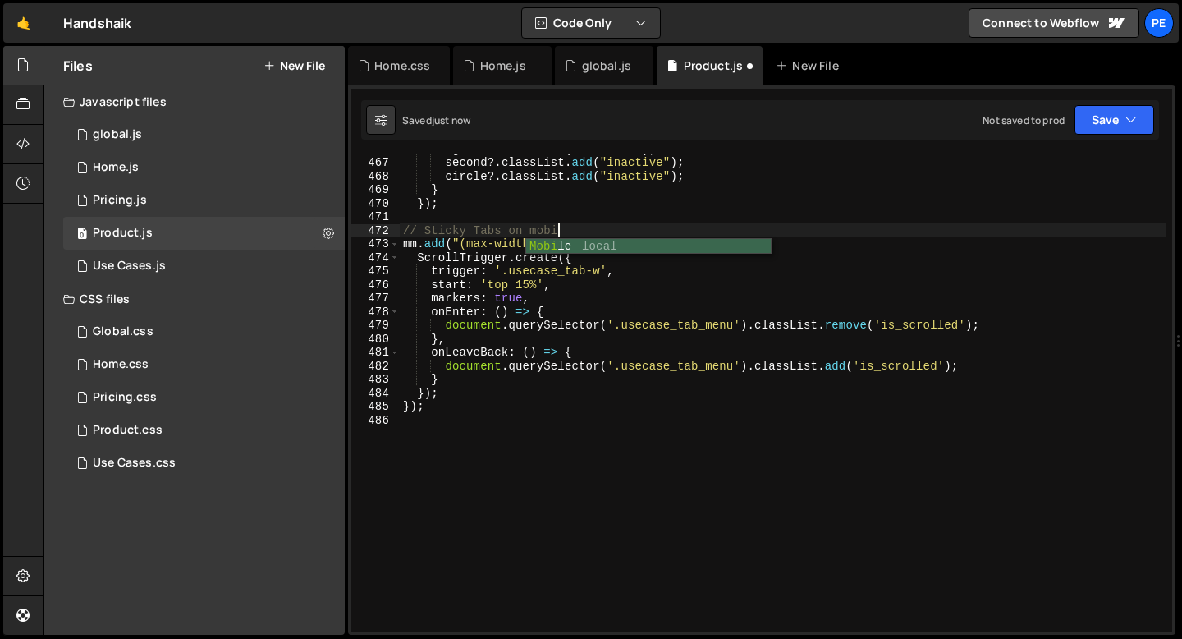
scroll to position [0, 11]
click at [905, 323] on div "bg ?. classList . add ( "inactive" ) ; second ?. classList . add ( "inactive" )…" at bounding box center [783, 394] width 766 height 504
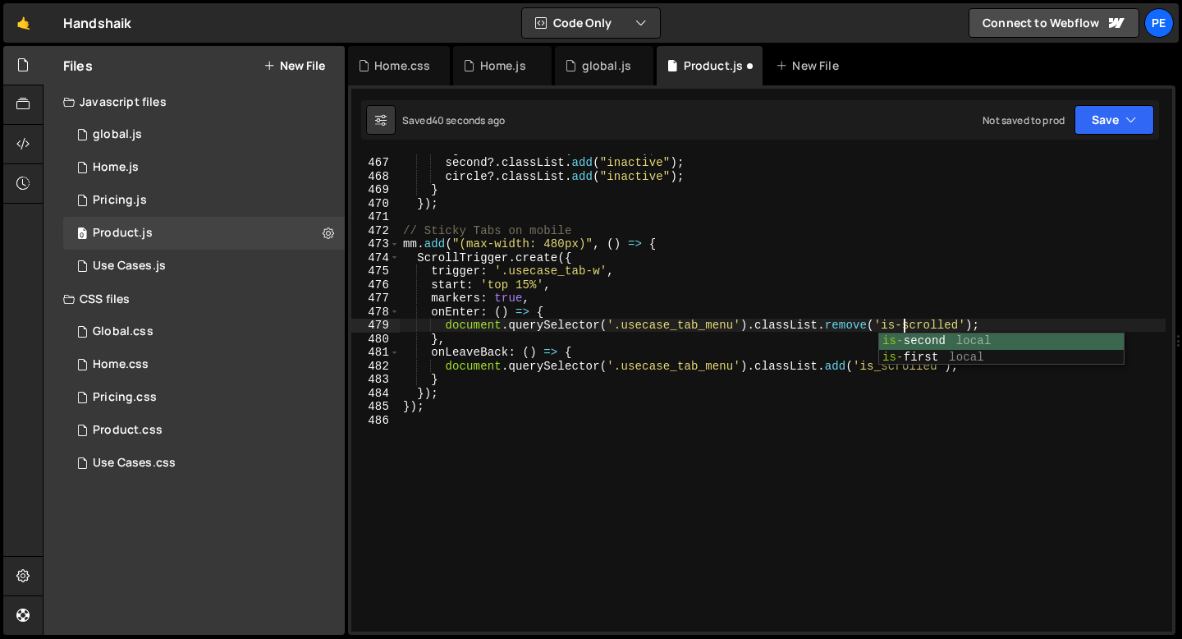
scroll to position [0, 34]
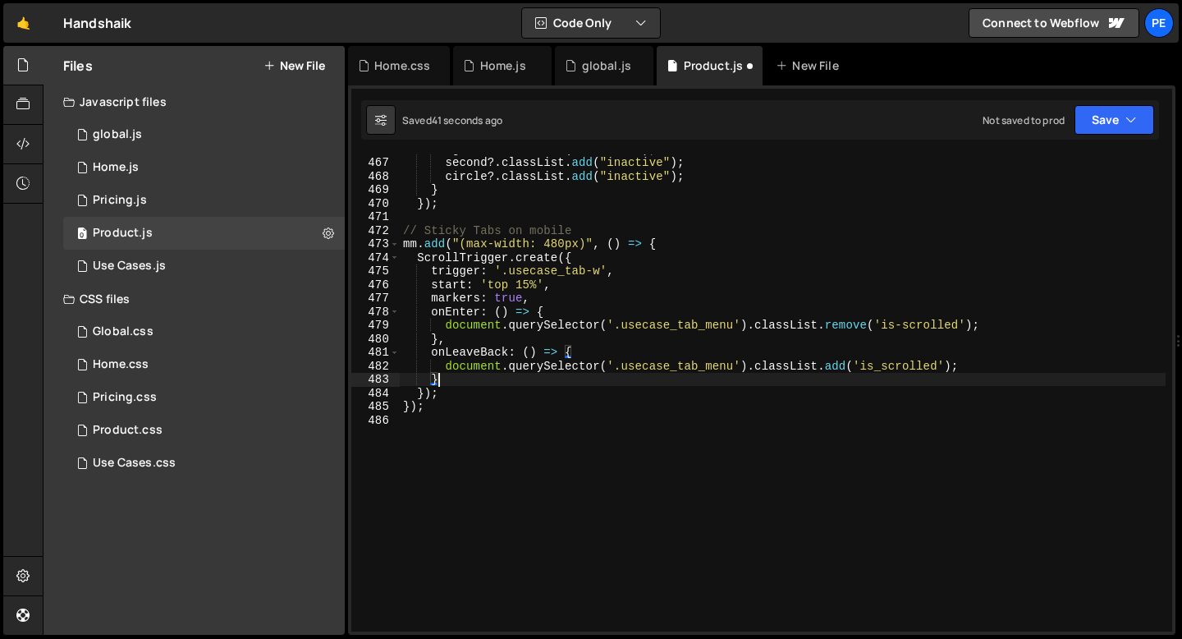
click at [861, 373] on div "bg ?. classList . add ( "inactive" ) ; second ?. classList . add ( "inactive" )…" at bounding box center [783, 394] width 766 height 504
click at [880, 366] on div "bg ?. classList . add ( "inactive" ) ; second ?. classList . add ( "inactive" )…" at bounding box center [783, 394] width 766 height 504
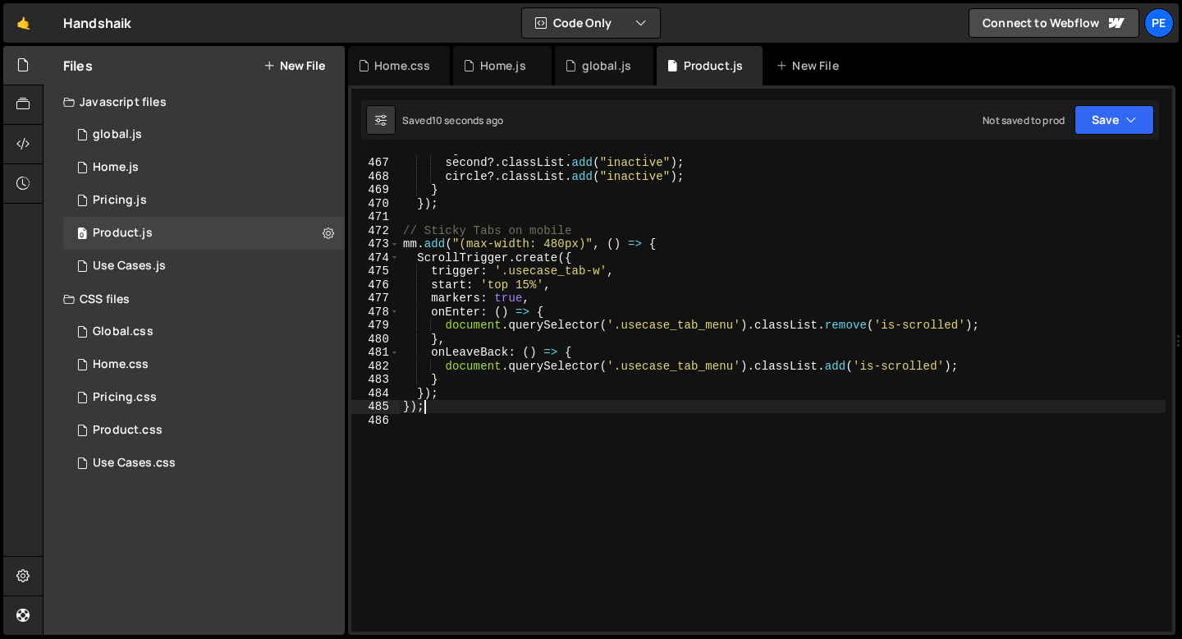
click at [442, 401] on div "bg ?. classList . add ( "inactive" ) ; second ?. classList . add ( "inactive" )…" at bounding box center [783, 394] width 766 height 504
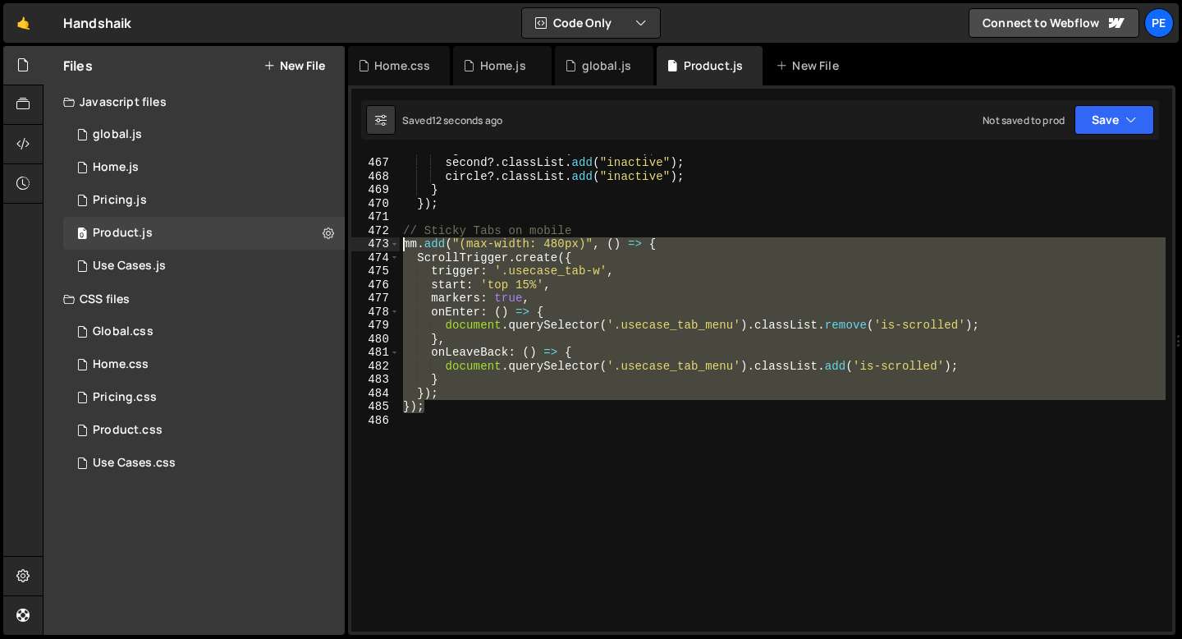
drag, startPoint x: 434, startPoint y: 403, endPoint x: 399, endPoint y: 241, distance: 165.6
click at [399, 241] on div "}); 466 467 468 469 470 471 472 473 474 475 476 477 478 479 480 481 482 483 484…" at bounding box center [761, 392] width 821 height 477
type textarea "mm.add("(max-width: 480px)", () => { ScrollTrigger.create({"
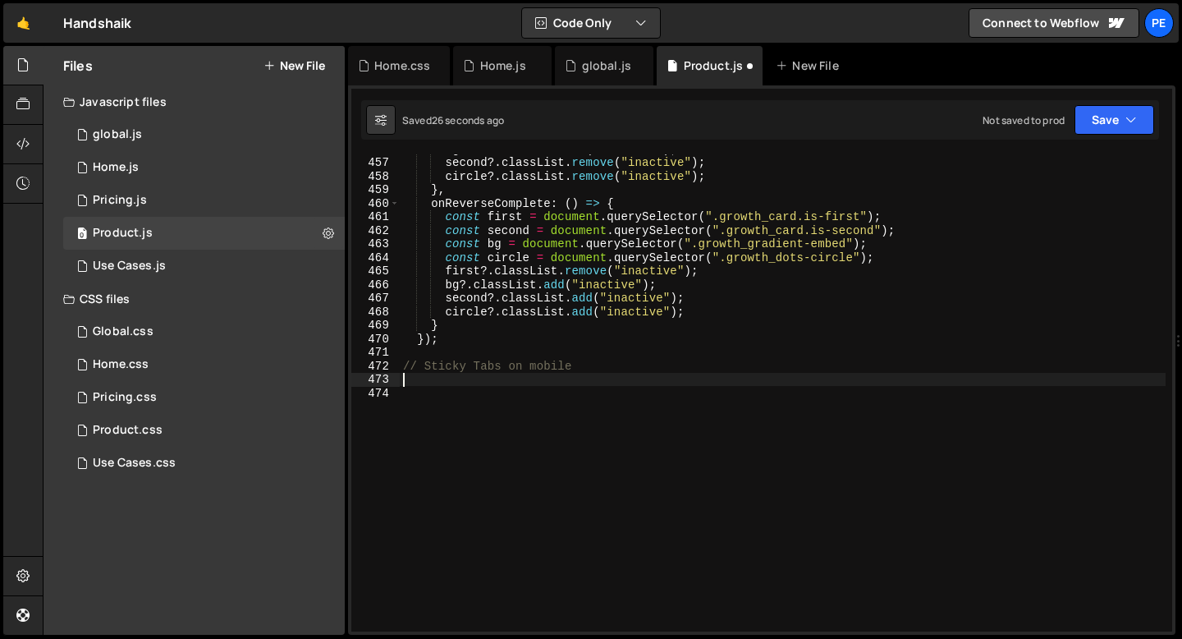
type textarea "}); });"
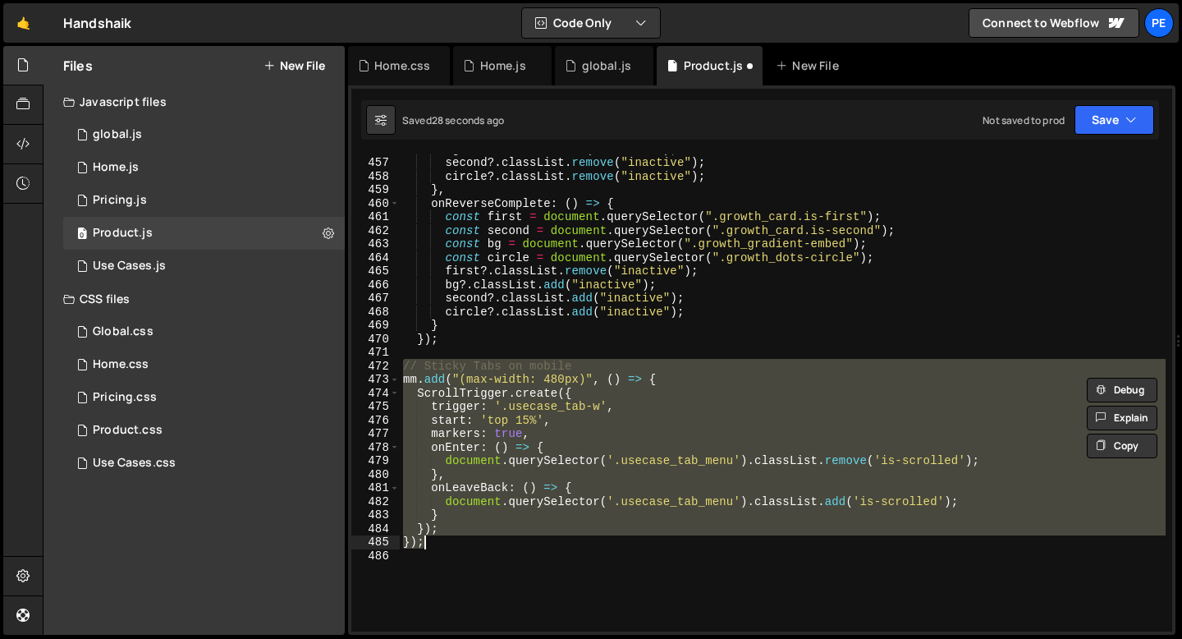
drag, startPoint x: 403, startPoint y: 366, endPoint x: 436, endPoint y: 540, distance: 177.1
click at [436, 540] on div "bg ?. classList . remove ( "inactive" ) ; second ?. classList . remove ( "inact…" at bounding box center [783, 394] width 766 height 504
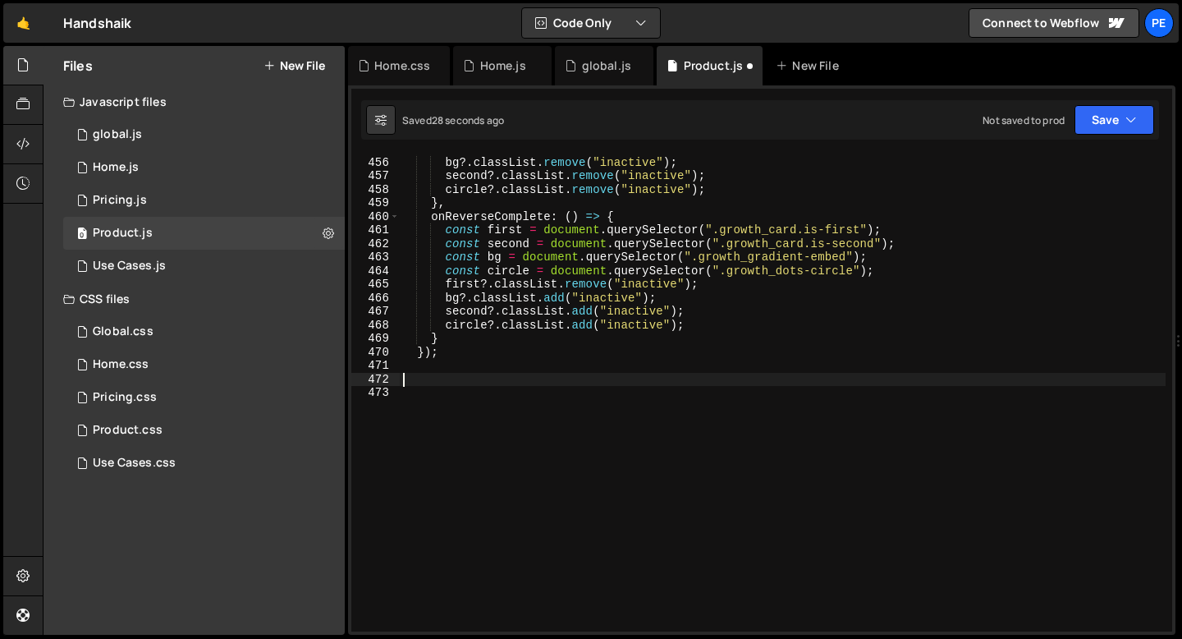
scroll to position [6163, 0]
click at [749, 66] on icon at bounding box center [750, 65] width 11 height 16
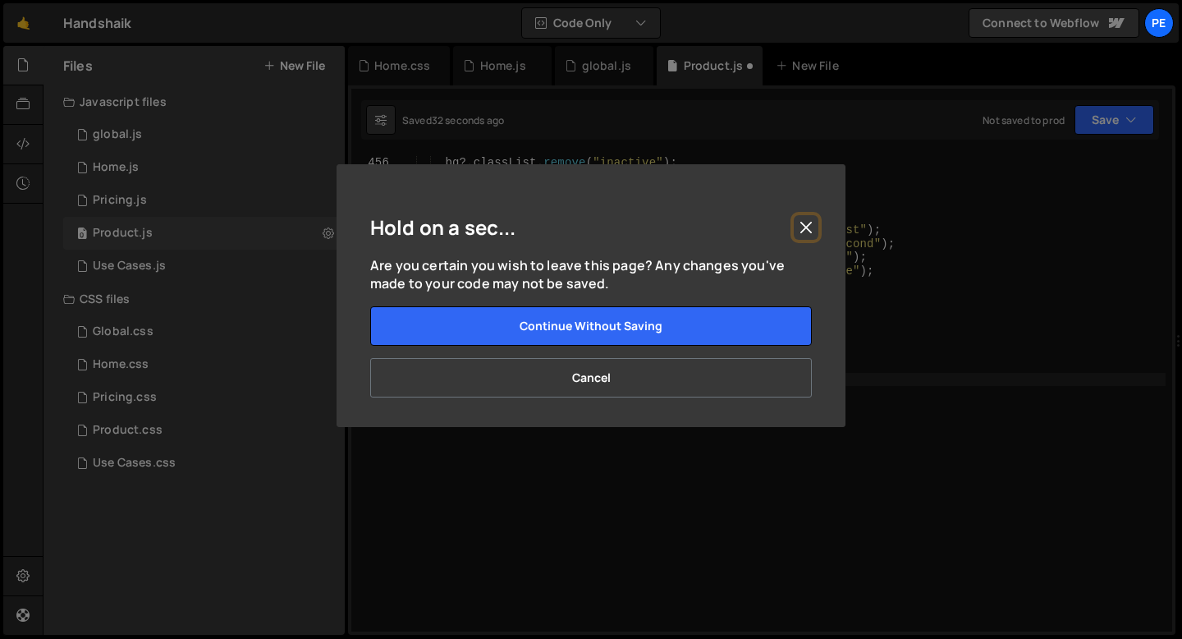
click at [804, 236] on button "Close" at bounding box center [806, 227] width 25 height 25
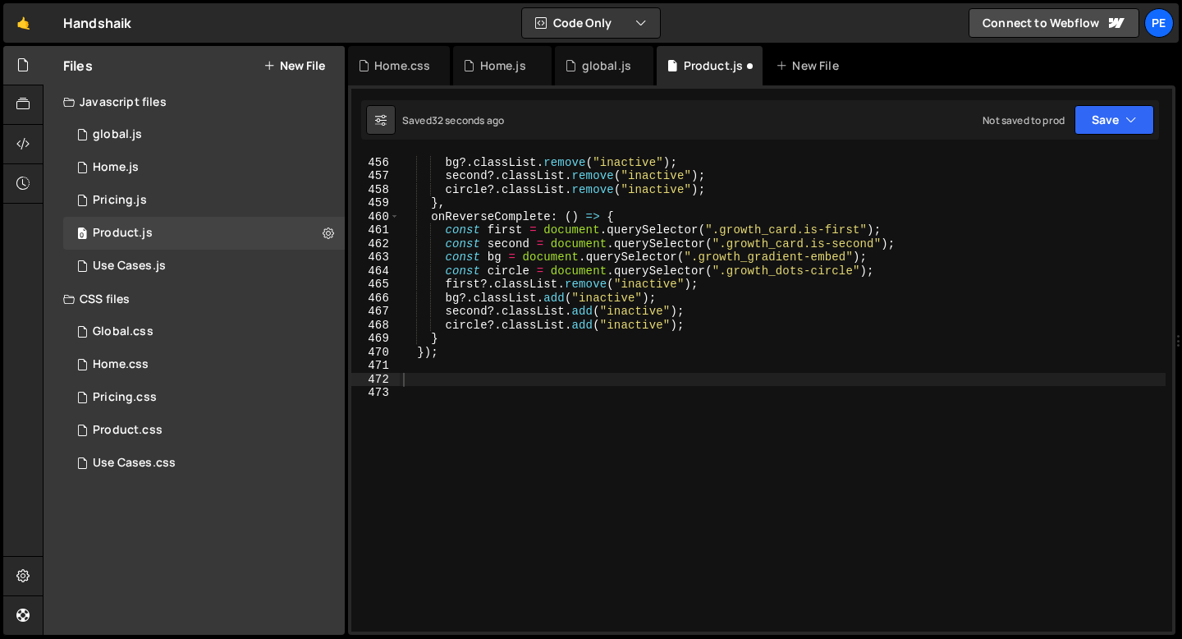
click at [640, 369] on div "first ?. classList . add ( "inactive" ) ; bg ?. classList . remove ( "inactive"…" at bounding box center [783, 394] width 766 height 504
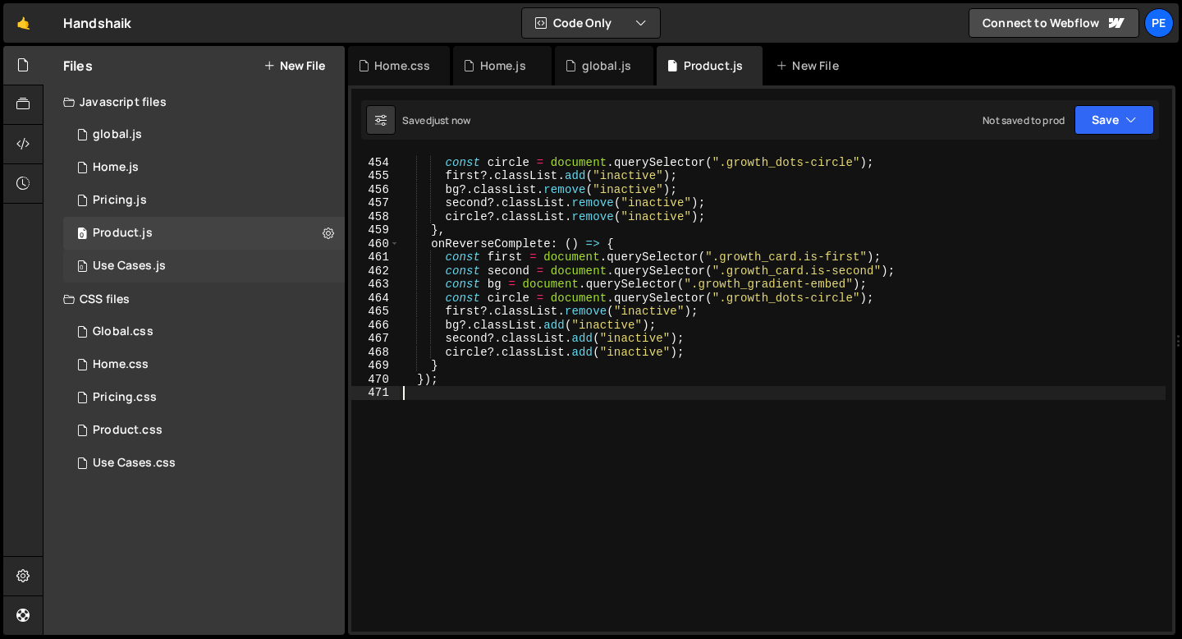
click at [151, 263] on div "Use Cases.js" at bounding box center [129, 266] width 73 height 15
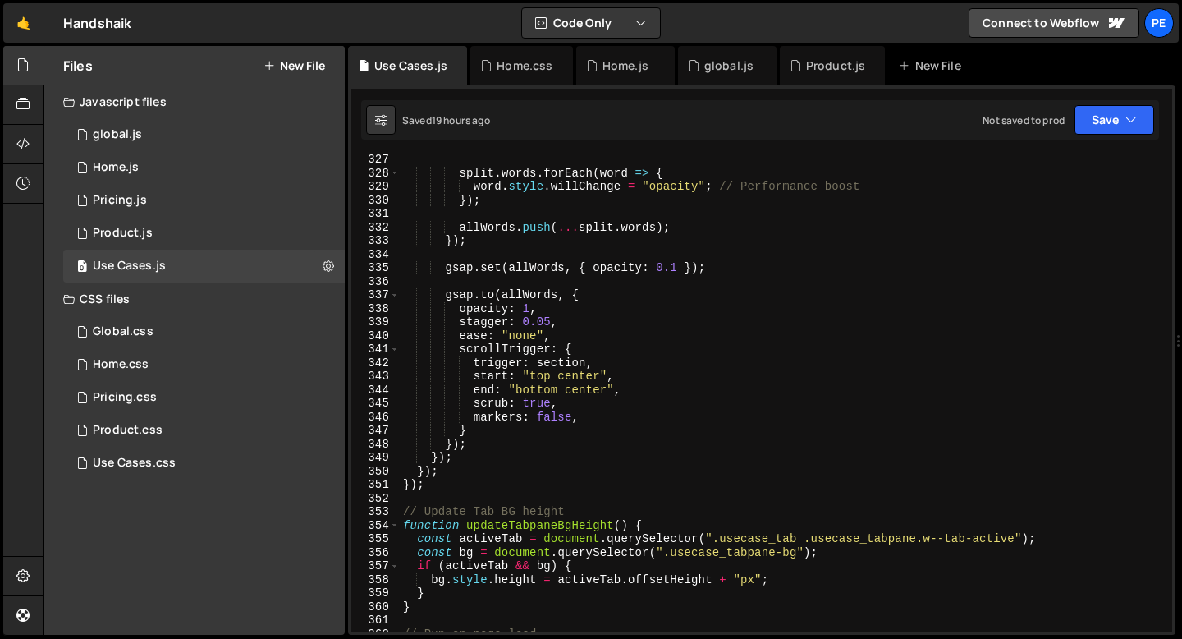
scroll to position [4781, 0]
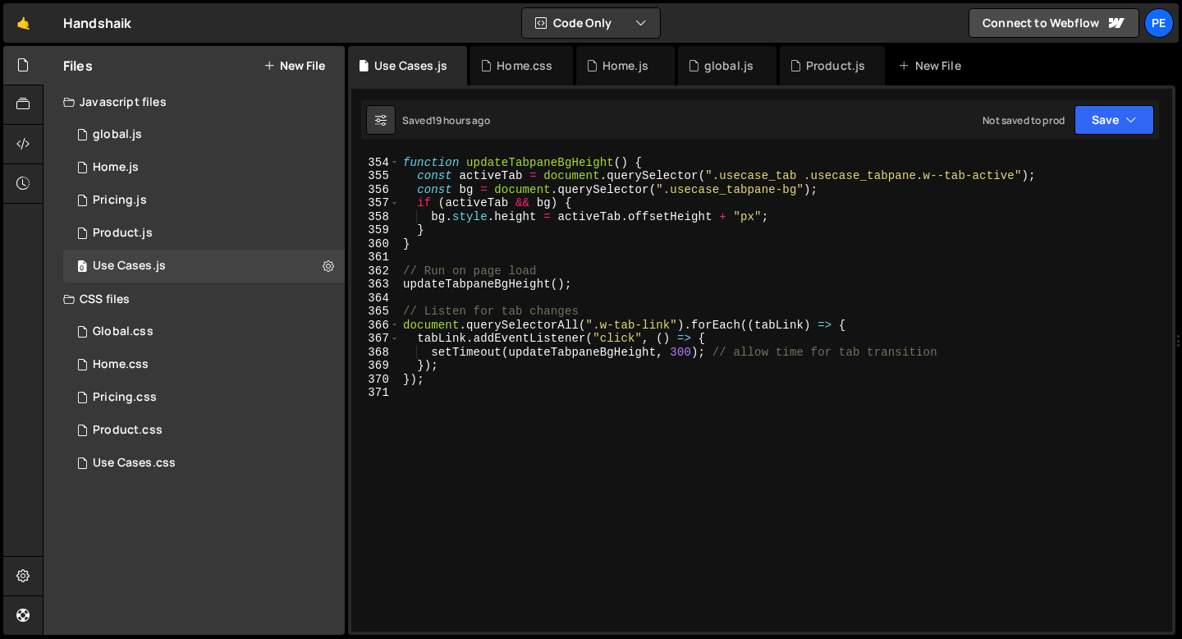
click at [466, 413] on div "// Update Tab BG height function updateTabpaneBgHeight ( ) { const activeTab = …" at bounding box center [783, 394] width 766 height 504
paste textarea "});"
type textarea "});"
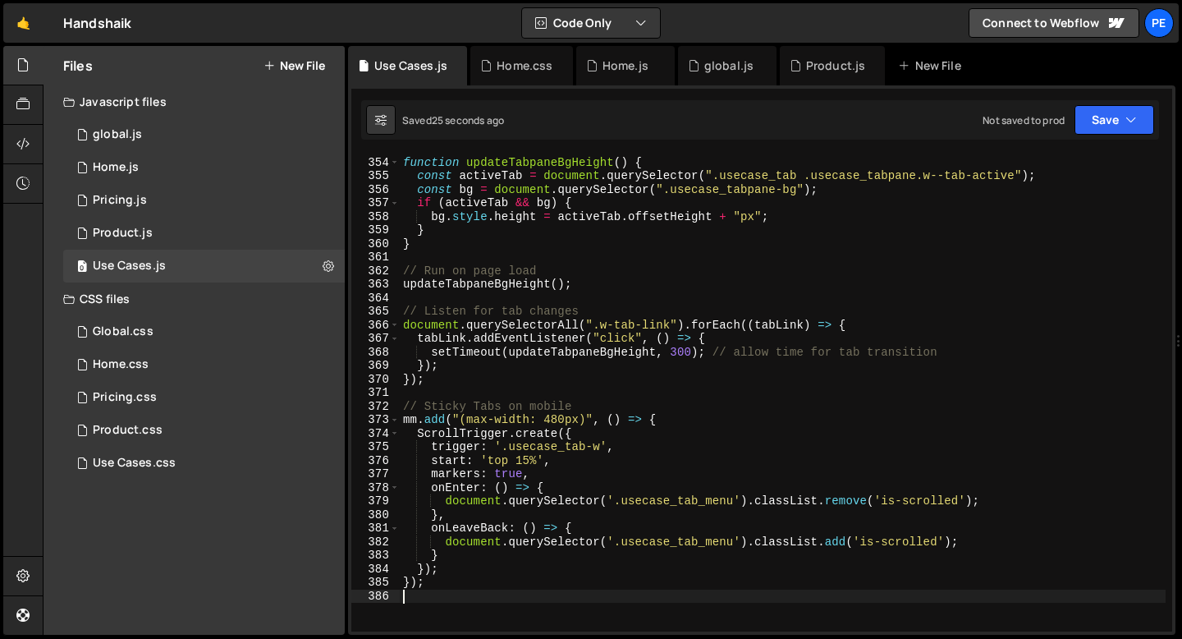
click at [844, 501] on div "// Update Tab BG height function updateTabpaneBgHeight ( ) { const activeTab = …" at bounding box center [783, 394] width 766 height 504
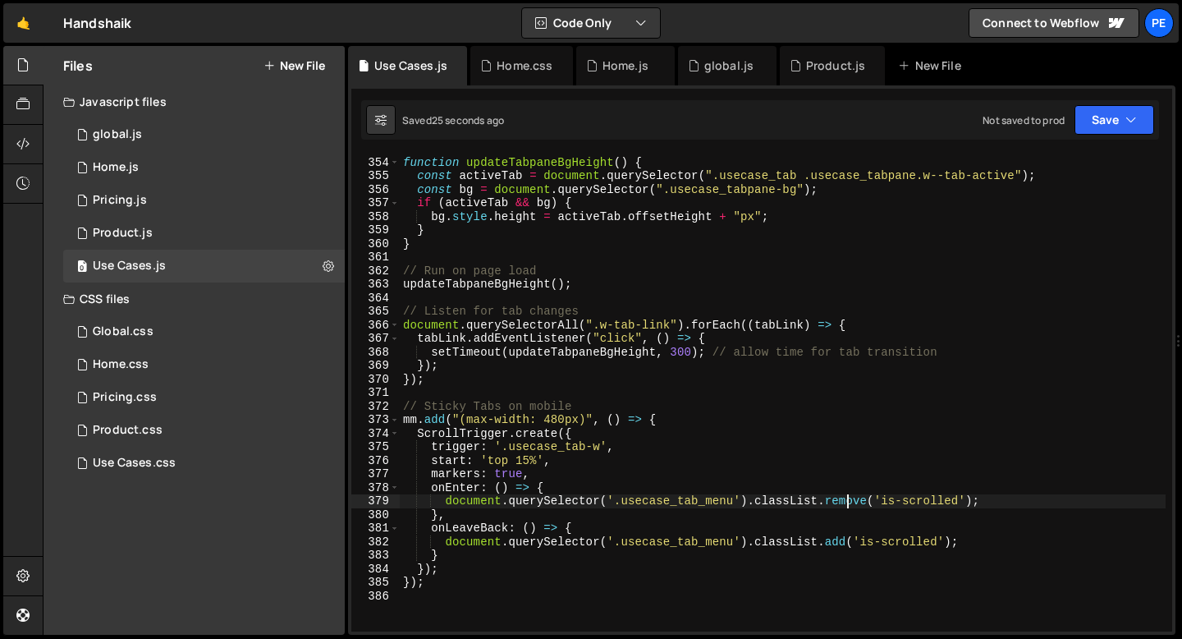
click at [844, 502] on div "// Update Tab BG height function updateTabpaneBgHeight ( ) { const activeTab = …" at bounding box center [783, 394] width 766 height 504
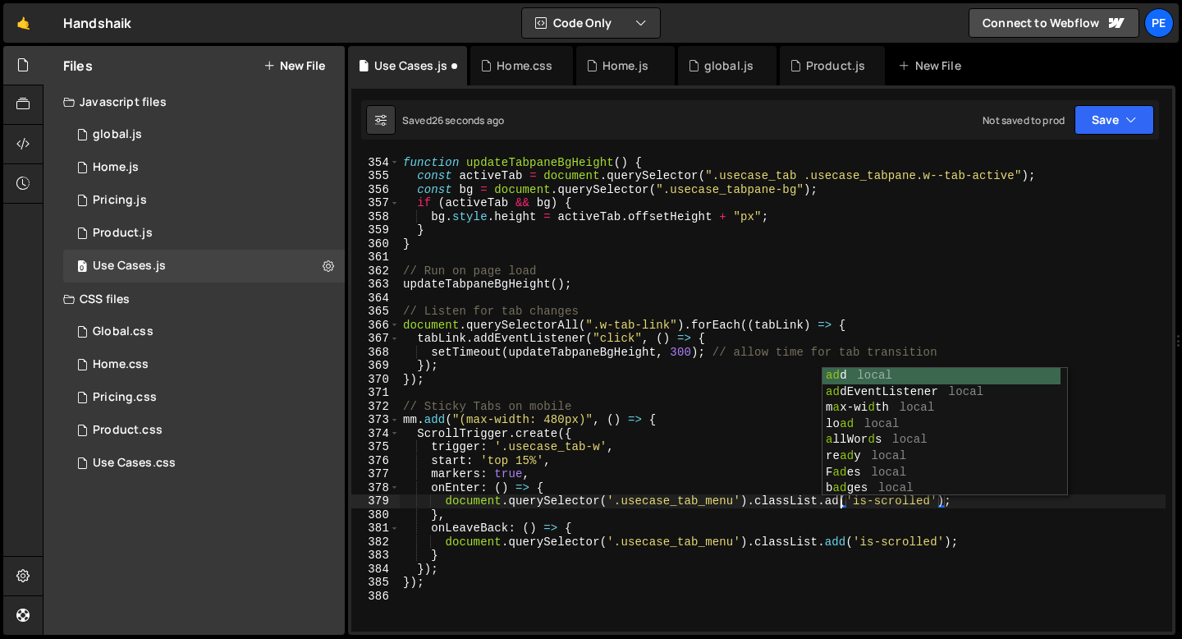
scroll to position [0, 30]
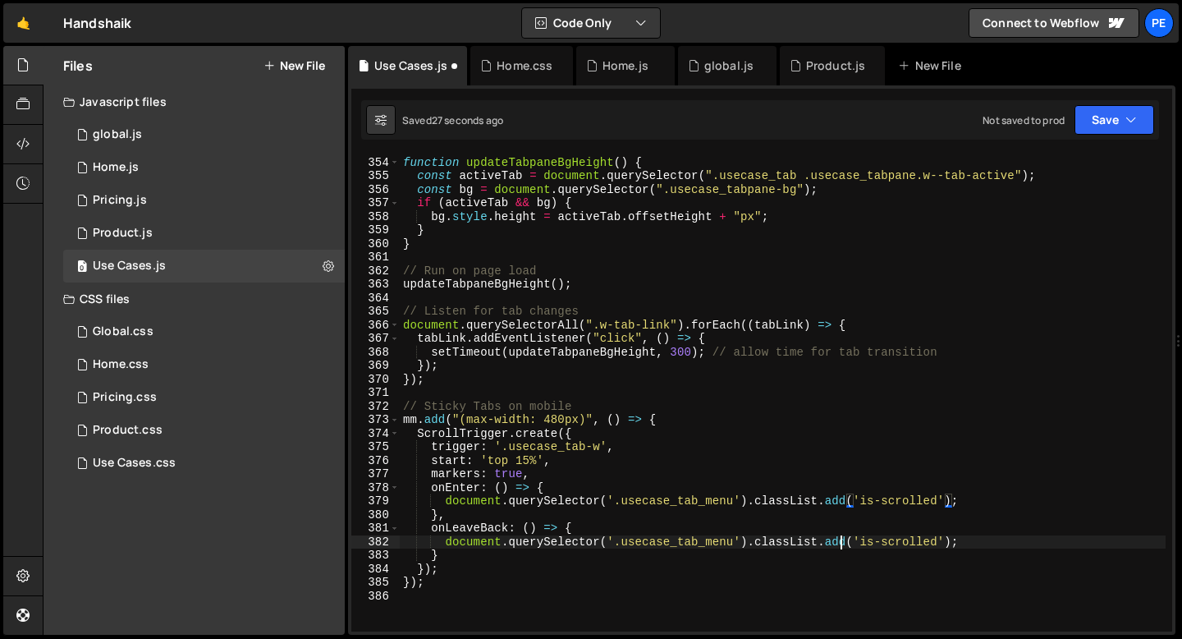
click at [842, 545] on div "// Update Tab BG height function updateTabpaneBgHeight ( ) { const activeTab = …" at bounding box center [783, 394] width 766 height 504
click at [842, 505] on div "// Update Tab BG height function updateTabpaneBgHeight ( ) { const activeTab = …" at bounding box center [783, 394] width 766 height 504
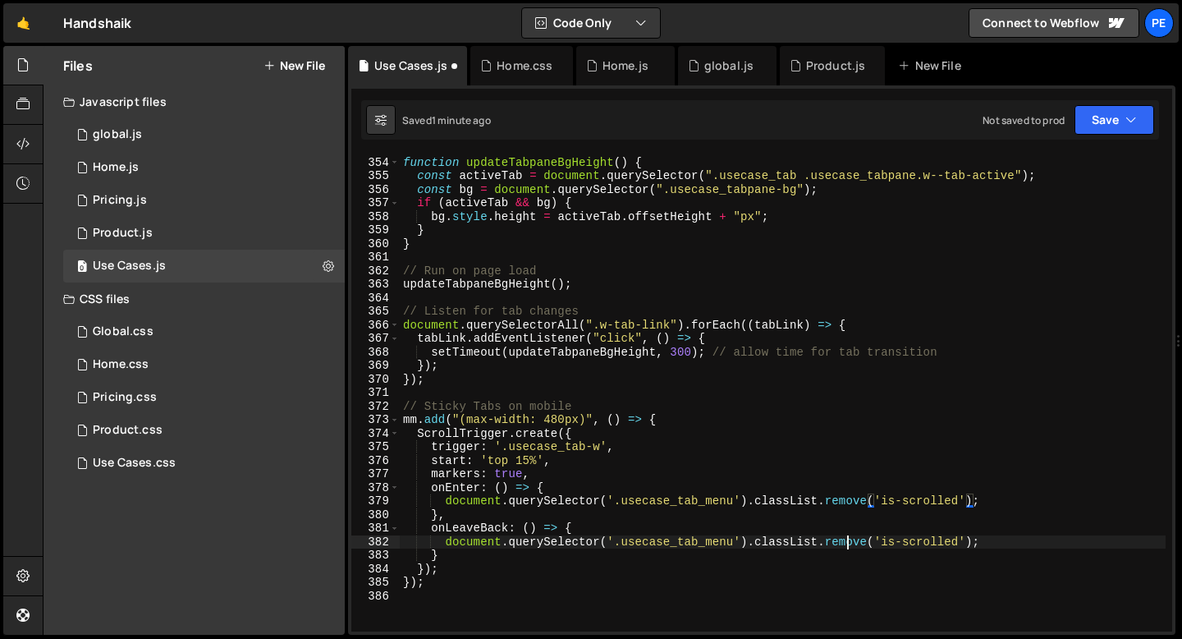
click at [844, 540] on div "// Update Tab BG height function updateTabpaneBgHeight ( ) { const activeTab = …" at bounding box center [783, 394] width 766 height 504
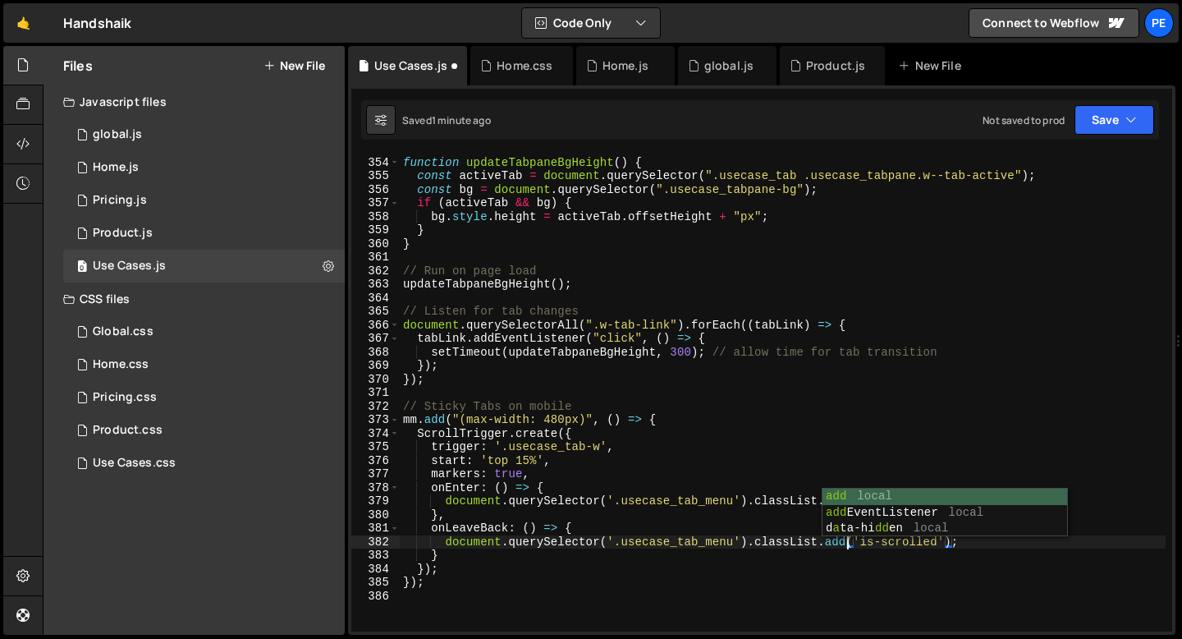
click at [795, 531] on div "// Update Tab BG height function updateTabpaneBgHeight ( ) { const activeTab = …" at bounding box center [783, 394] width 766 height 504
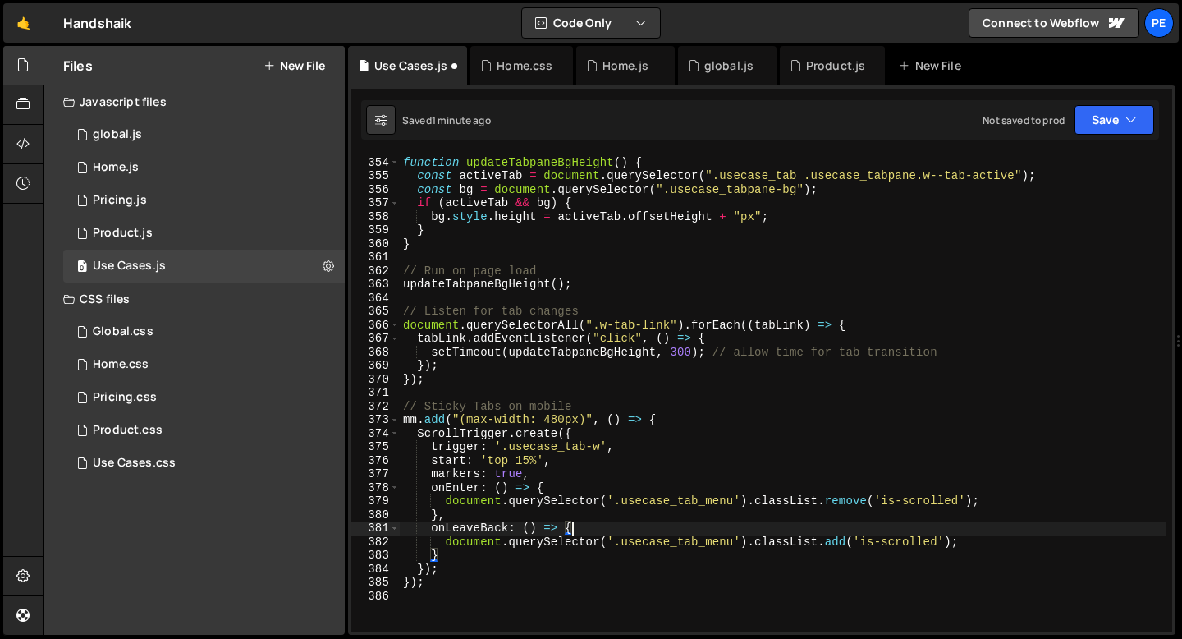
scroll to position [0, 11]
click at [847, 498] on div "// Update Tab BG height function updateTabpaneBgHeight ( ) { const activeTab = …" at bounding box center [783, 394] width 766 height 504
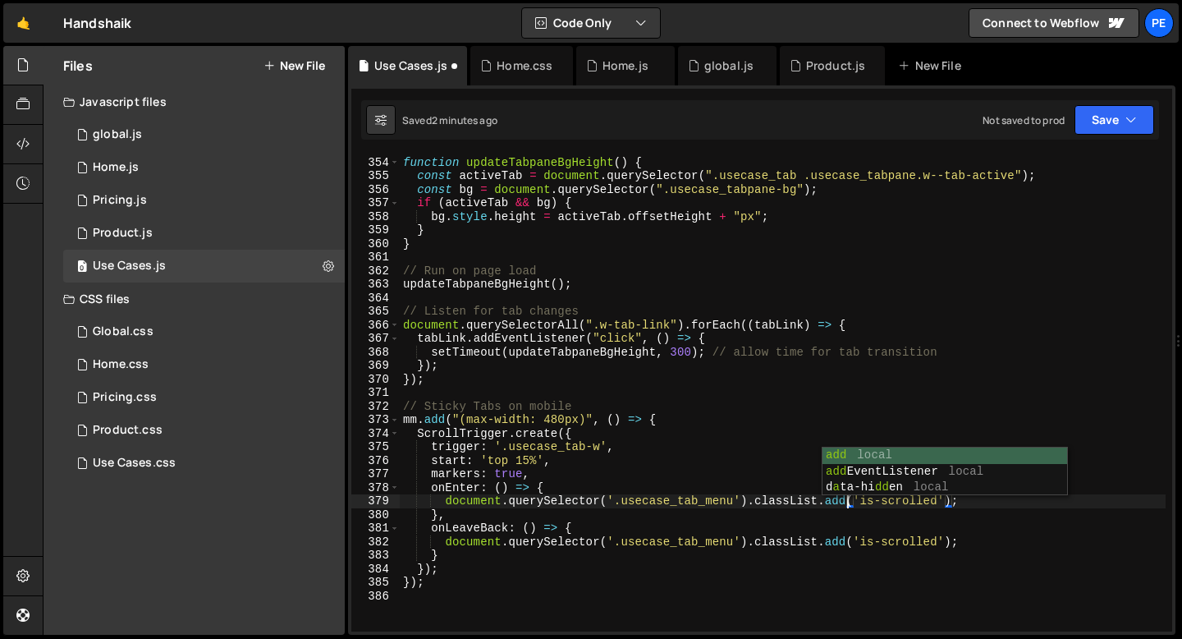
click at [794, 526] on div "// Update Tab BG height function updateTabpaneBgHeight ( ) { const activeTab = …" at bounding box center [783, 394] width 766 height 504
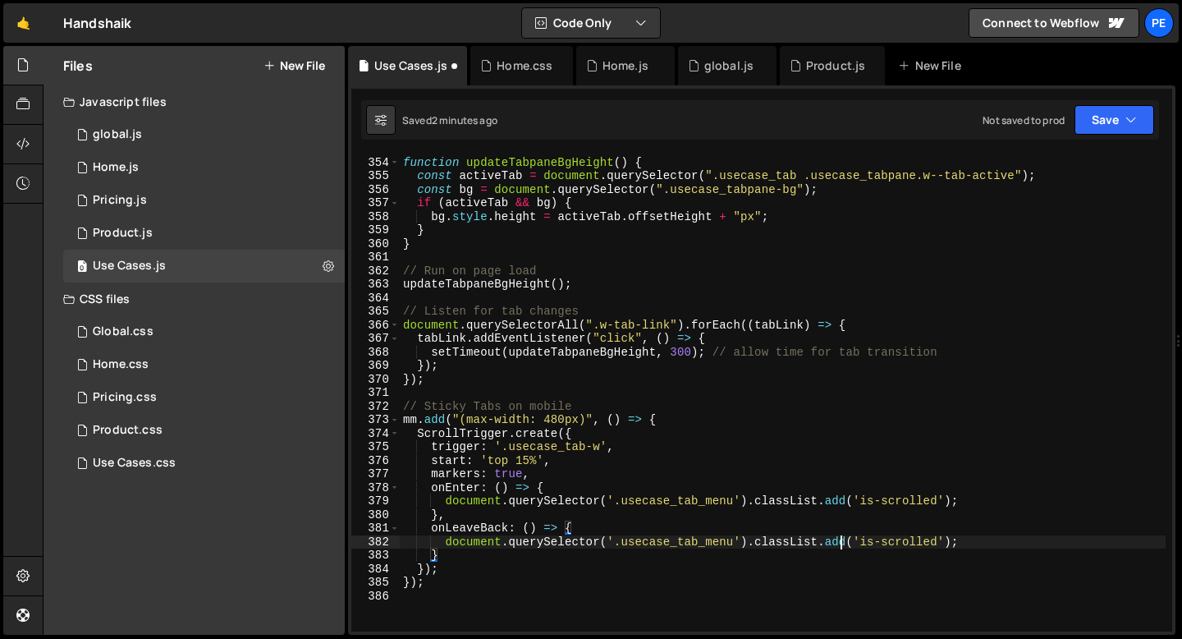
click at [838, 539] on div "// Update Tab BG height function updateTabpaneBgHeight ( ) { const activeTab = …" at bounding box center [783, 394] width 766 height 504
click at [519, 447] on div "// Update Tab BG height function updateTabpaneBgHeight ( ) { const activeTab = …" at bounding box center [783, 394] width 766 height 504
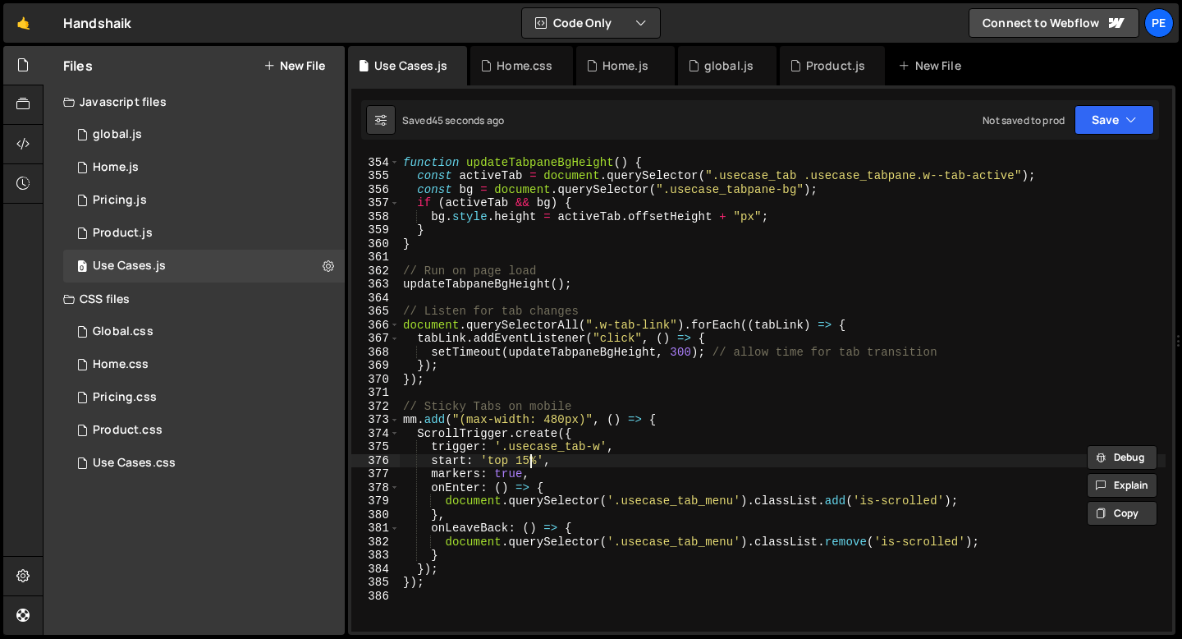
click at [528, 456] on div "// Update Tab BG height function updateTabpaneBgHeight ( ) { const activeTab = …" at bounding box center [783, 394] width 766 height 504
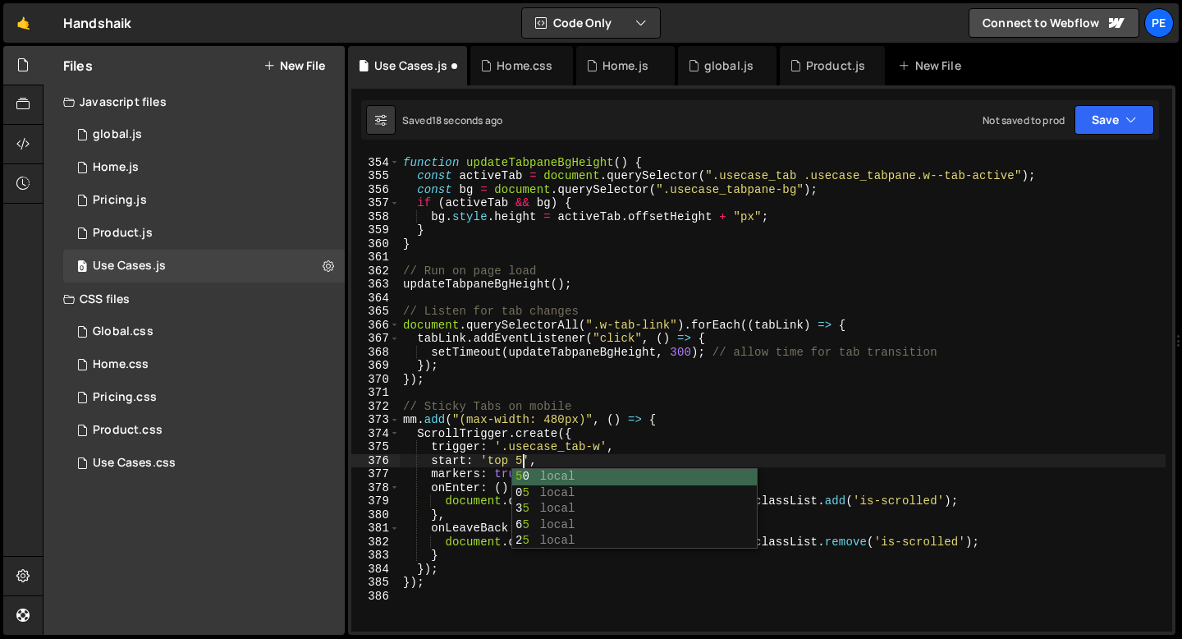
scroll to position [0, 8]
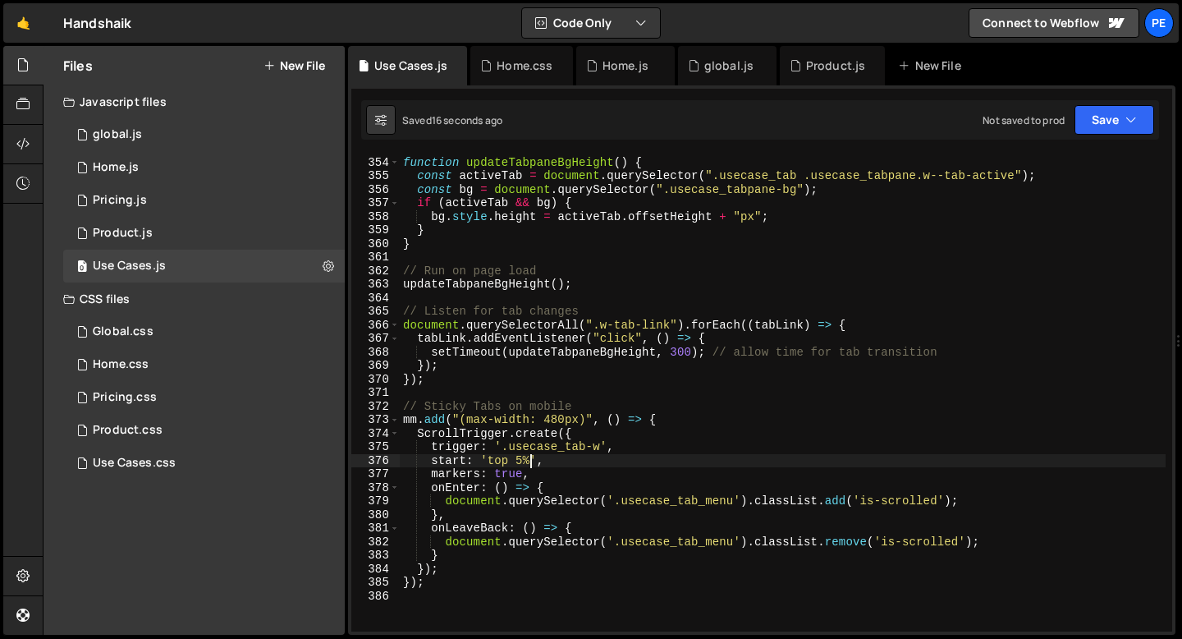
click at [503, 472] on div "// Update Tab BG height function updateTabpaneBgHeight ( ) { const activeTab = …" at bounding box center [783, 394] width 766 height 504
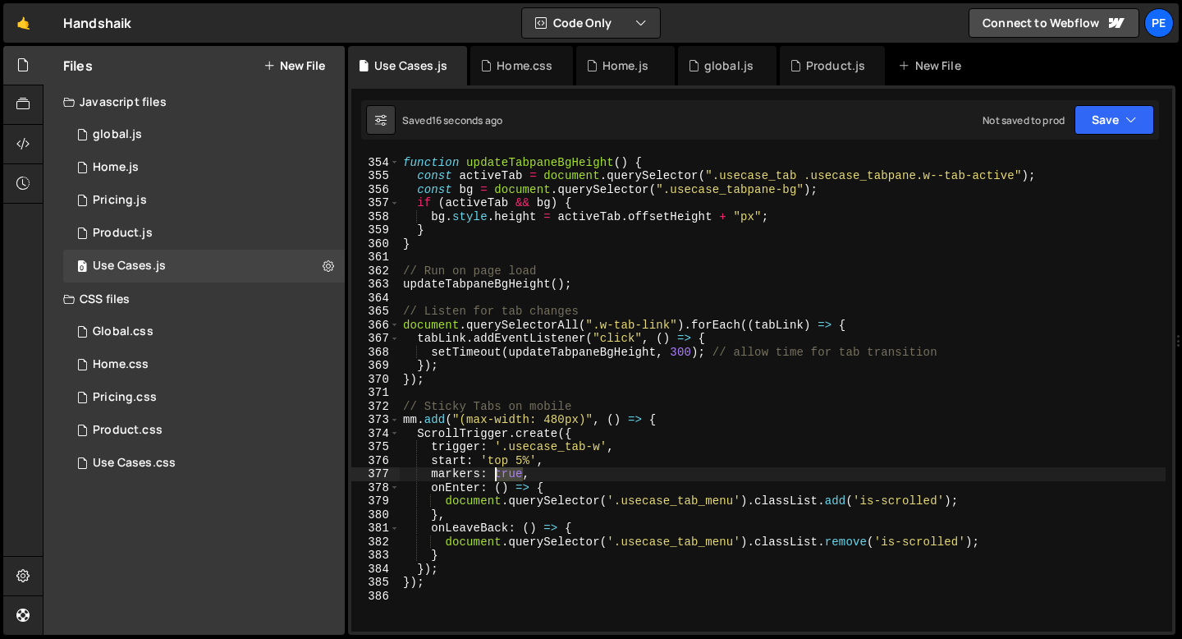
click at [504, 472] on div "// Update Tab BG height function updateTabpaneBgHeight ( ) { const activeTab = …" at bounding box center [783, 394] width 766 height 504
click at [547, 475] on div "// Update Tab BG height function updateTabpaneBgHeight ( ) { const activeTab = …" at bounding box center [783, 394] width 766 height 504
type textarea "markers: false,"
